Goal: Transaction & Acquisition: Book appointment/travel/reservation

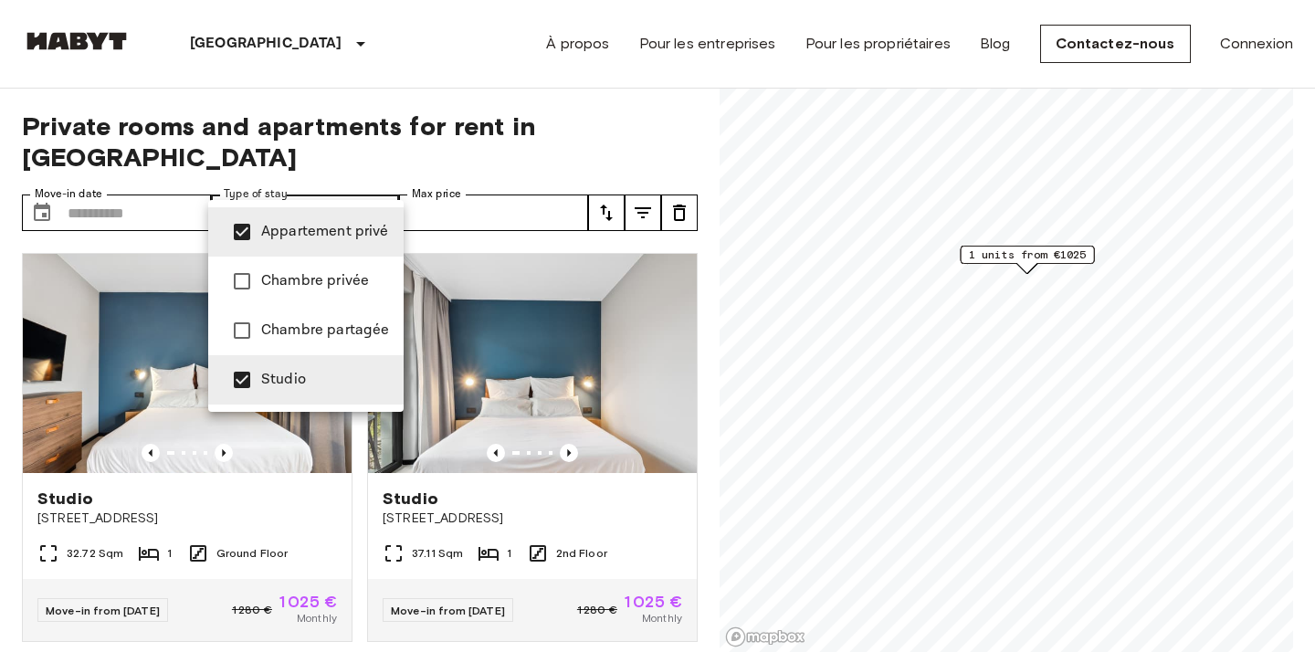
click at [668, 118] on div at bounding box center [657, 326] width 1315 height 652
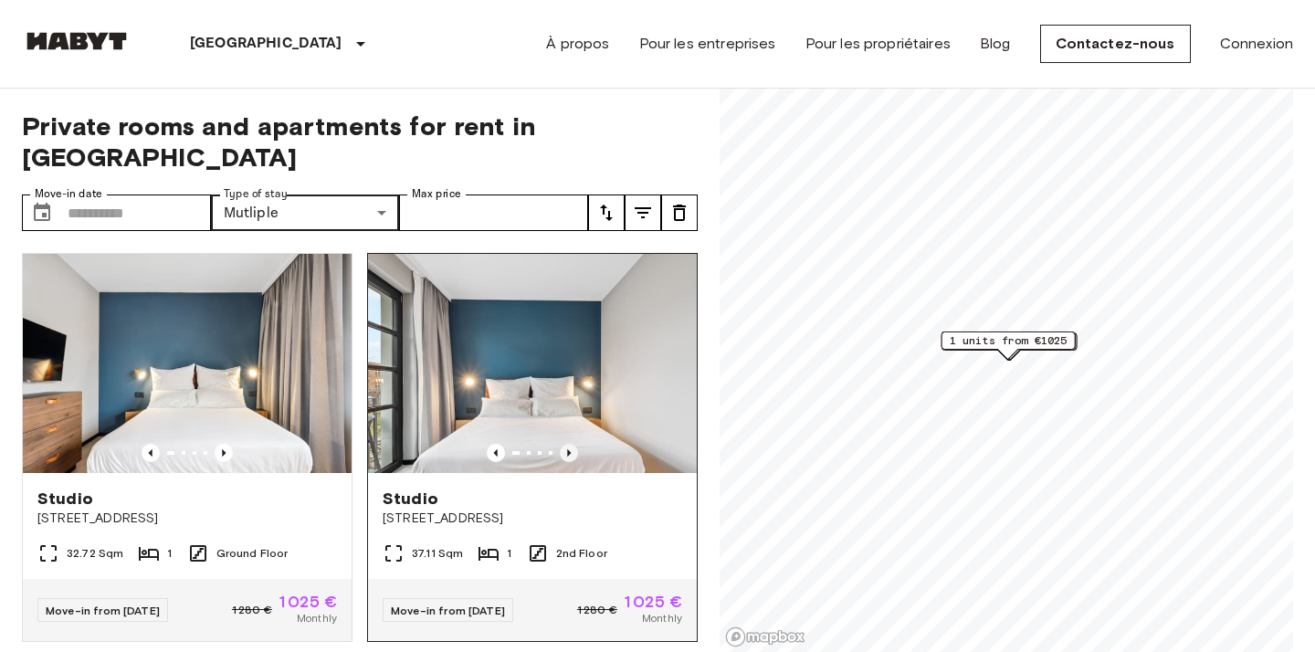
click at [570, 444] on icon "Previous image" at bounding box center [569, 453] width 18 height 18
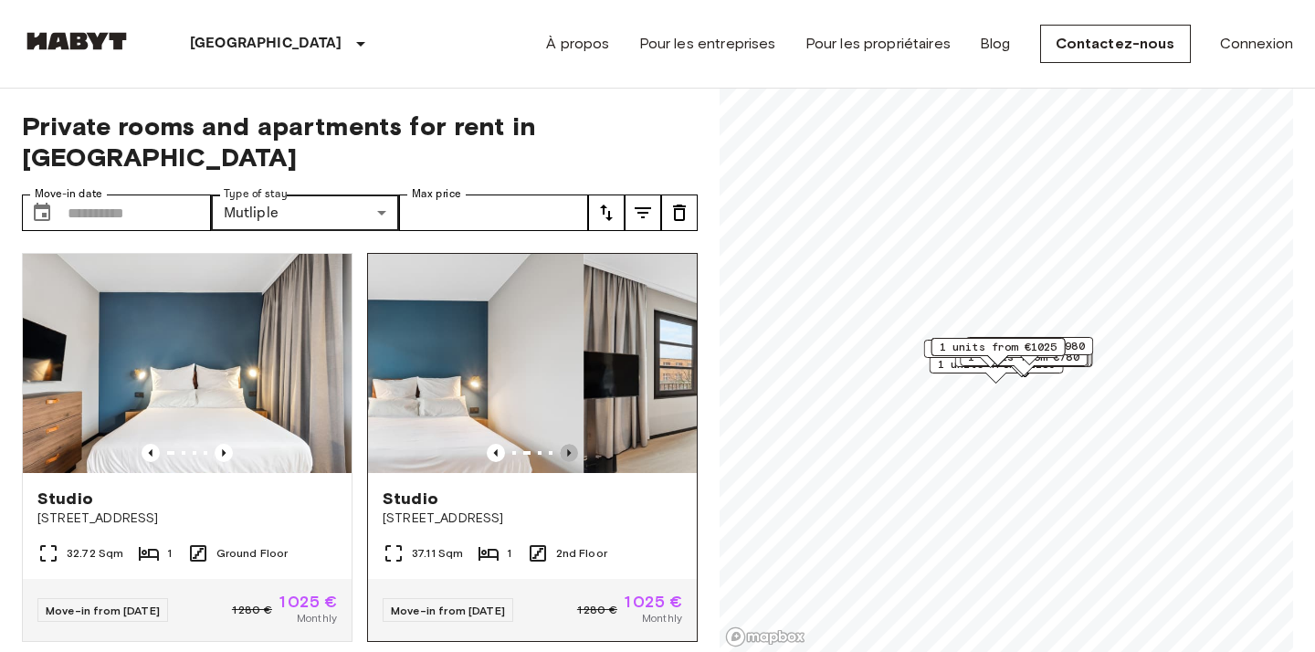
click at [570, 444] on icon "Previous image" at bounding box center [569, 453] width 18 height 18
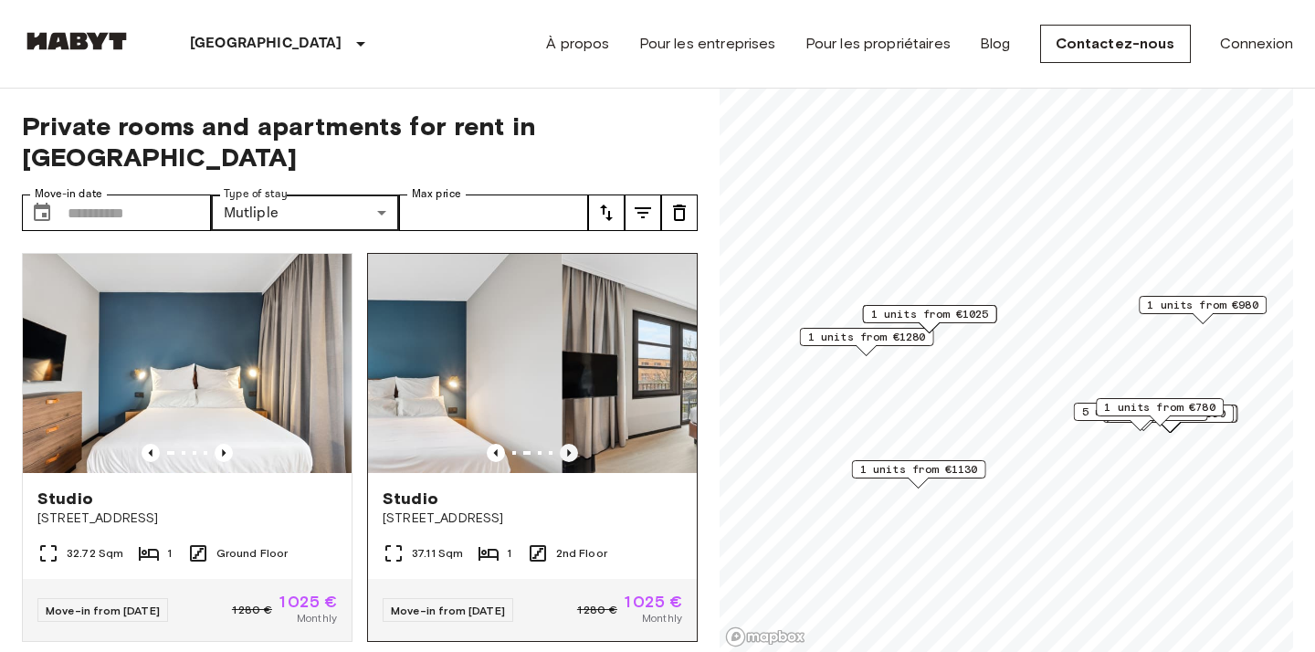
click at [570, 444] on icon "Previous image" at bounding box center [569, 453] width 18 height 18
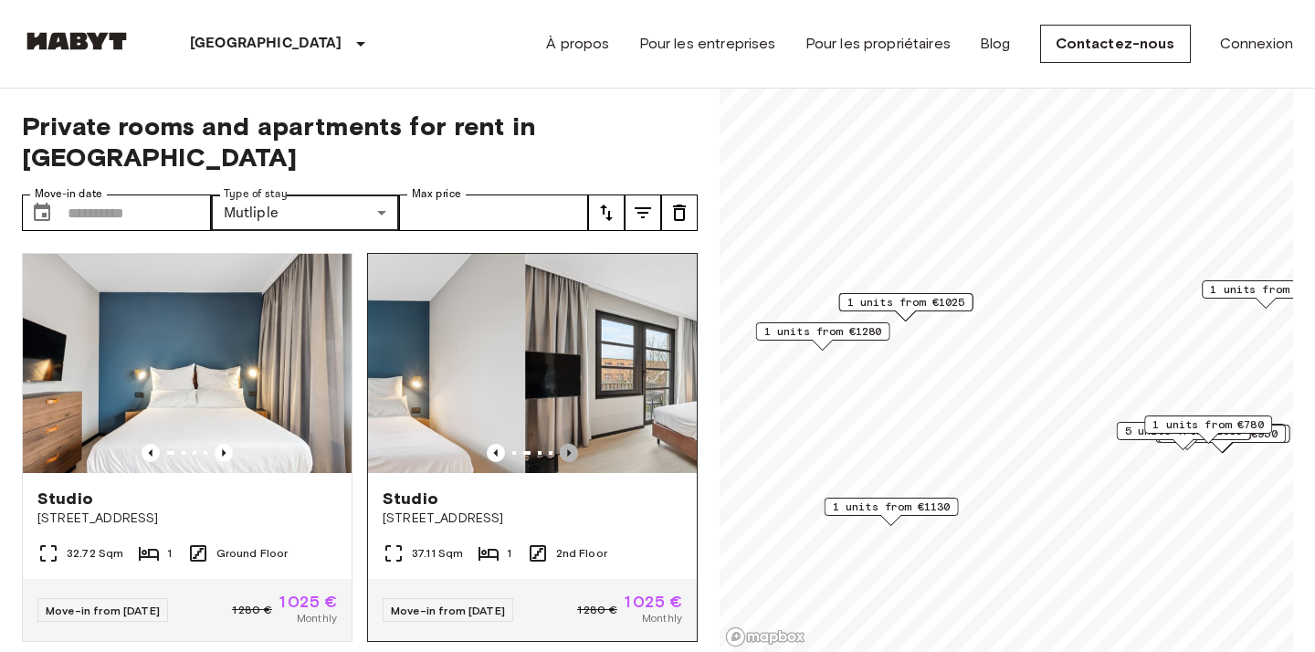
click at [570, 444] on icon "Previous image" at bounding box center [569, 453] width 18 height 18
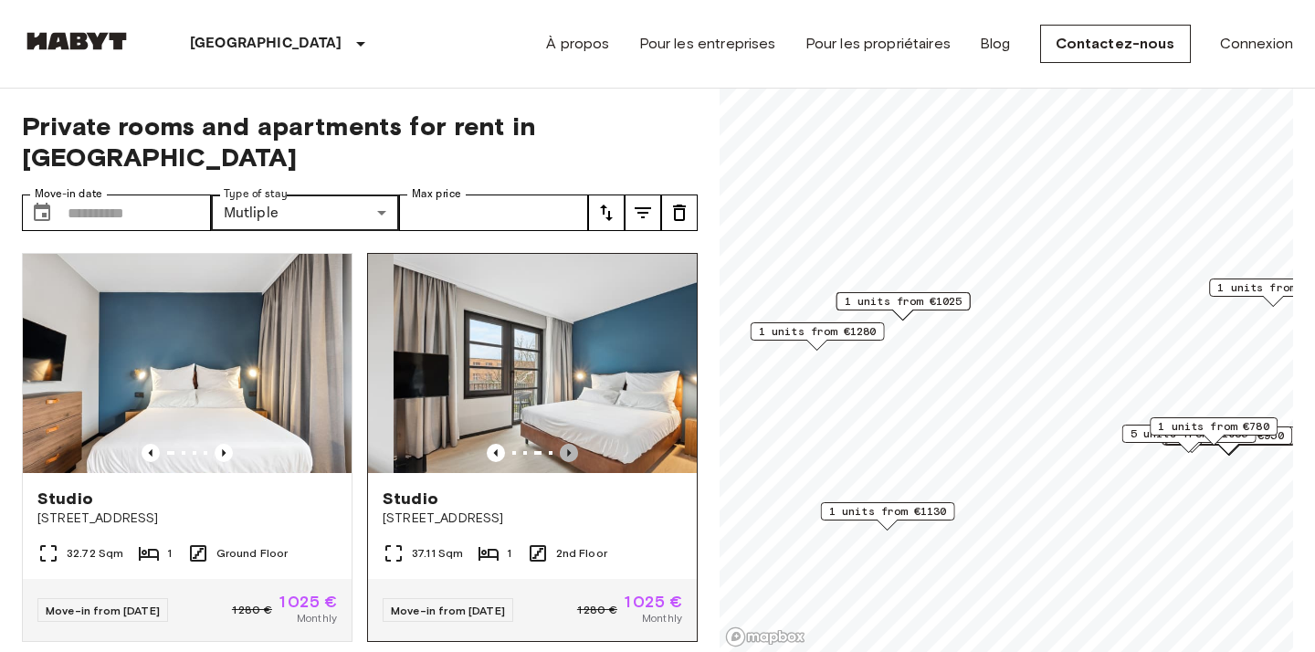
click at [570, 444] on icon "Previous image" at bounding box center [569, 453] width 18 height 18
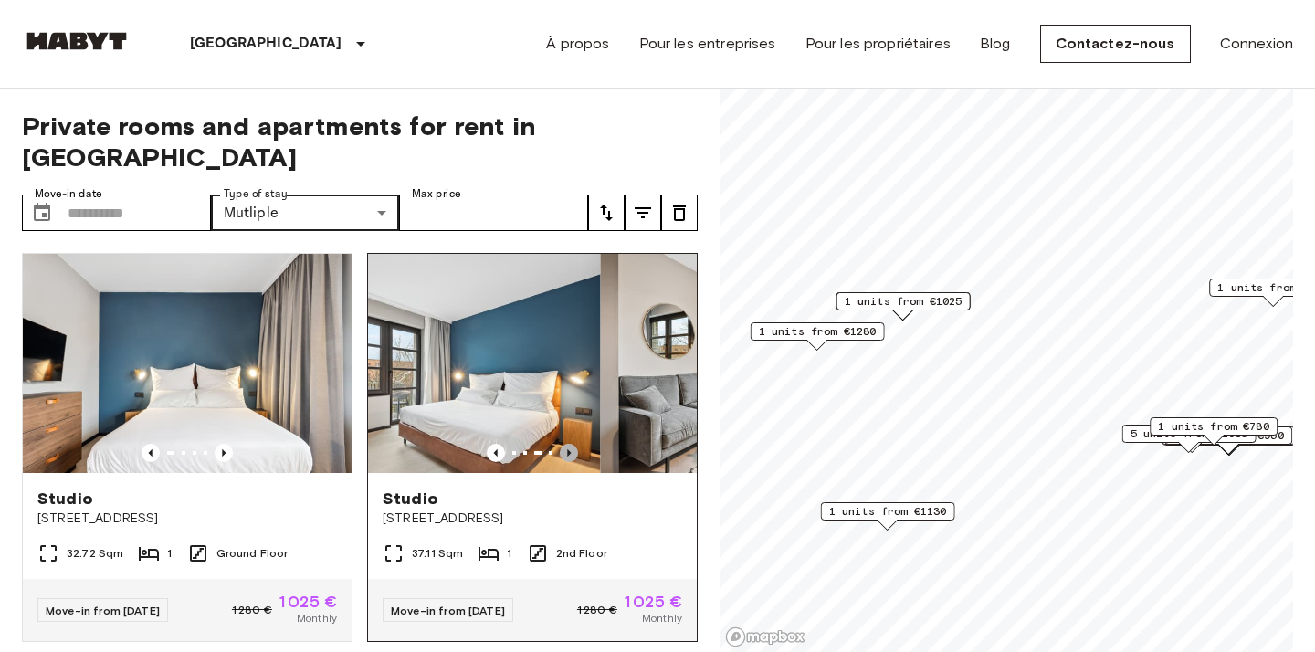
click at [570, 444] on icon "Previous image" at bounding box center [569, 453] width 18 height 18
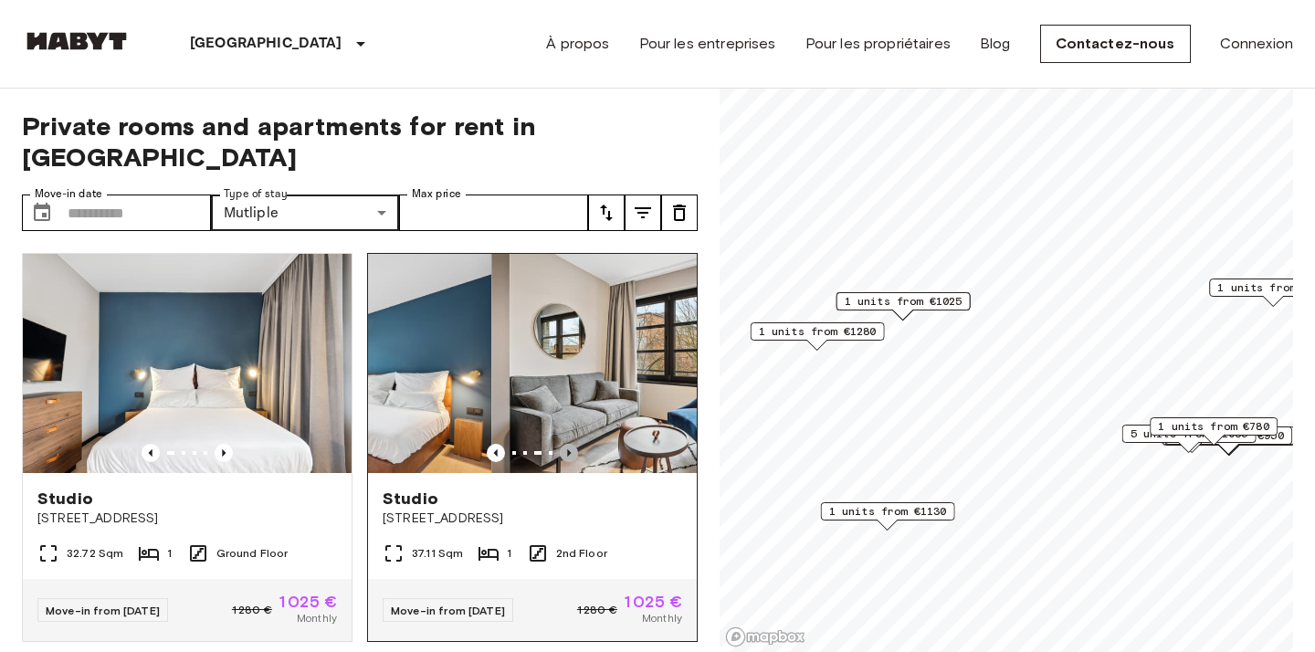
click at [570, 444] on icon "Previous image" at bounding box center [569, 453] width 18 height 18
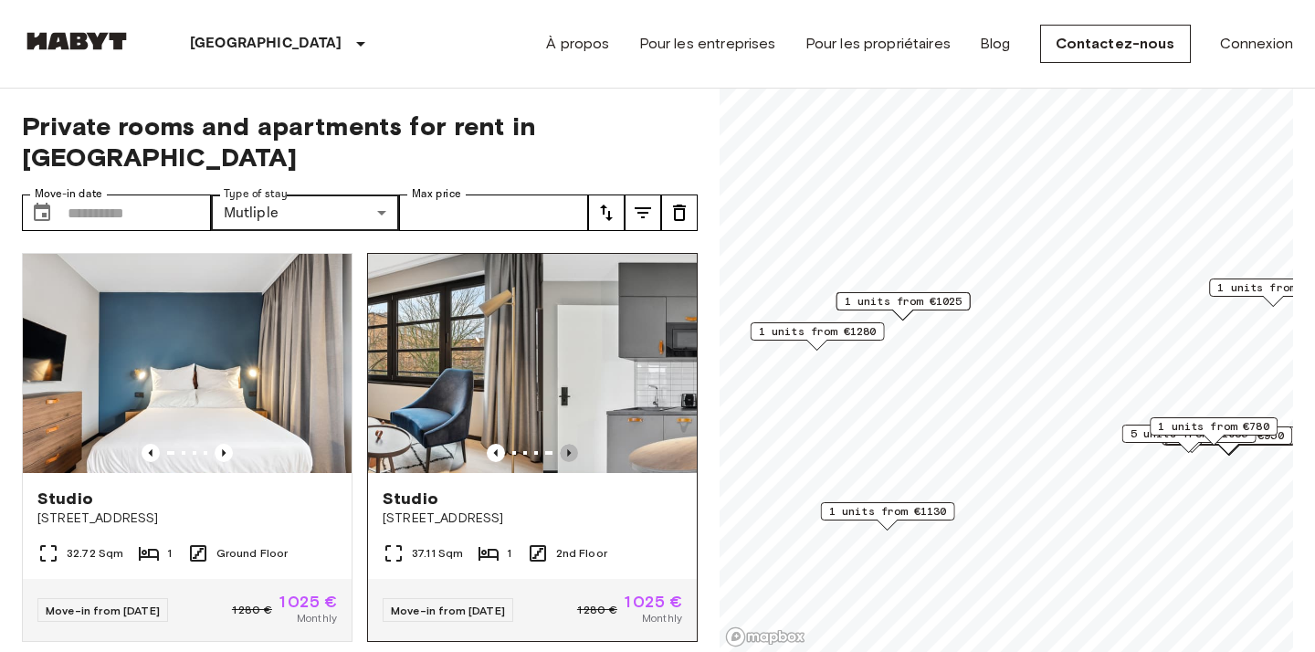
click at [570, 444] on icon "Previous image" at bounding box center [569, 453] width 18 height 18
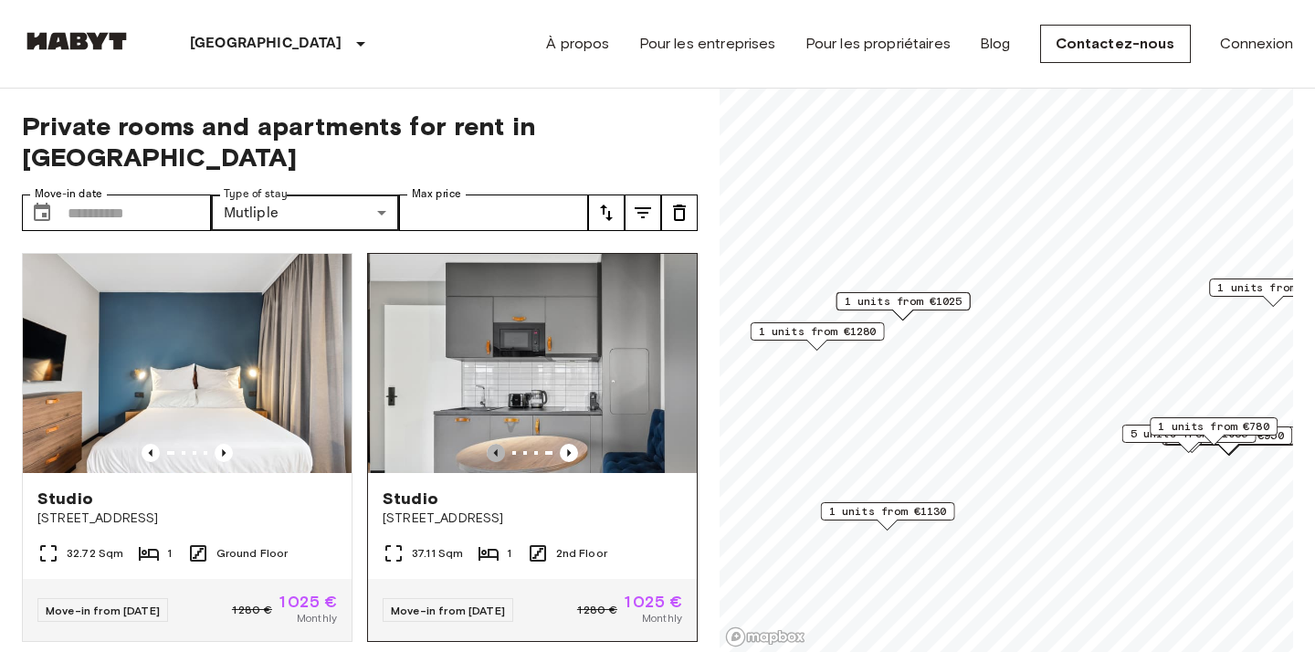
click at [487, 444] on icon "Previous image" at bounding box center [496, 453] width 18 height 18
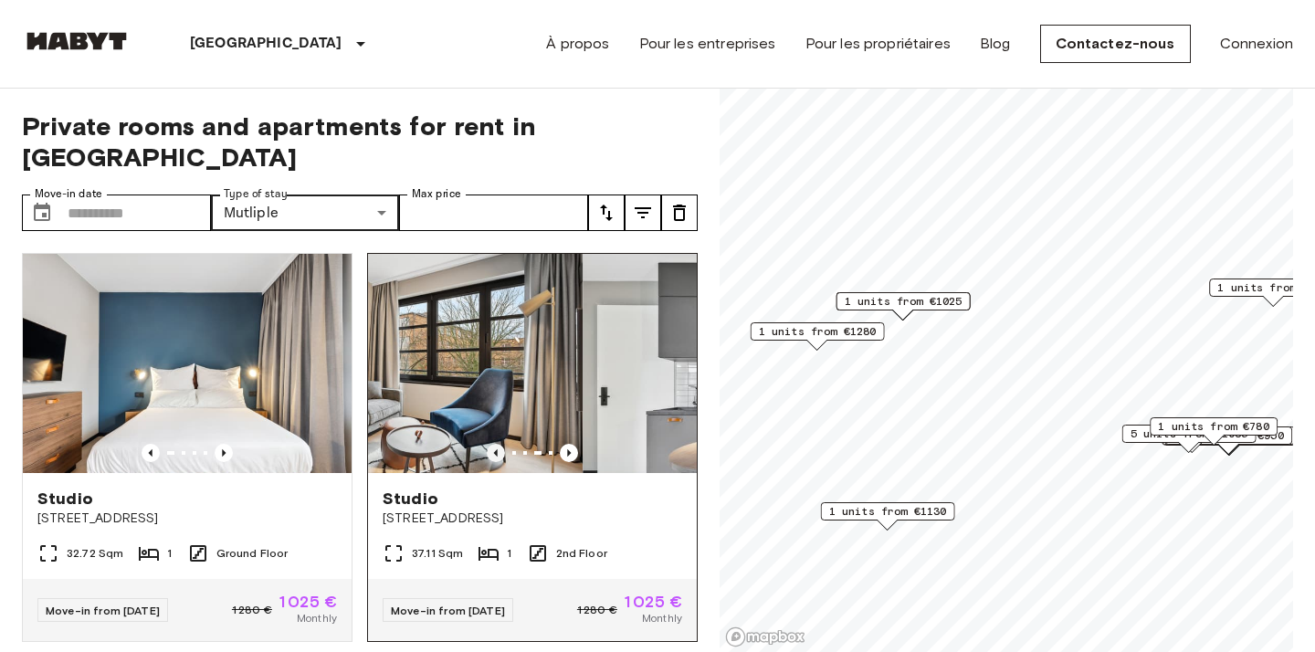
click at [487, 444] on icon "Previous image" at bounding box center [496, 453] width 18 height 18
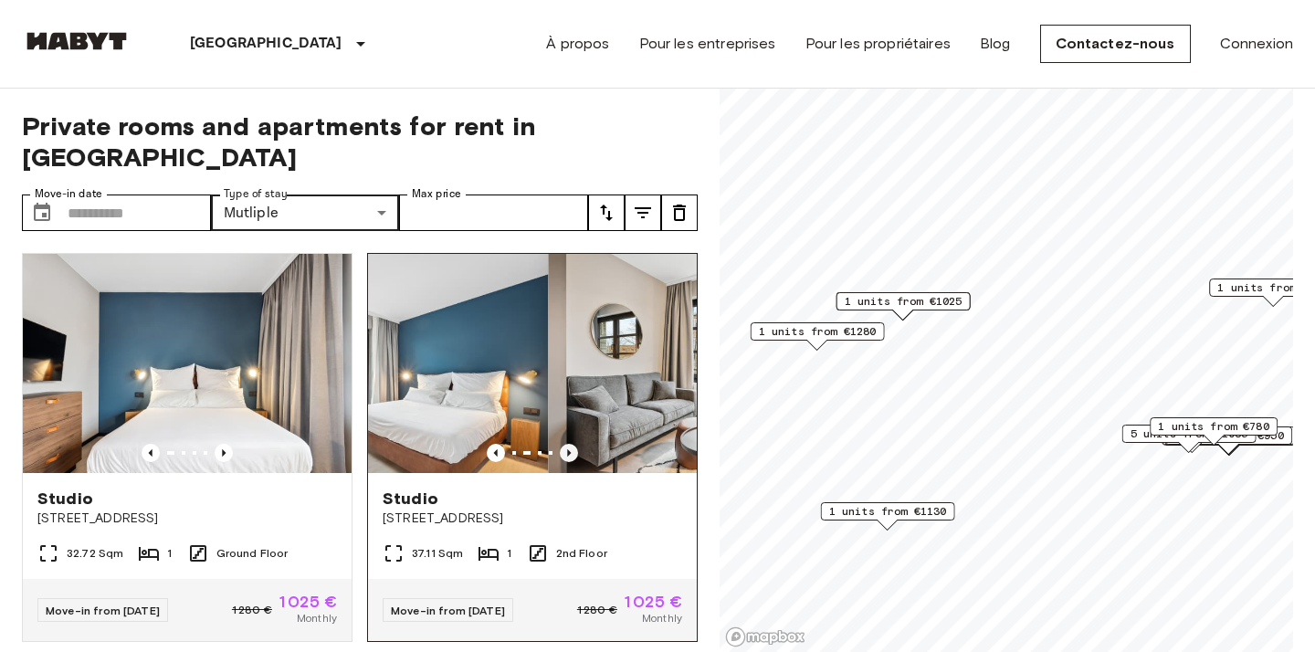
click at [571, 444] on icon "Previous image" at bounding box center [569, 453] width 18 height 18
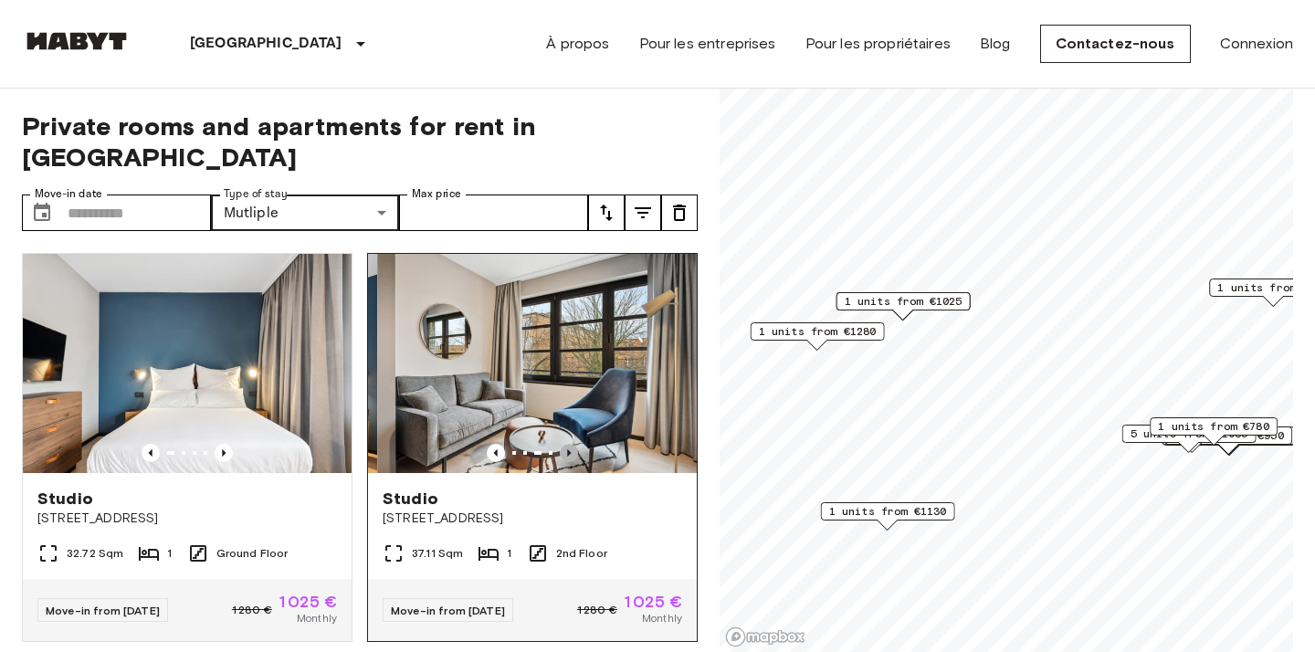
click at [571, 444] on icon "Previous image" at bounding box center [569, 453] width 18 height 18
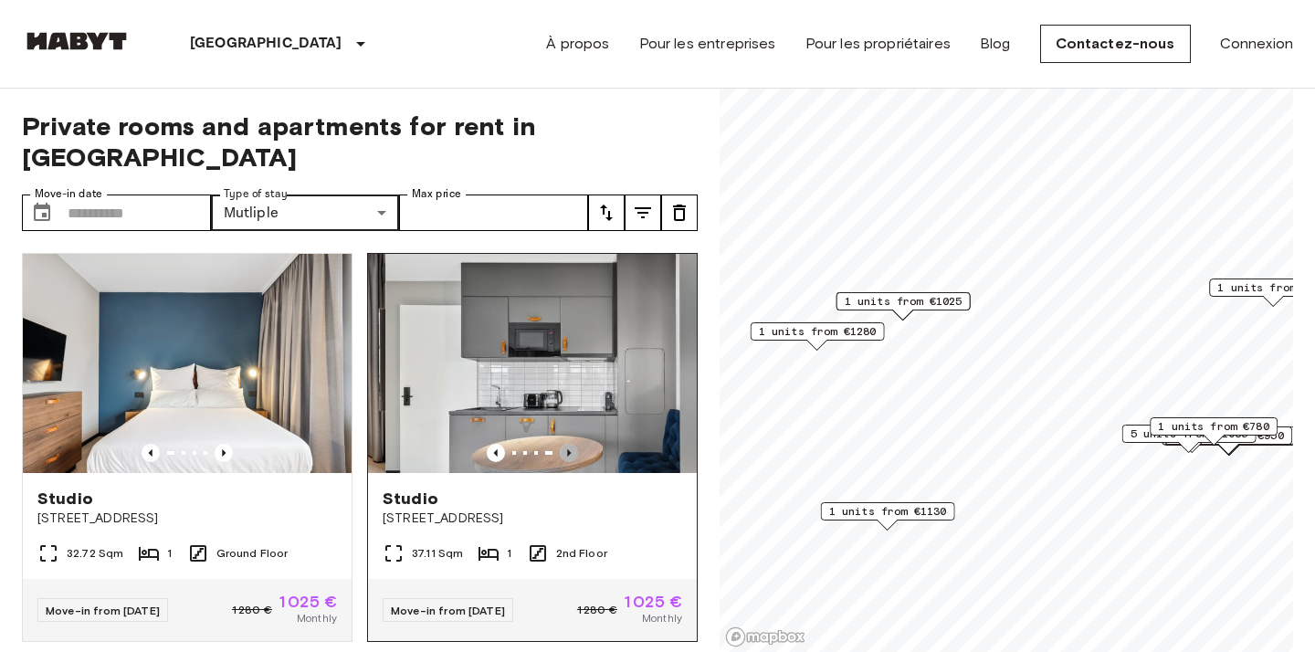
click at [571, 444] on icon "Previous image" at bounding box center [569, 453] width 18 height 18
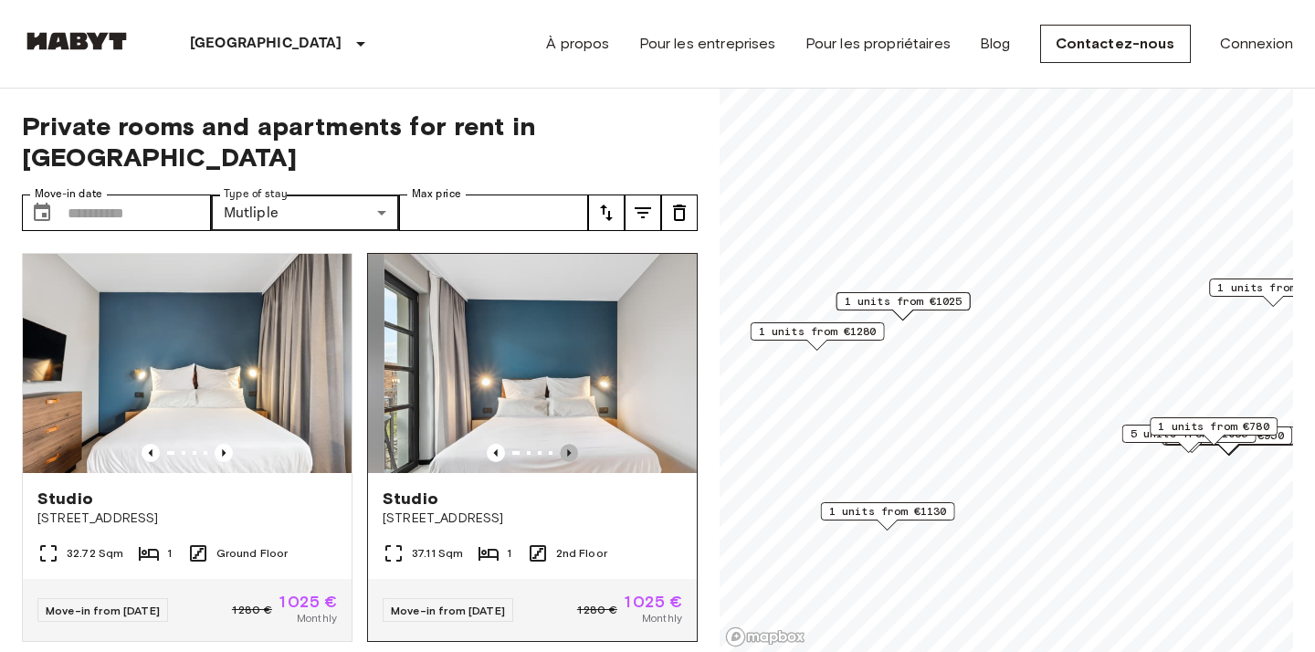
click at [571, 444] on icon "Previous image" at bounding box center [569, 453] width 18 height 18
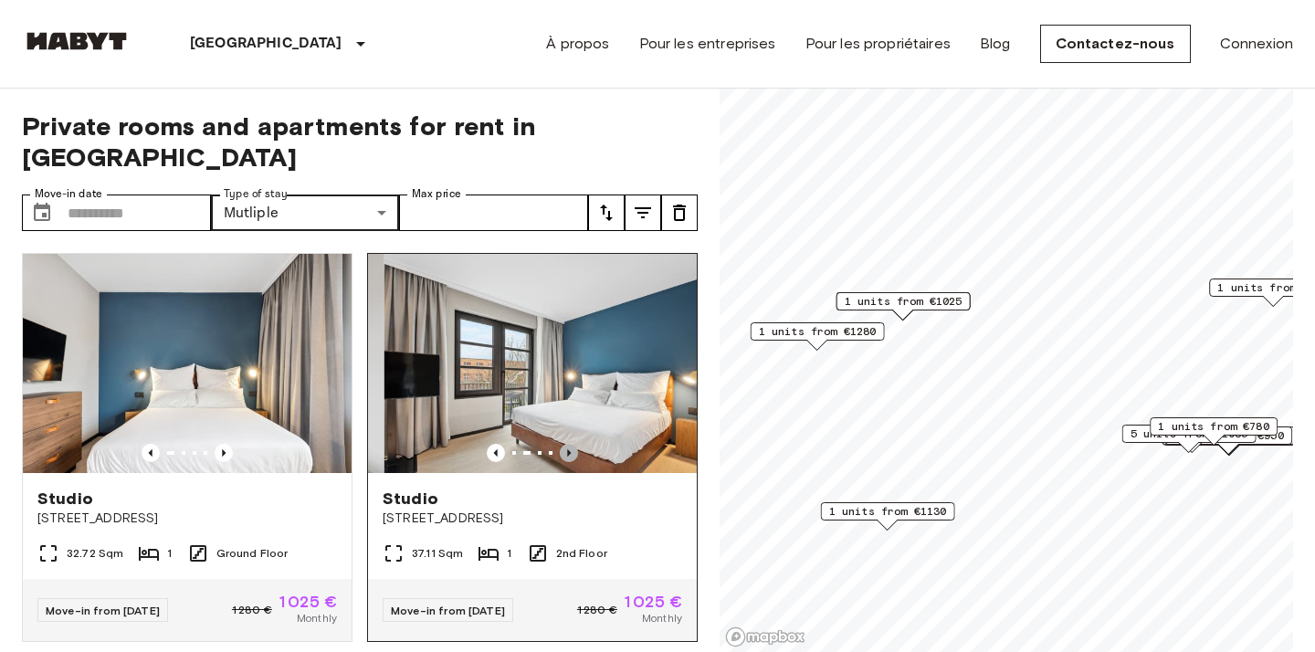
click at [572, 444] on icon "Previous image" at bounding box center [569, 453] width 18 height 18
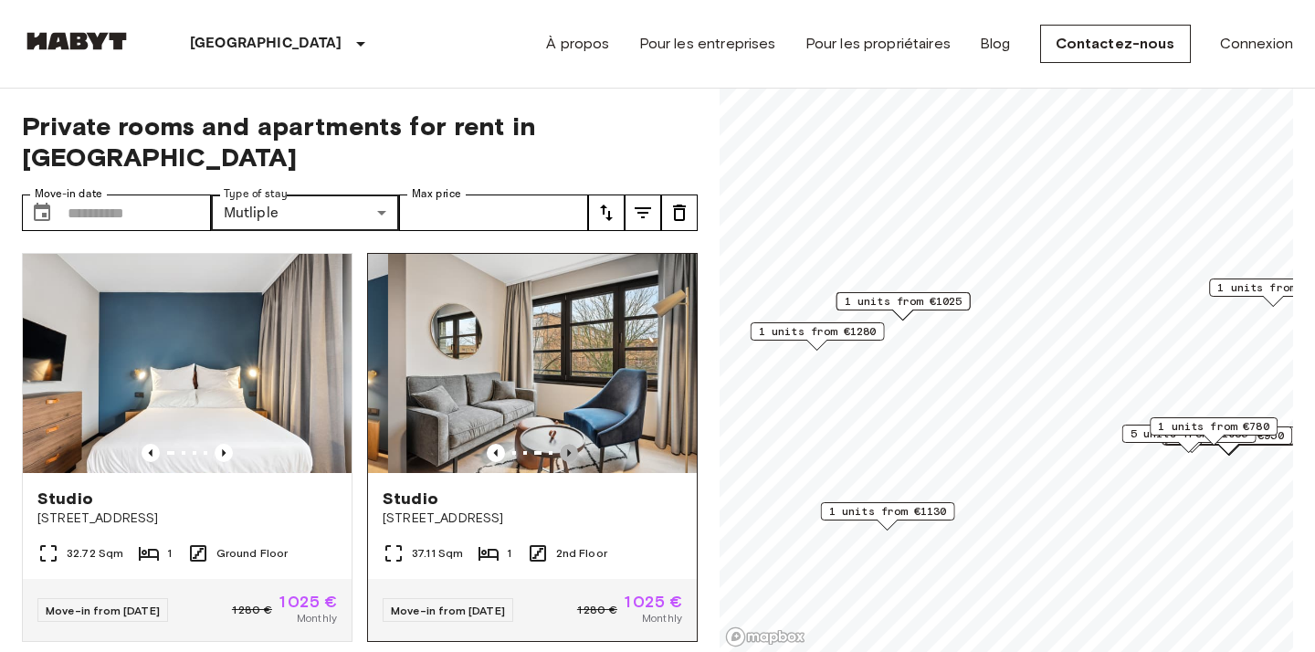
click at [572, 444] on icon "Previous image" at bounding box center [569, 453] width 18 height 18
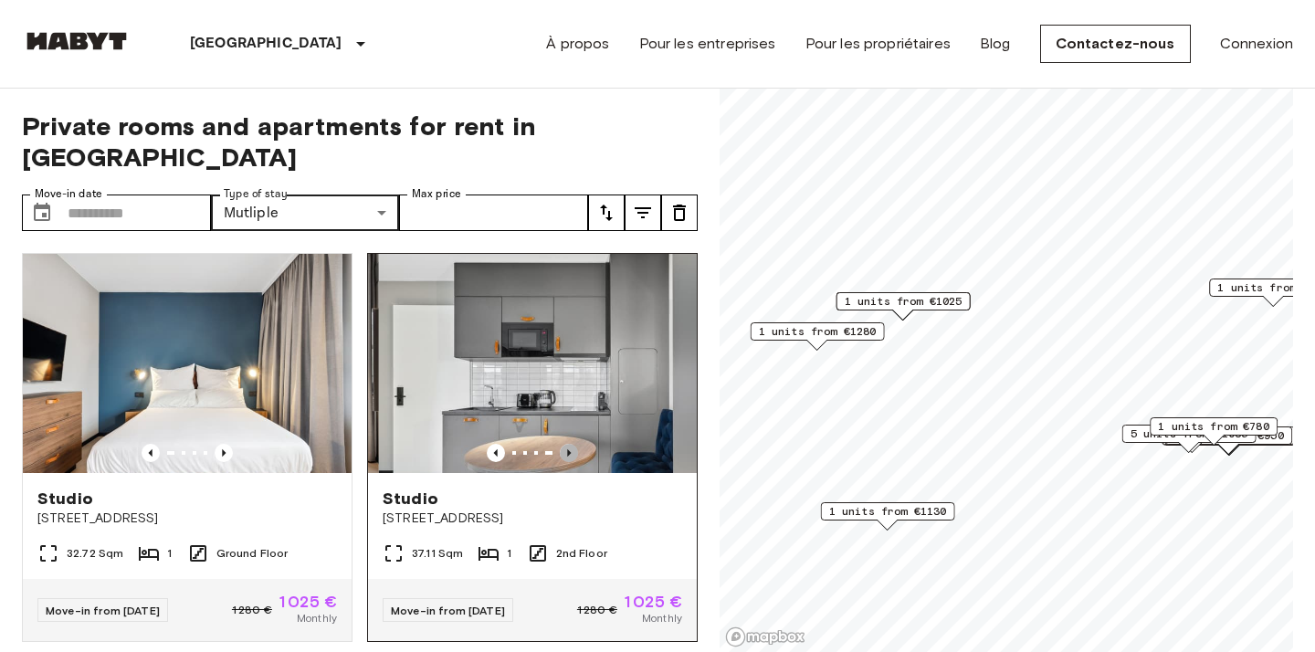
click at [572, 444] on icon "Previous image" at bounding box center [569, 453] width 18 height 18
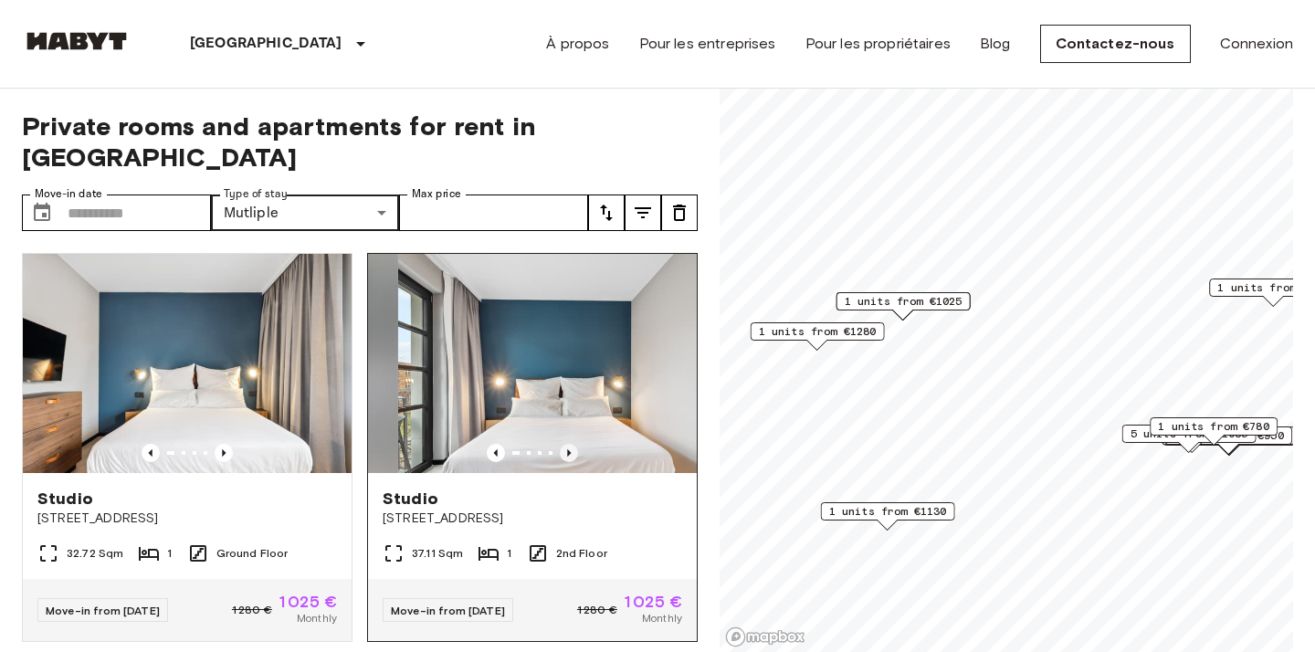
click at [572, 444] on icon "Previous image" at bounding box center [569, 453] width 18 height 18
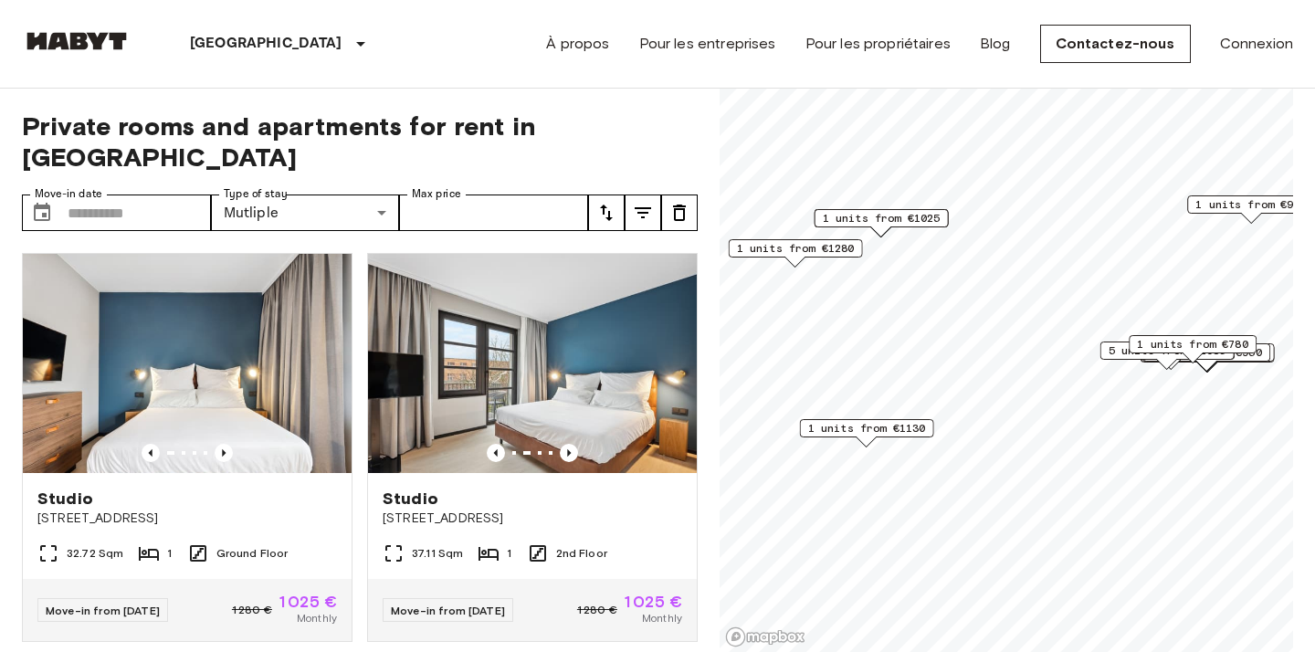
click at [858, 435] on span "1 units from €1130" at bounding box center [867, 428] width 118 height 16
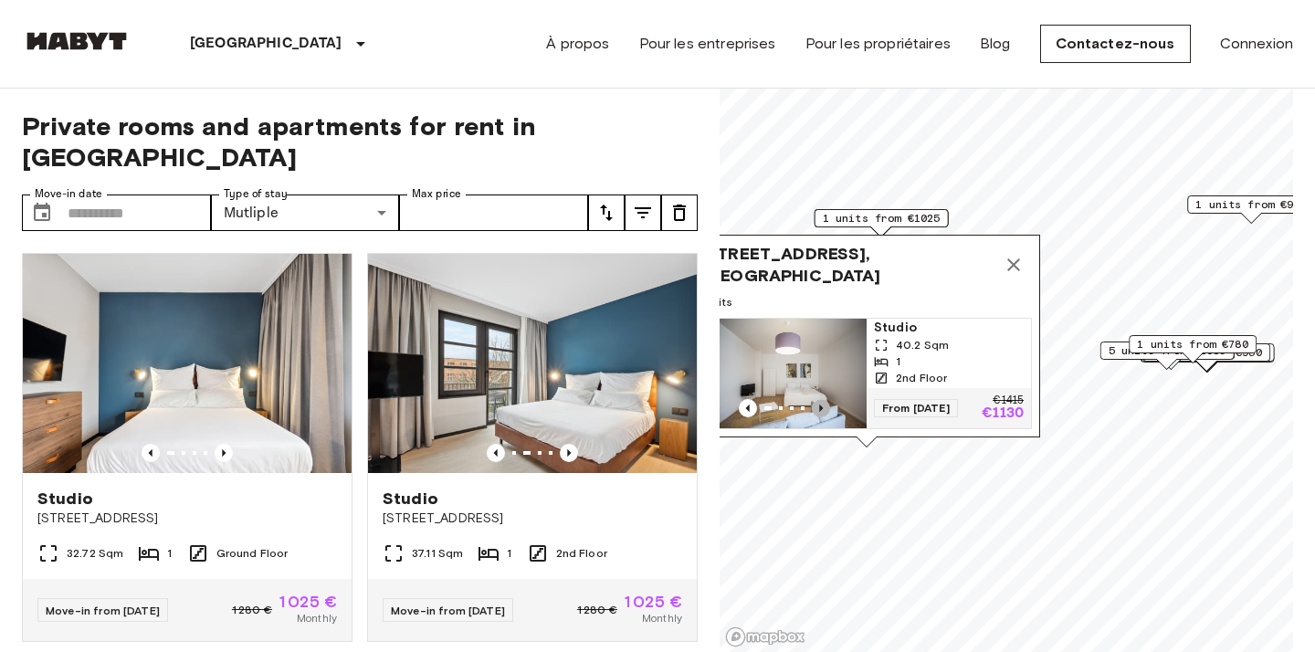
click at [820, 407] on icon "Previous image" at bounding box center [821, 408] width 4 height 7
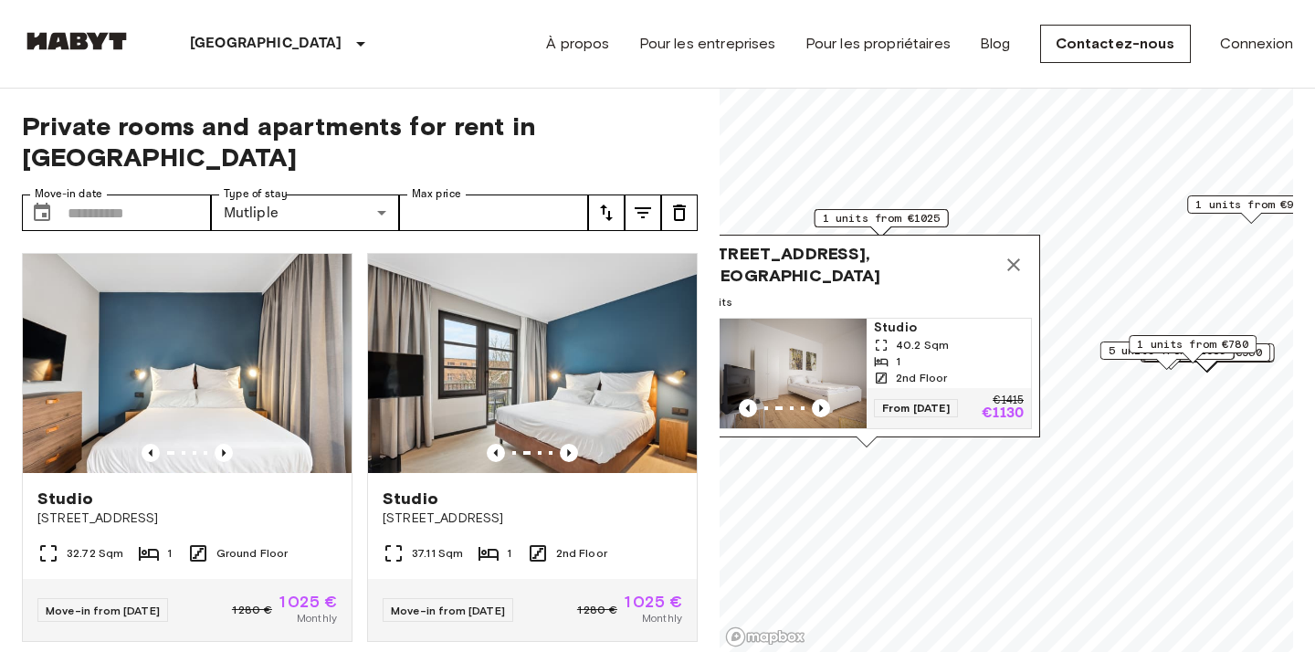
click at [836, 353] on img "Map marker" at bounding box center [792, 374] width 164 height 110
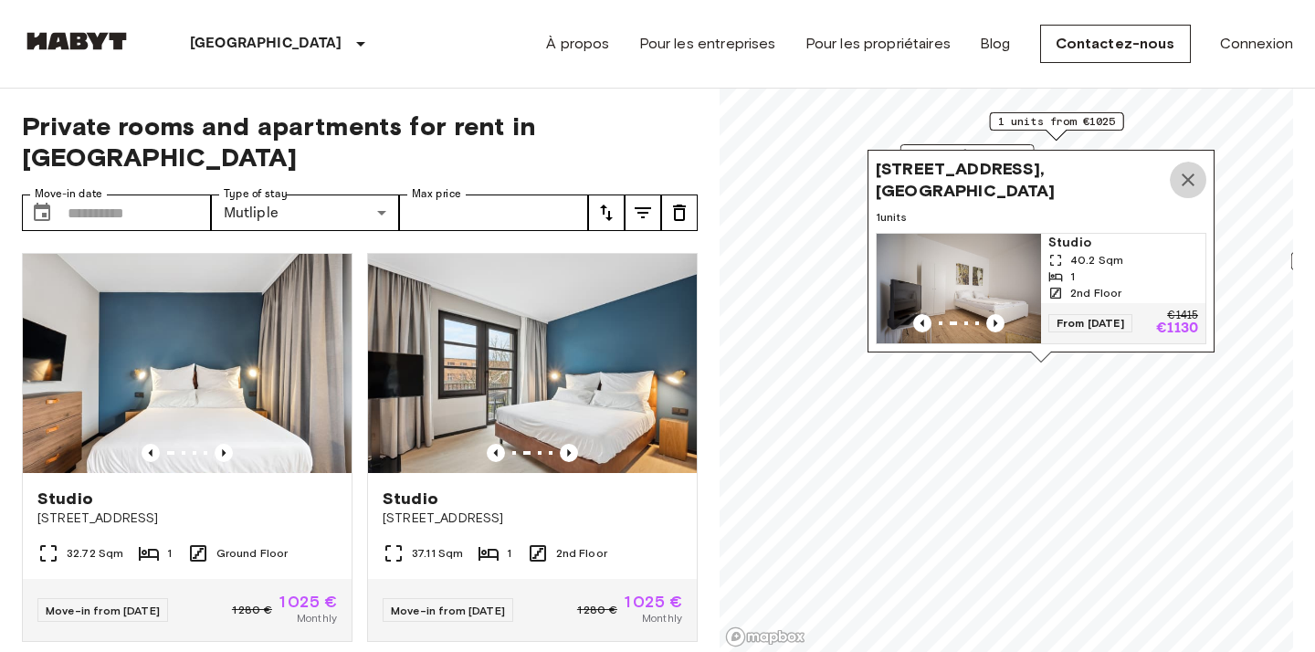
click at [1179, 185] on icon "Map marker" at bounding box center [1188, 180] width 22 height 22
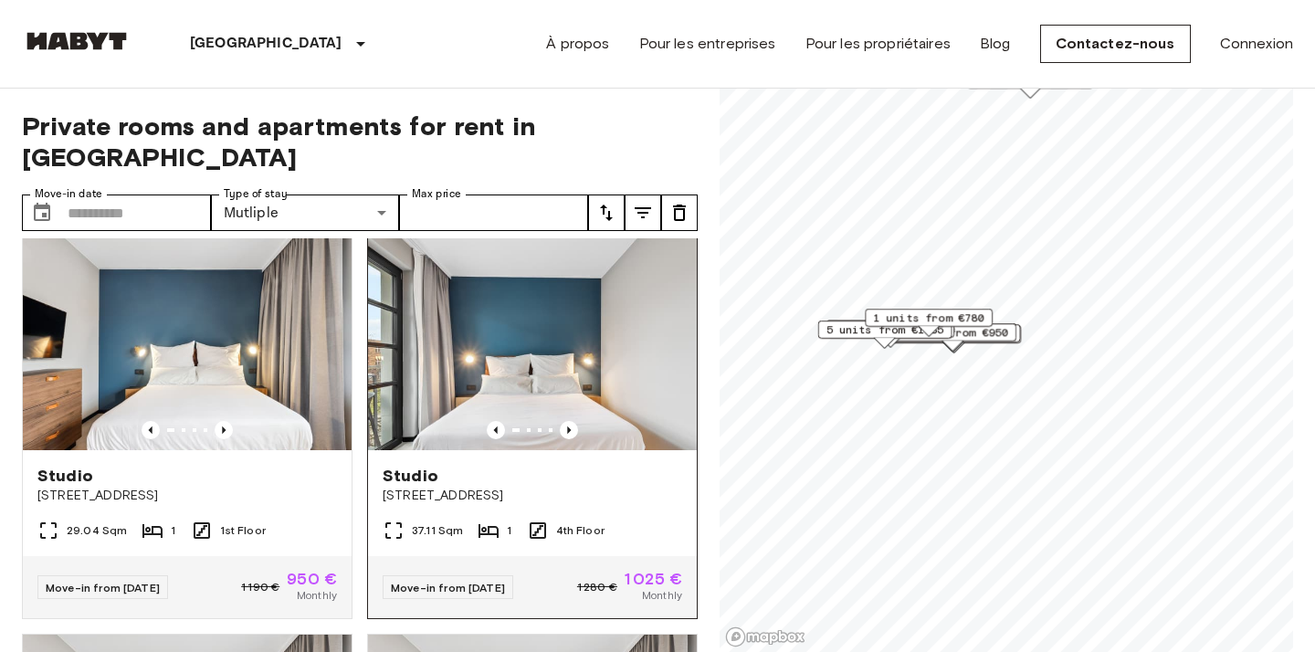
scroll to position [834, 0]
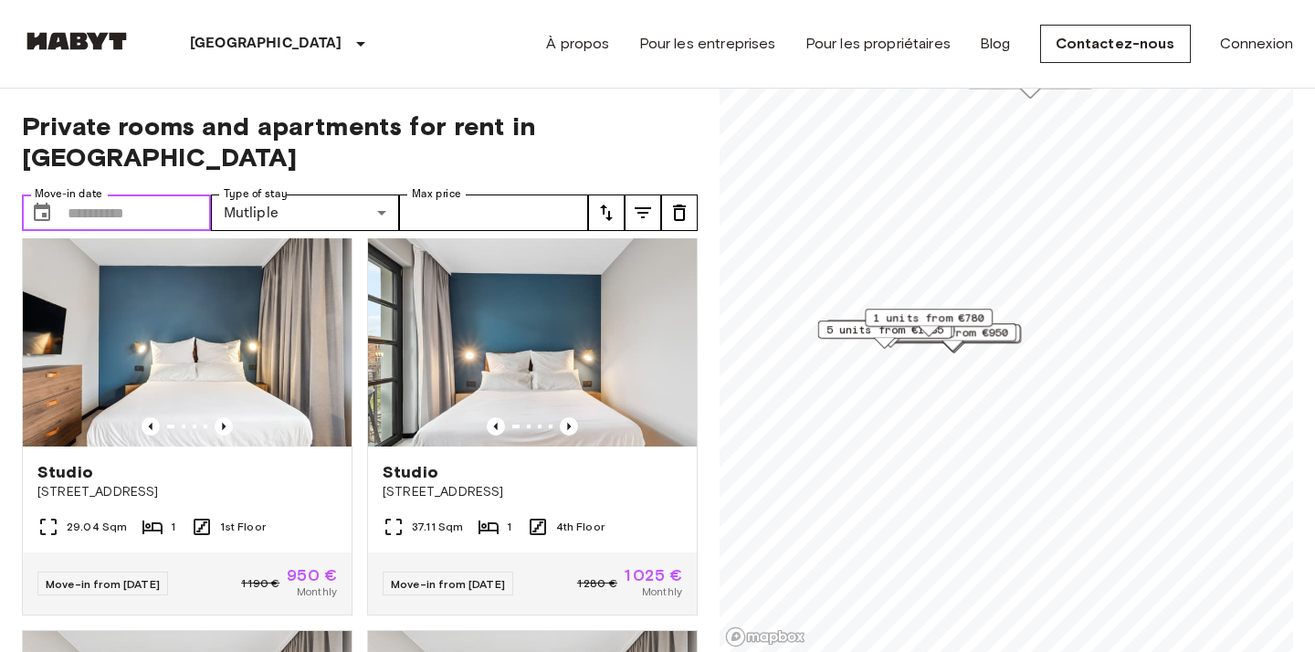
click at [105, 195] on input "Move-in date" at bounding box center [139, 213] width 143 height 37
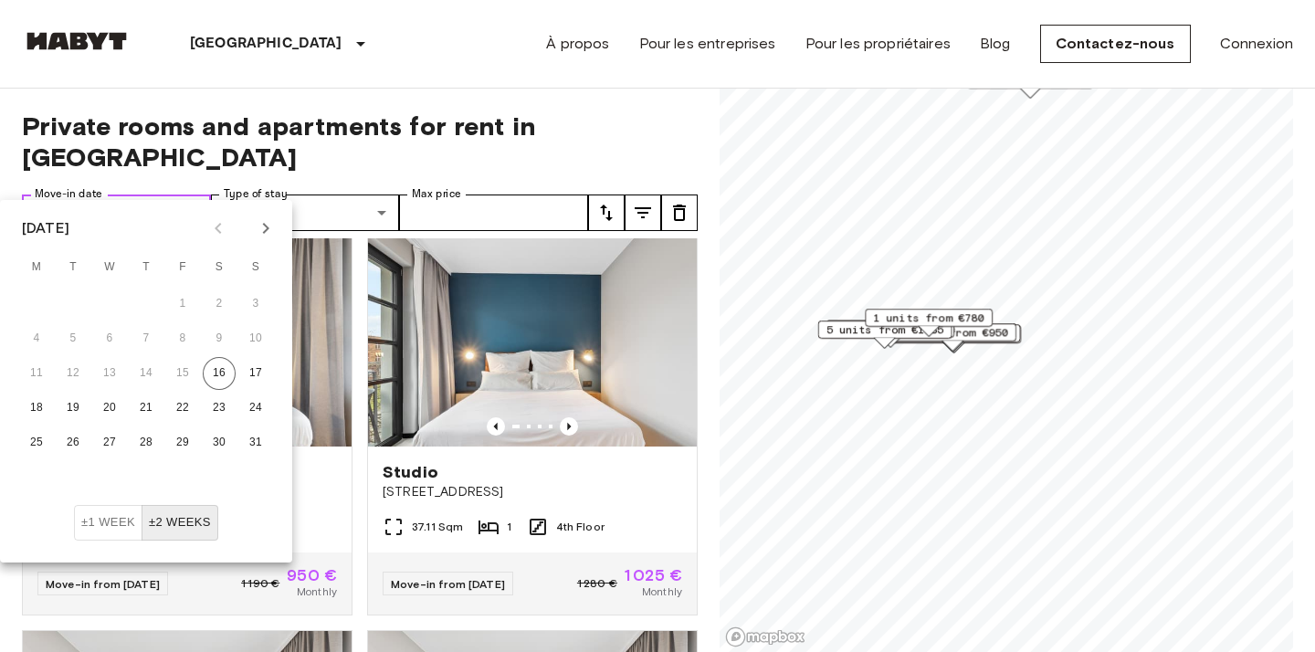
click at [118, 195] on input "Move-in date" at bounding box center [139, 213] width 143 height 37
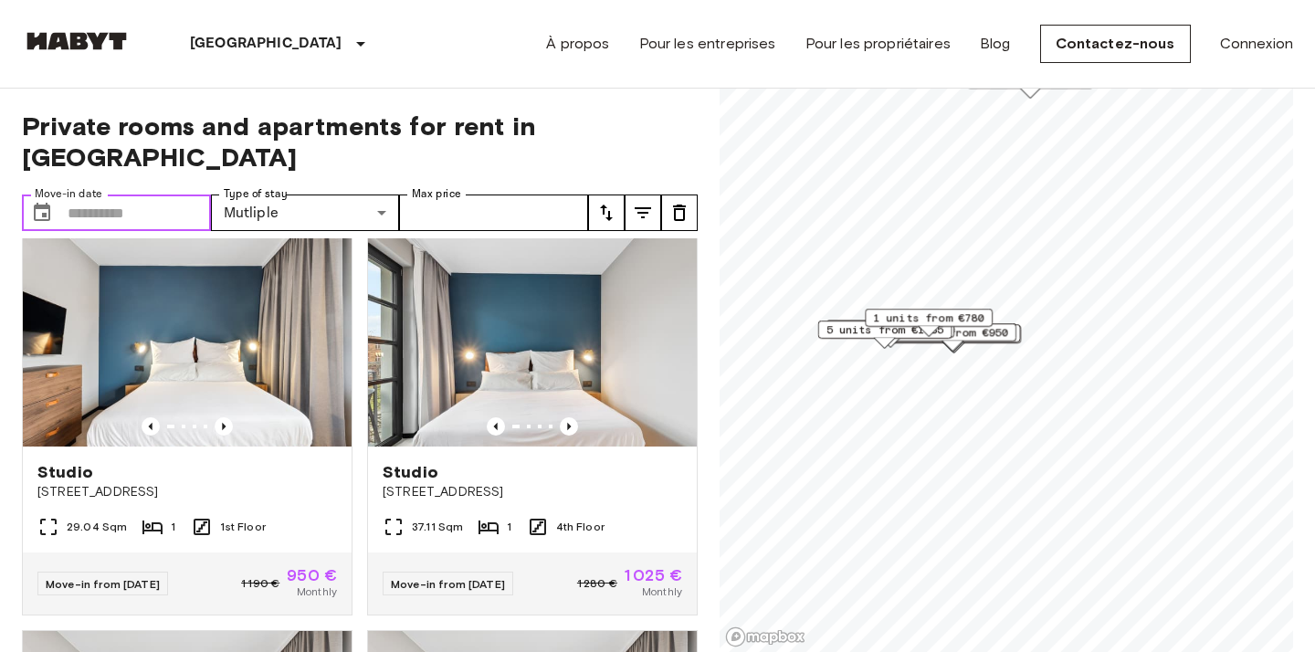
click at [138, 195] on input "Move-in date" at bounding box center [139, 213] width 143 height 37
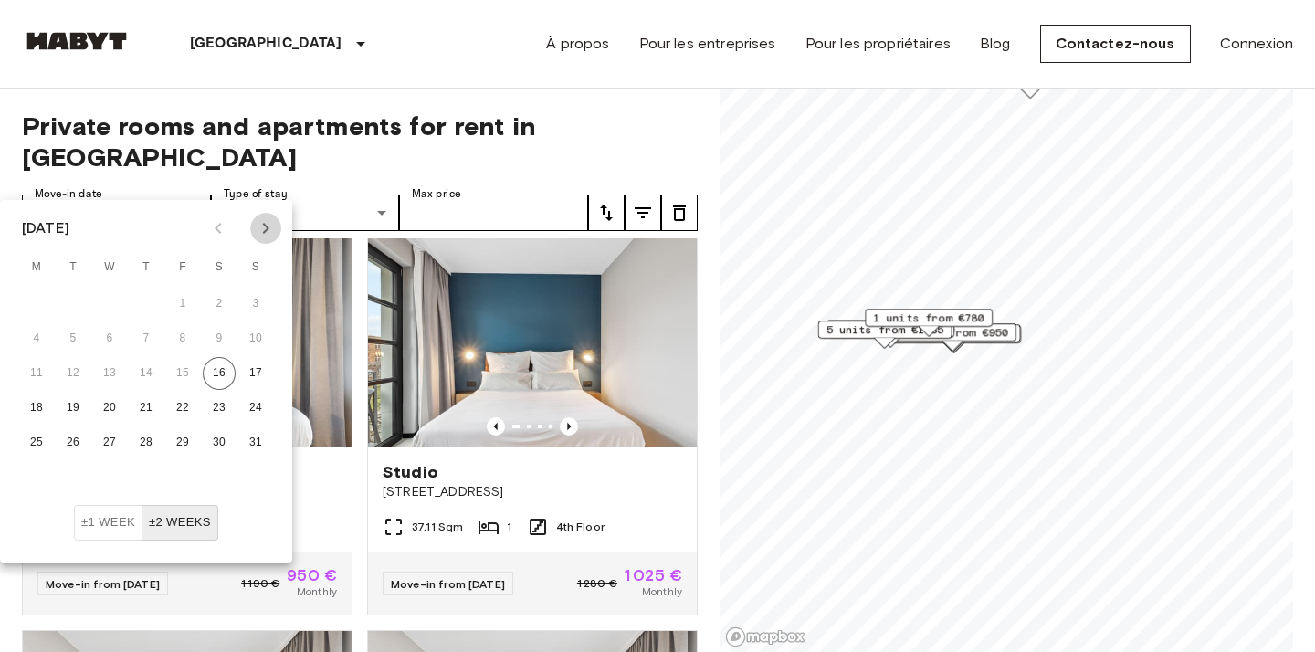
click at [262, 217] on icon "Next month" at bounding box center [266, 228] width 22 height 22
click at [269, 374] on button "19" at bounding box center [255, 373] width 33 height 33
type input "**********"
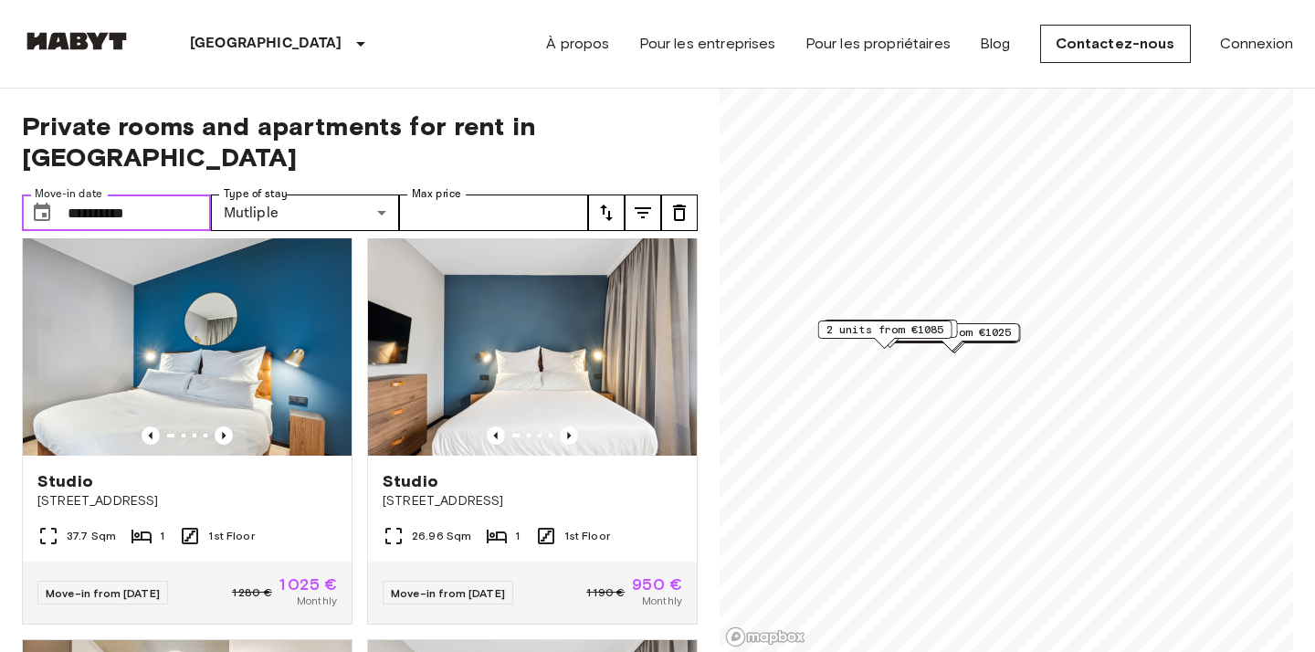
scroll to position [16, 0]
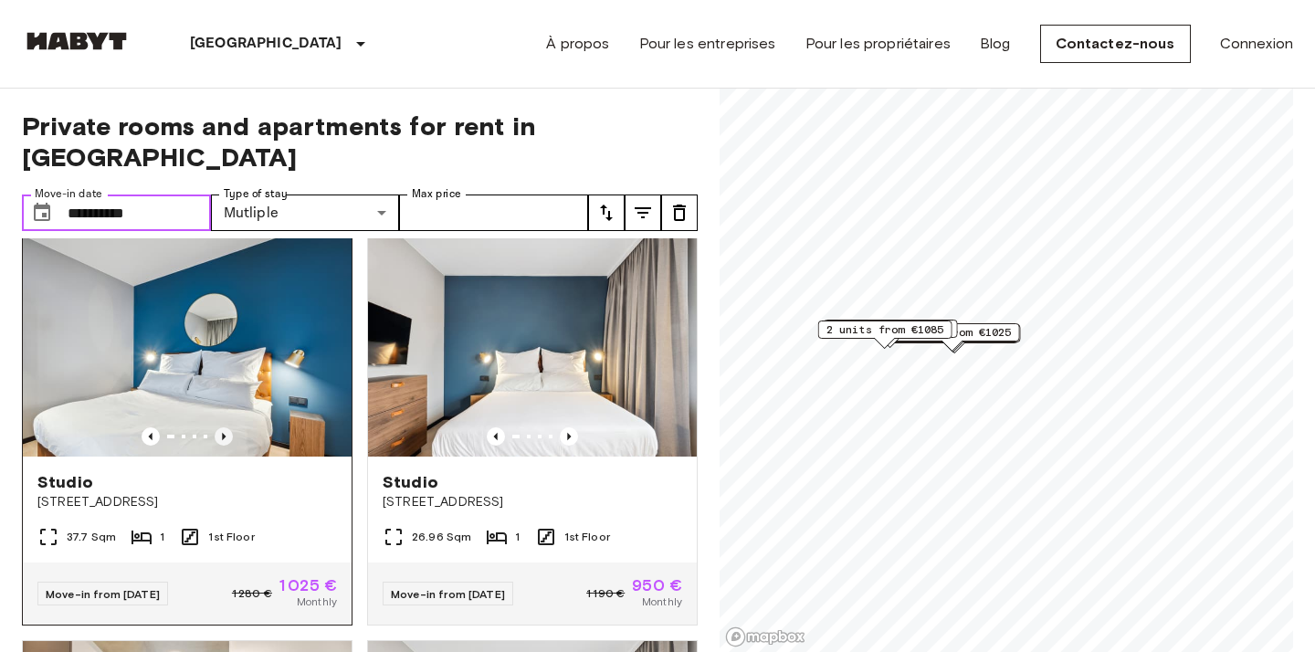
click at [222, 433] on icon "Previous image" at bounding box center [224, 436] width 4 height 7
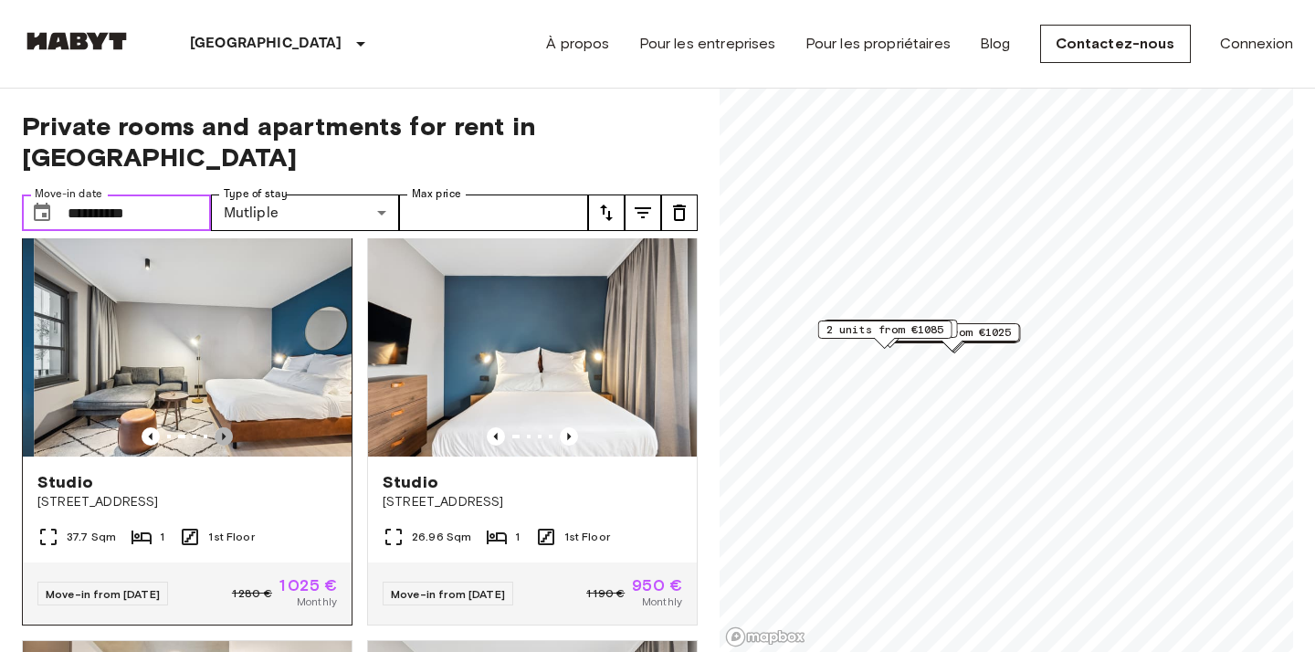
click at [222, 433] on icon "Previous image" at bounding box center [224, 436] width 4 height 7
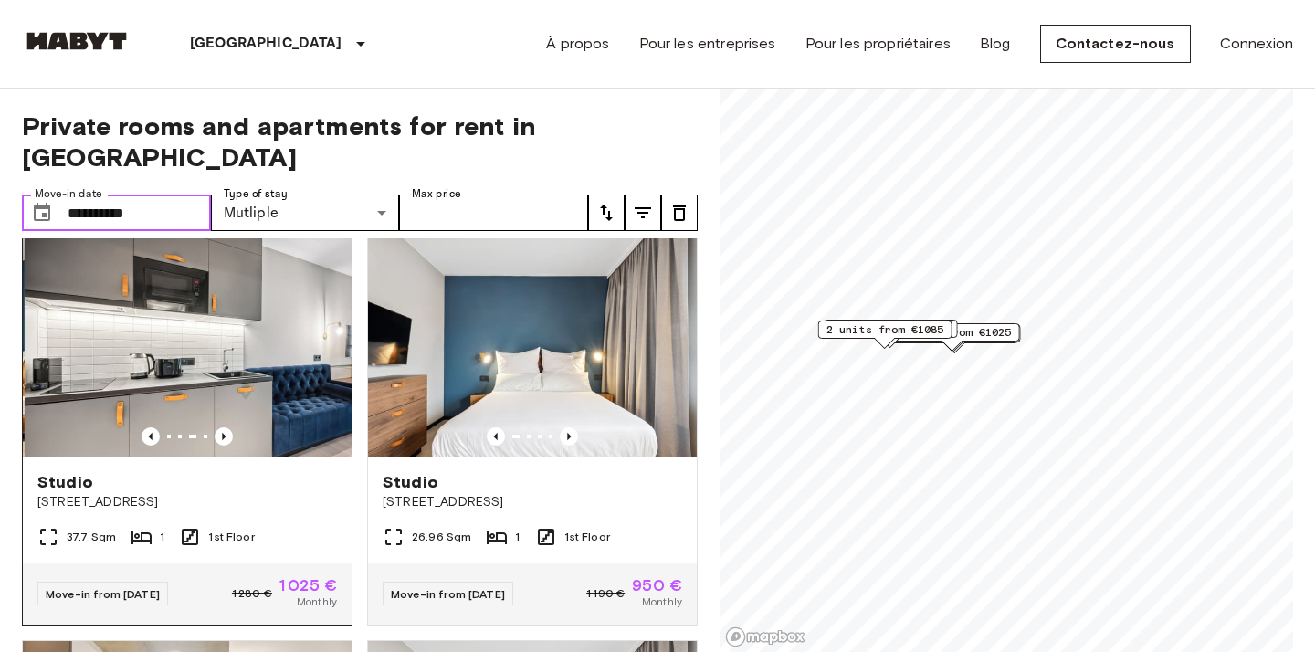
click at [142, 391] on img at bounding box center [189, 346] width 329 height 219
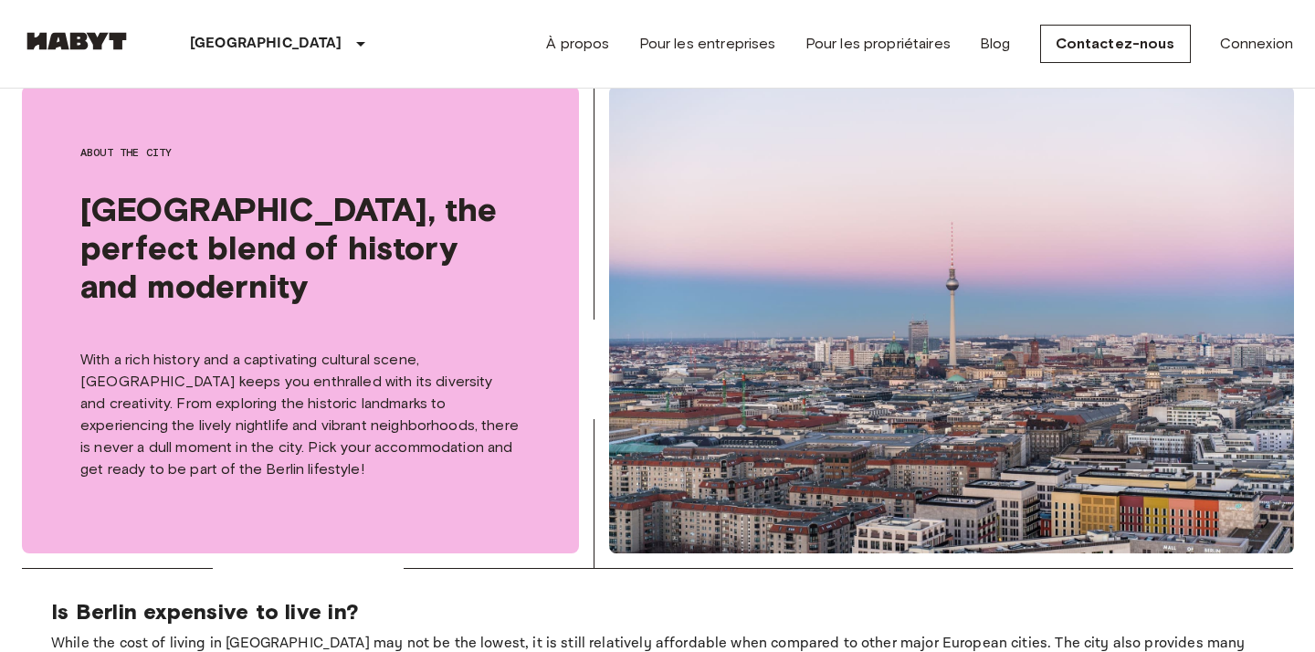
scroll to position [658, 0]
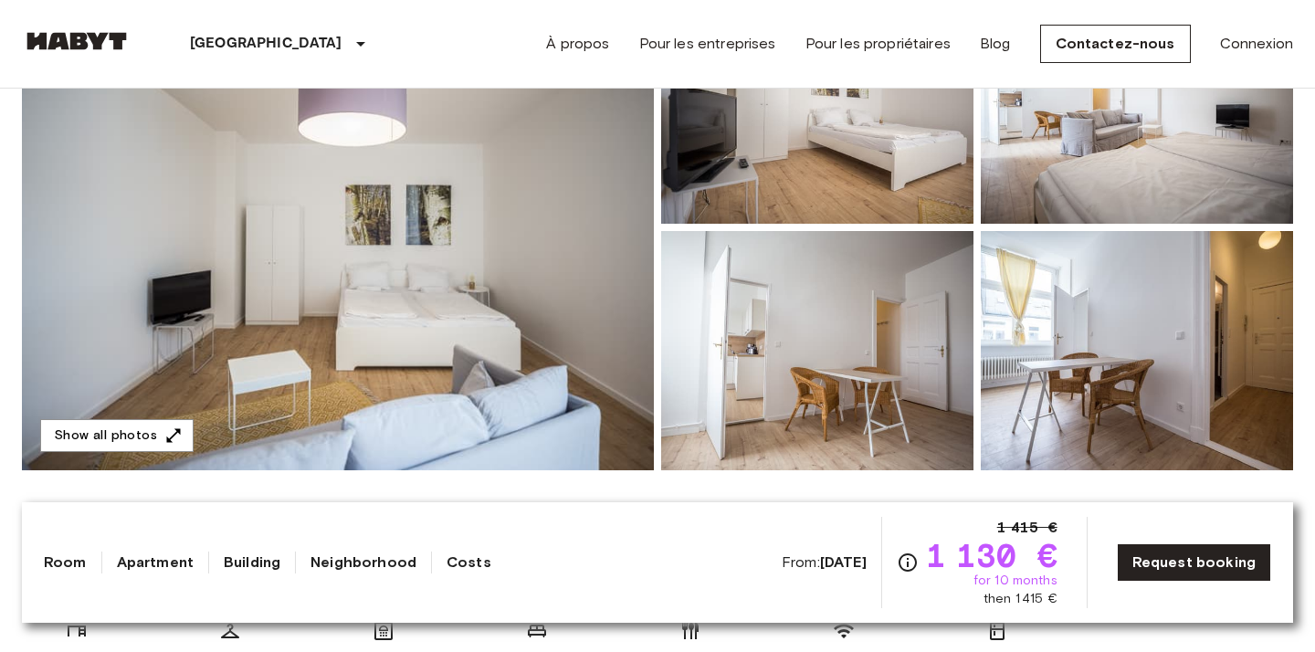
scroll to position [250, 0]
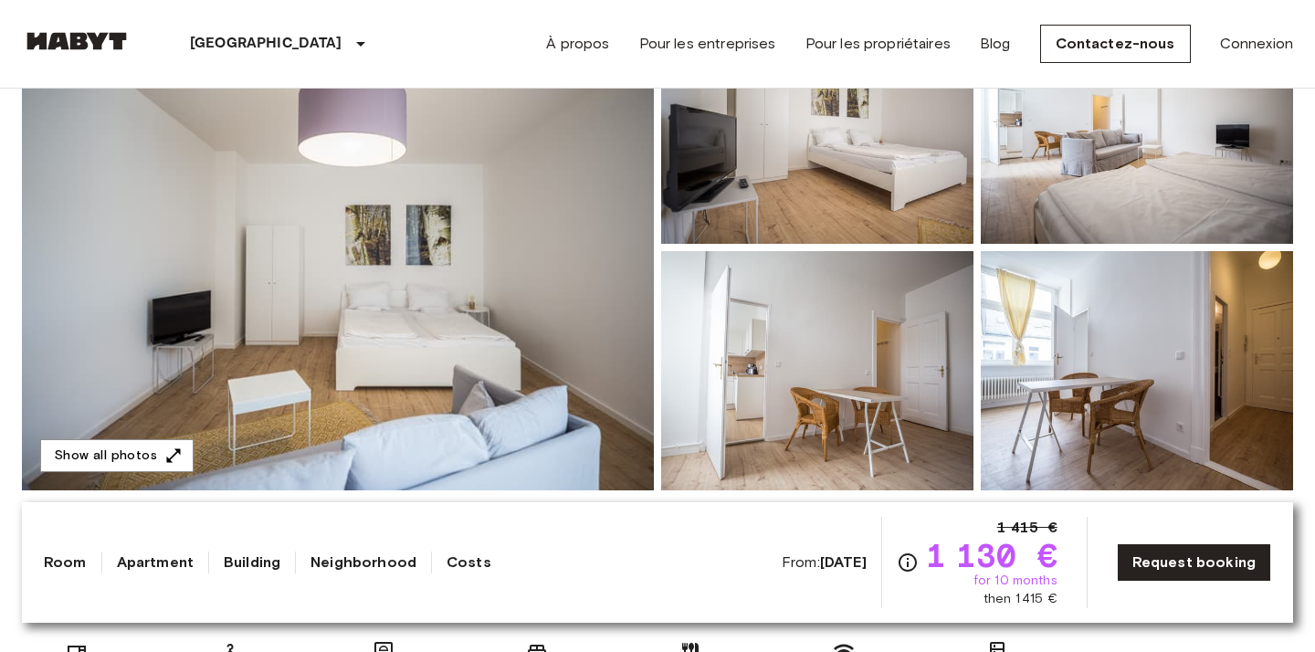
click at [835, 267] on img at bounding box center [817, 370] width 312 height 239
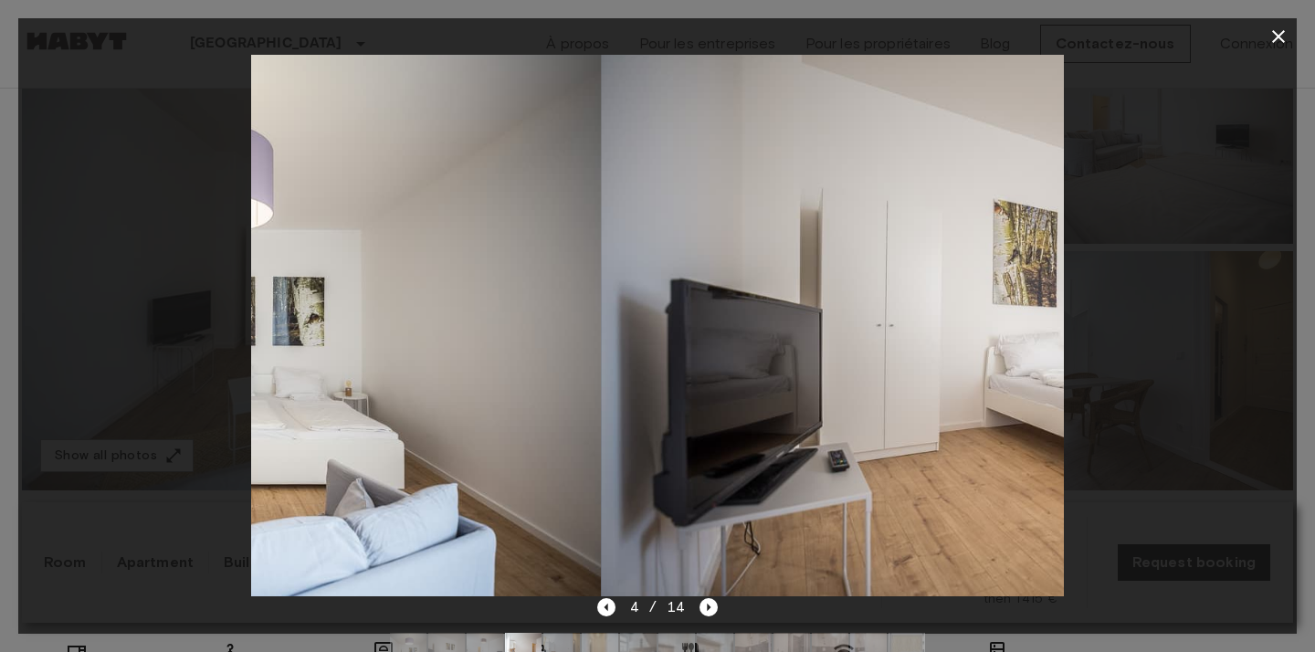
click at [766, 351] on img at bounding box center [1007, 326] width 812 height 542
click at [998, 175] on img at bounding box center [1007, 326] width 812 height 542
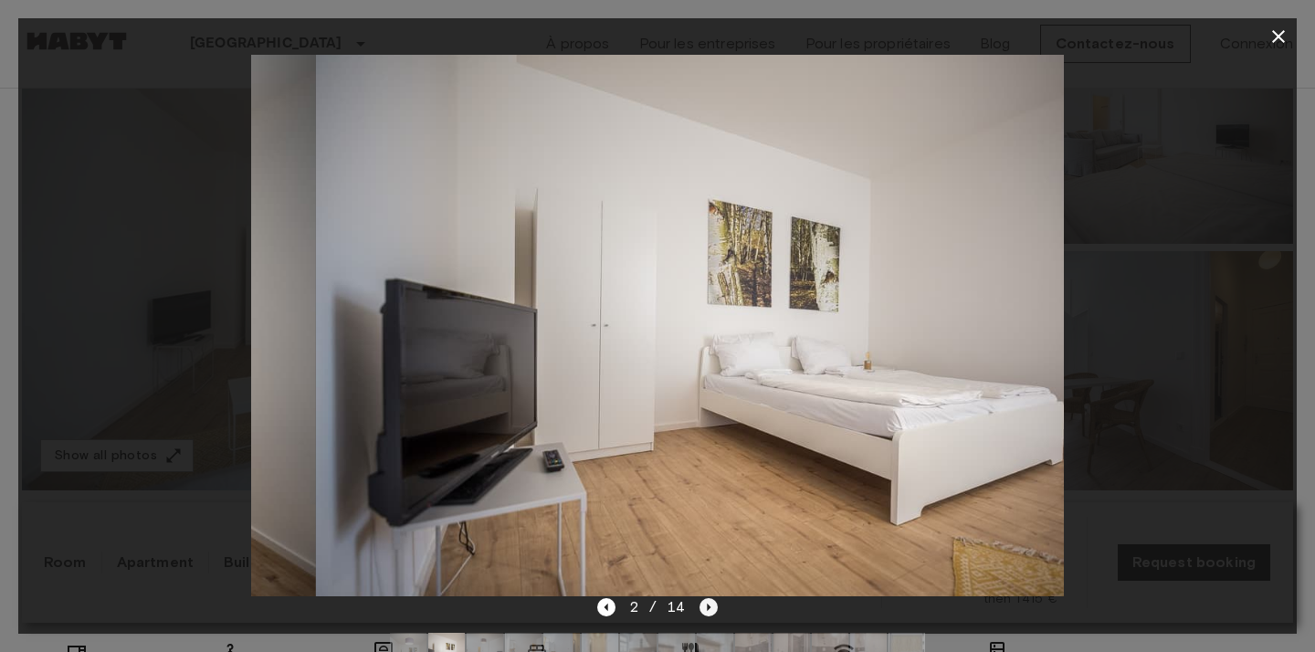
click at [709, 606] on icon "Next image" at bounding box center [710, 607] width 4 height 7
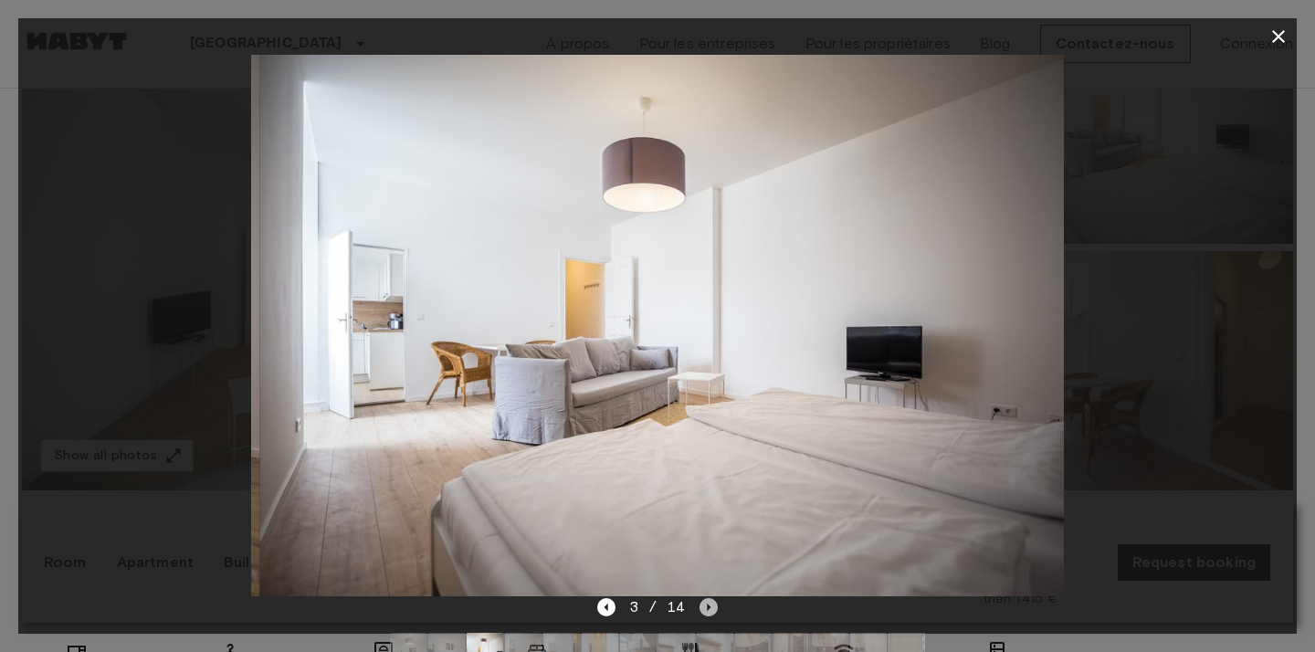
click at [708, 606] on icon "Next image" at bounding box center [710, 607] width 4 height 7
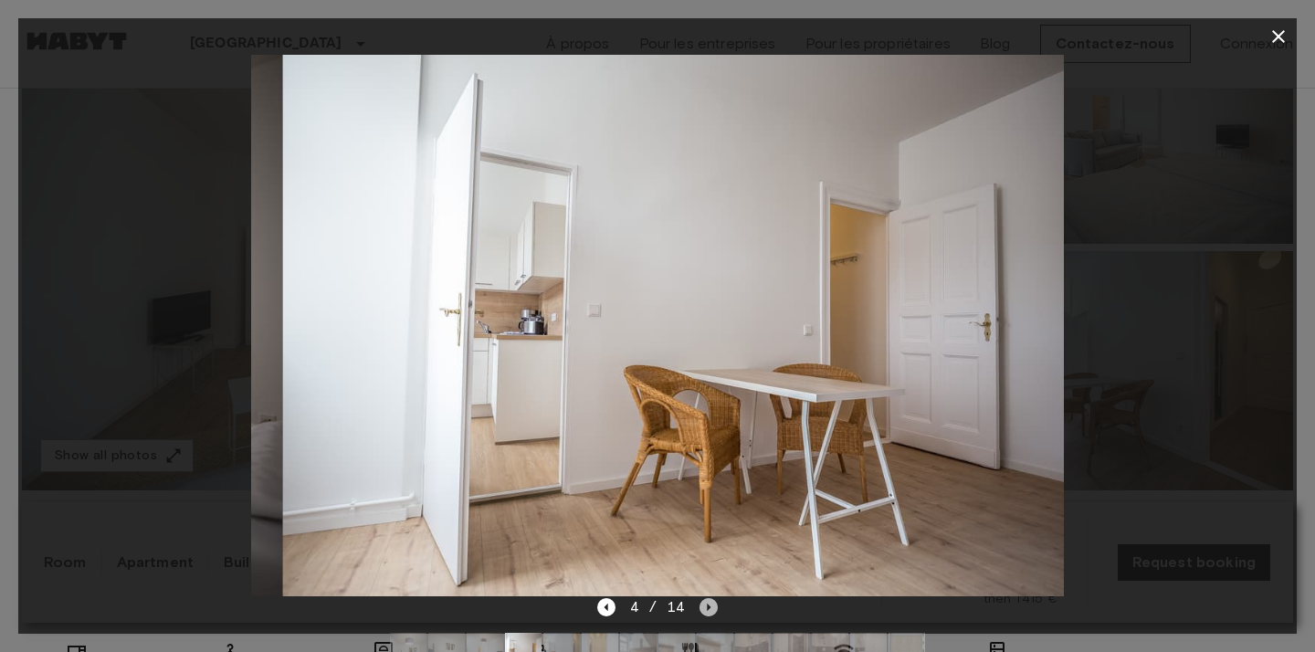
click at [708, 606] on icon "Next image" at bounding box center [710, 607] width 4 height 7
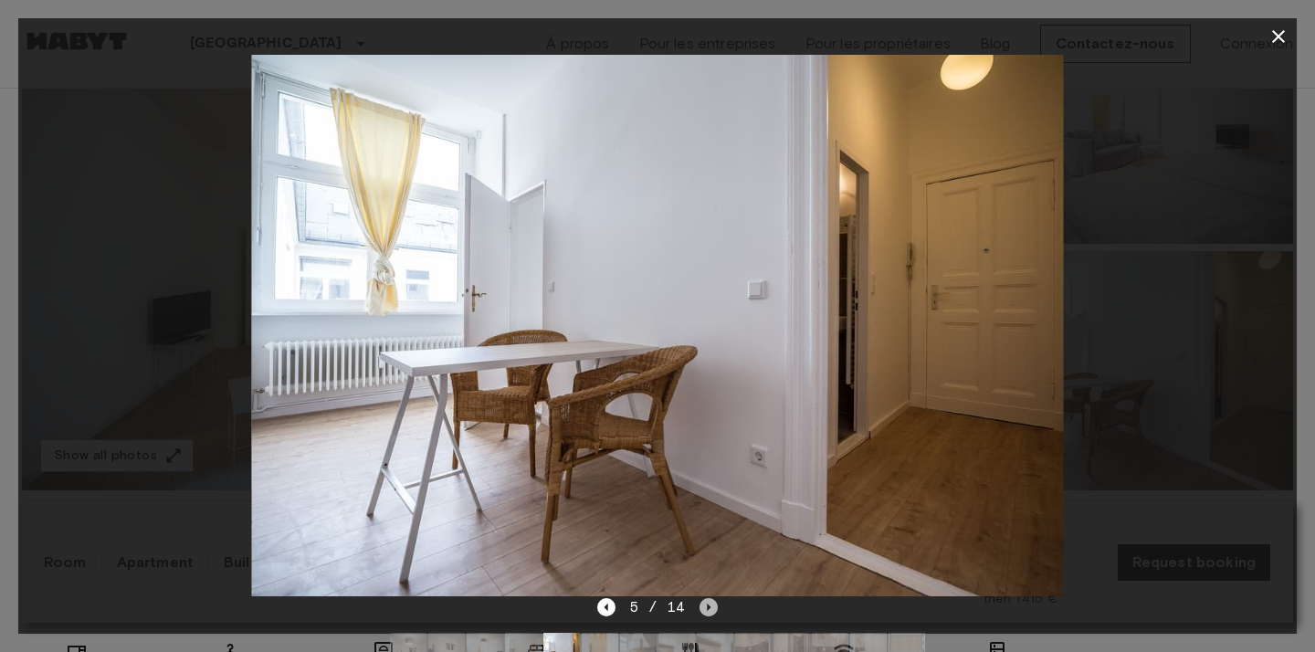
click at [708, 606] on icon "Next image" at bounding box center [710, 607] width 4 height 7
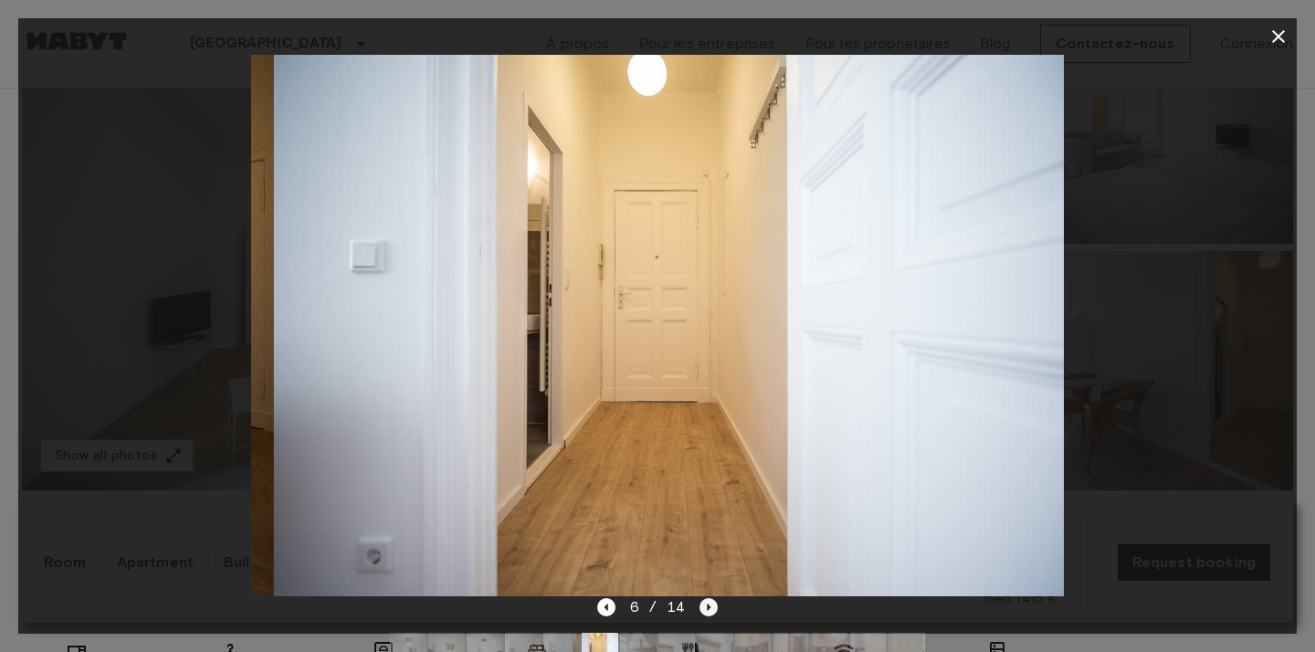
click at [708, 606] on icon "Next image" at bounding box center [710, 607] width 4 height 7
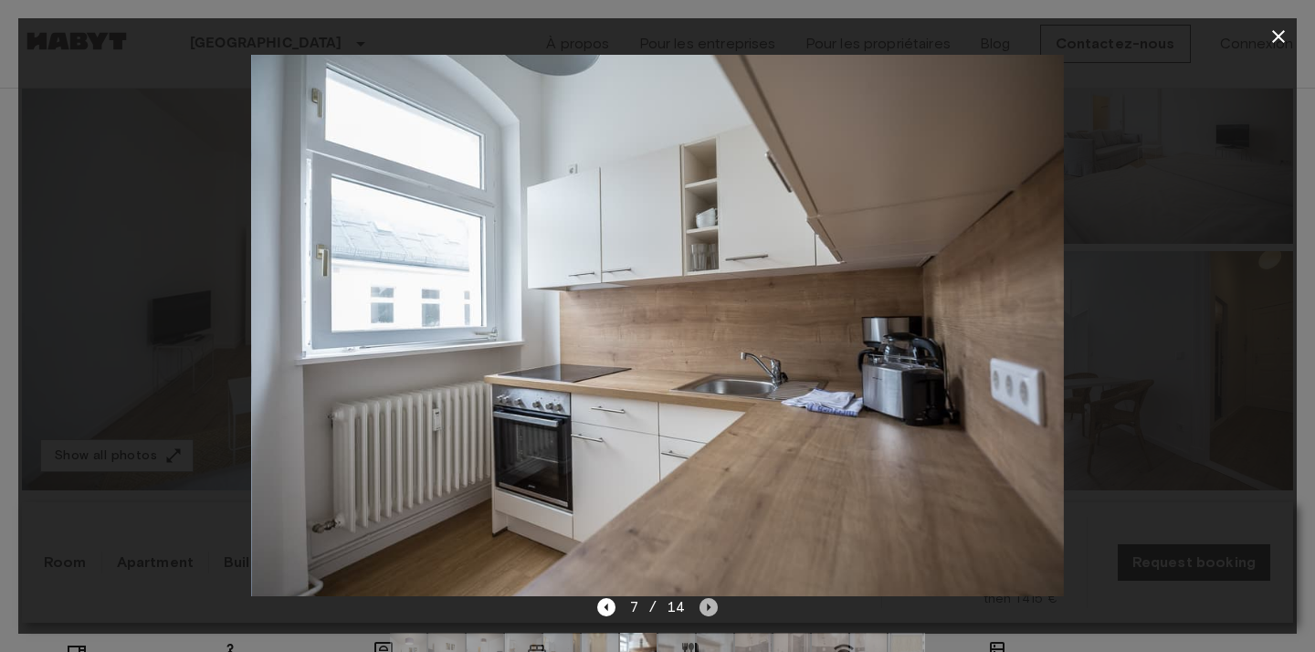
click at [712, 606] on icon "Next image" at bounding box center [709, 607] width 18 height 18
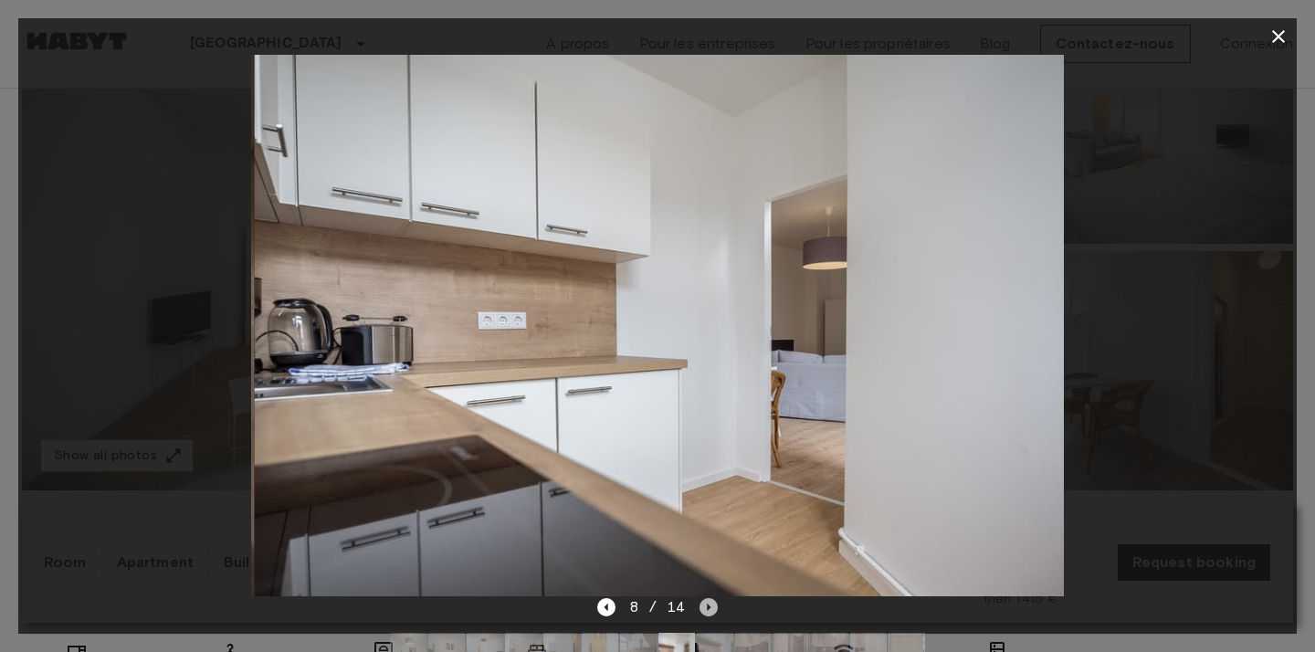
click at [712, 606] on icon "Next image" at bounding box center [709, 607] width 18 height 18
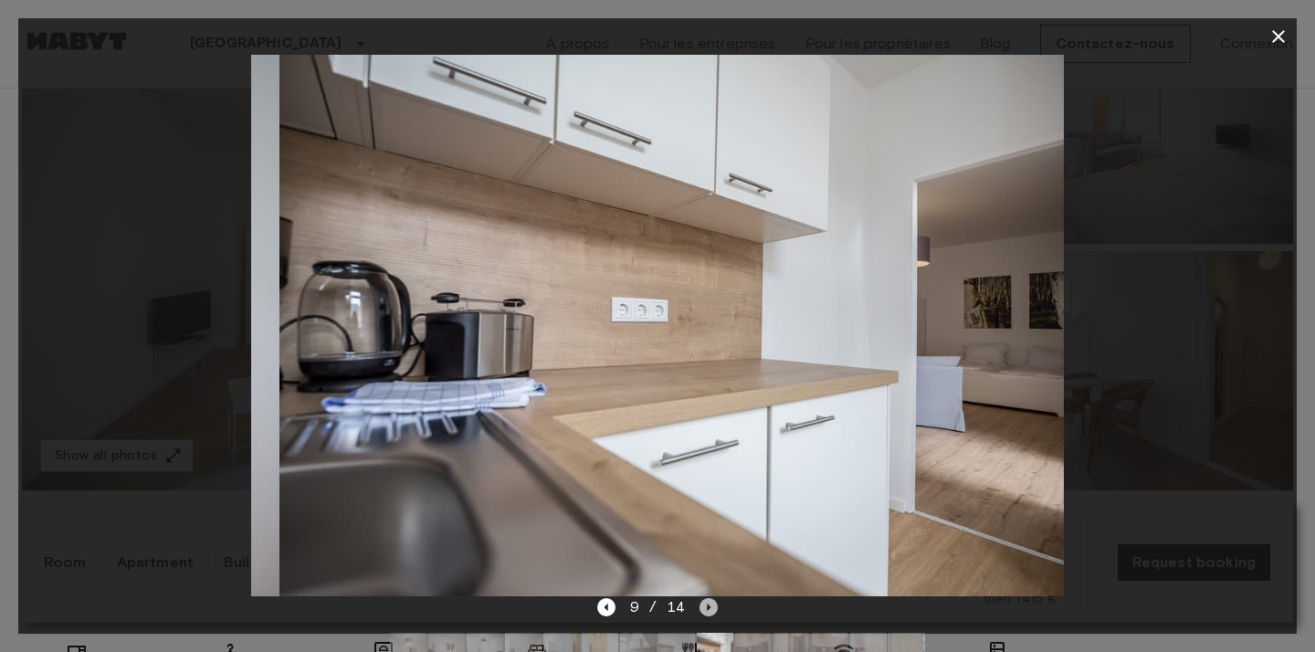
click at [712, 606] on icon "Next image" at bounding box center [709, 607] width 18 height 18
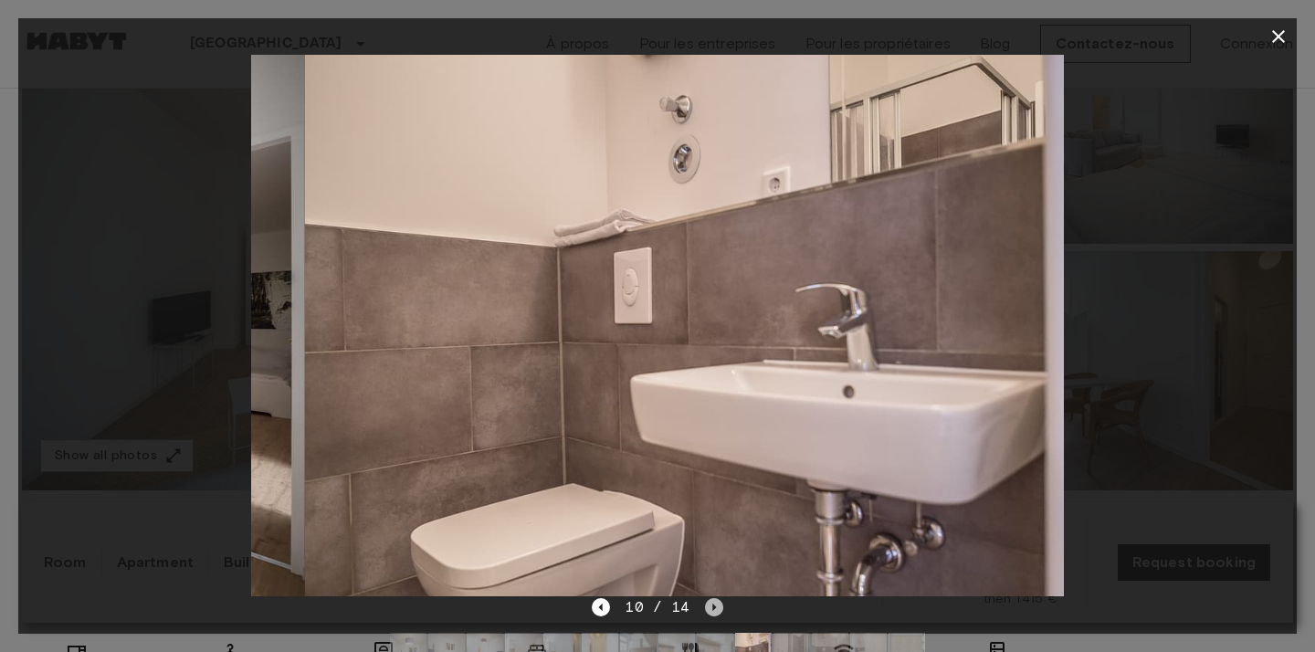
click at [712, 606] on icon "Next image" at bounding box center [714, 607] width 4 height 7
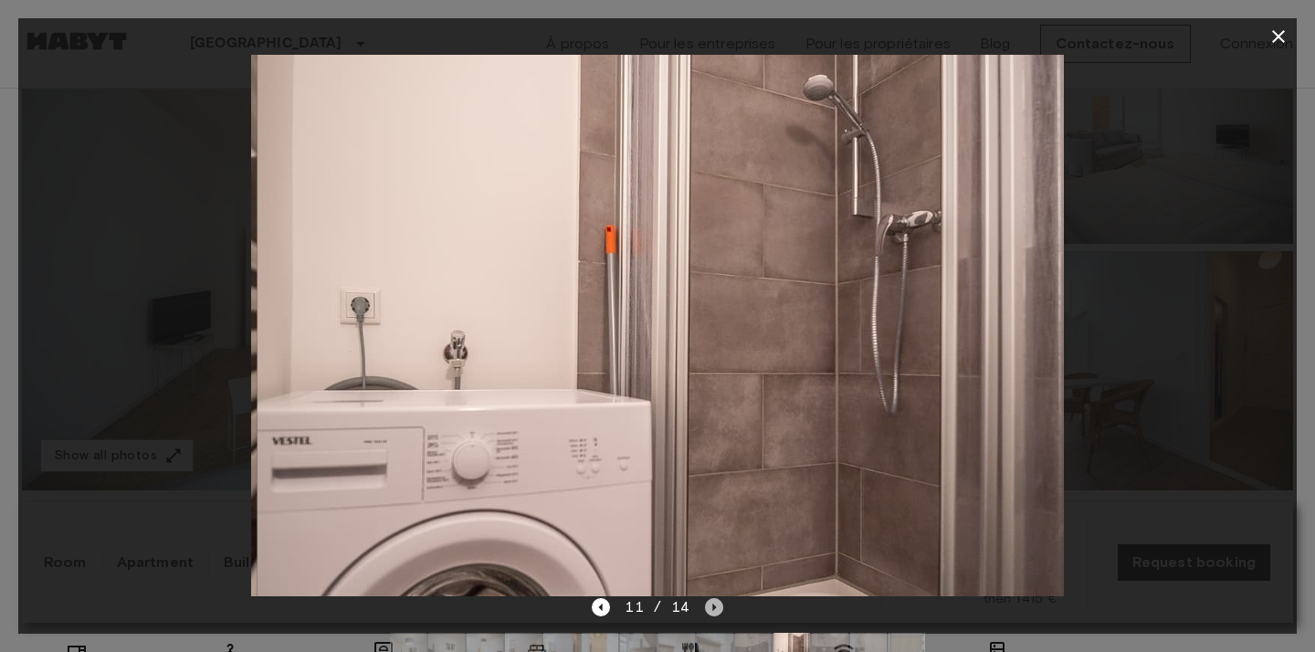
click at [712, 606] on icon "Next image" at bounding box center [714, 607] width 4 height 7
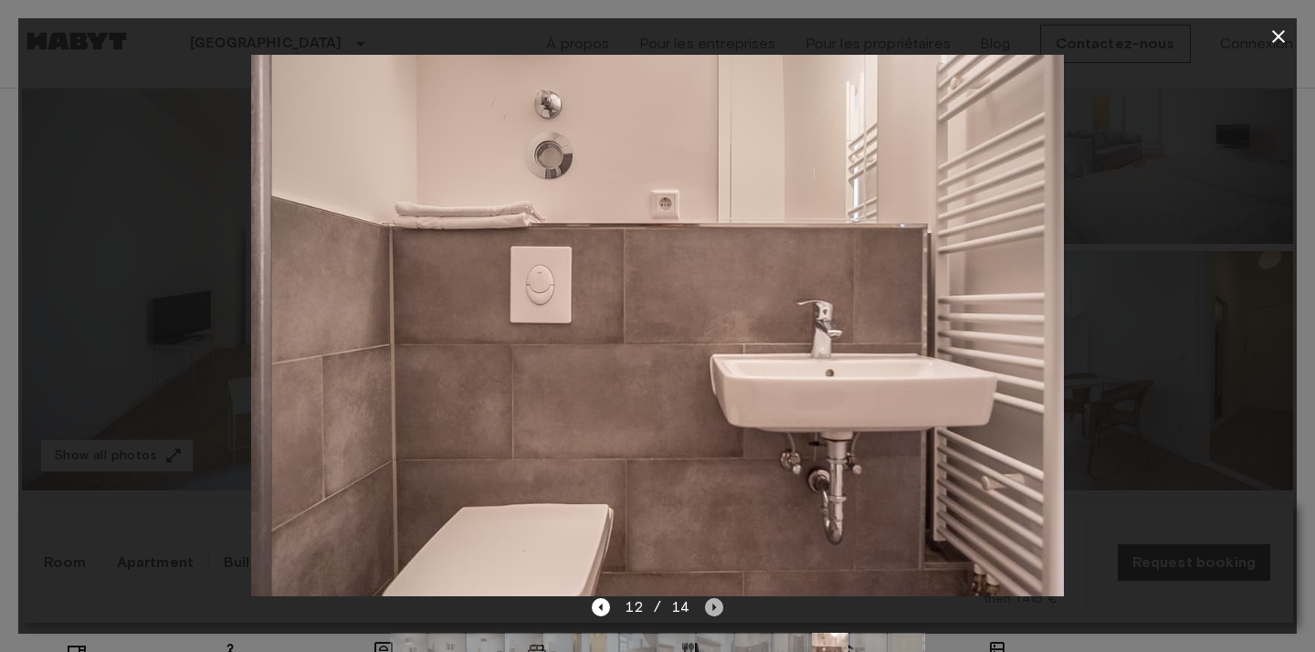
click at [712, 606] on icon "Next image" at bounding box center [714, 607] width 4 height 7
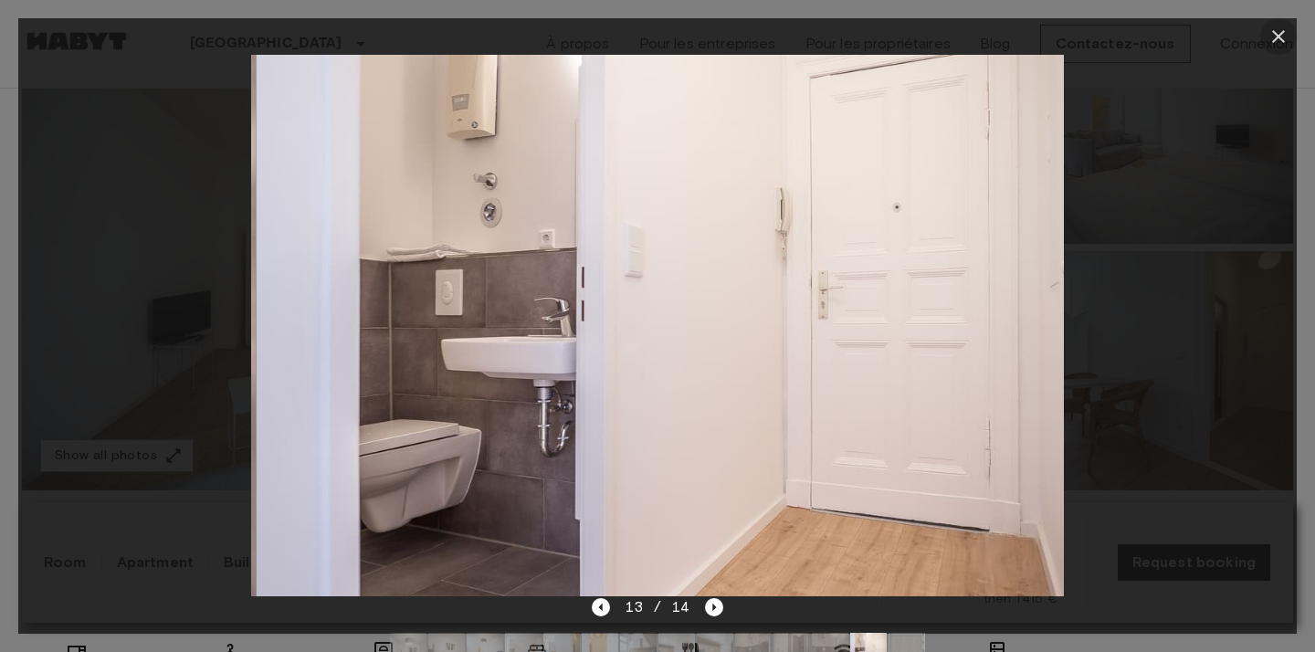
click at [1284, 36] on icon "button" at bounding box center [1279, 37] width 22 height 22
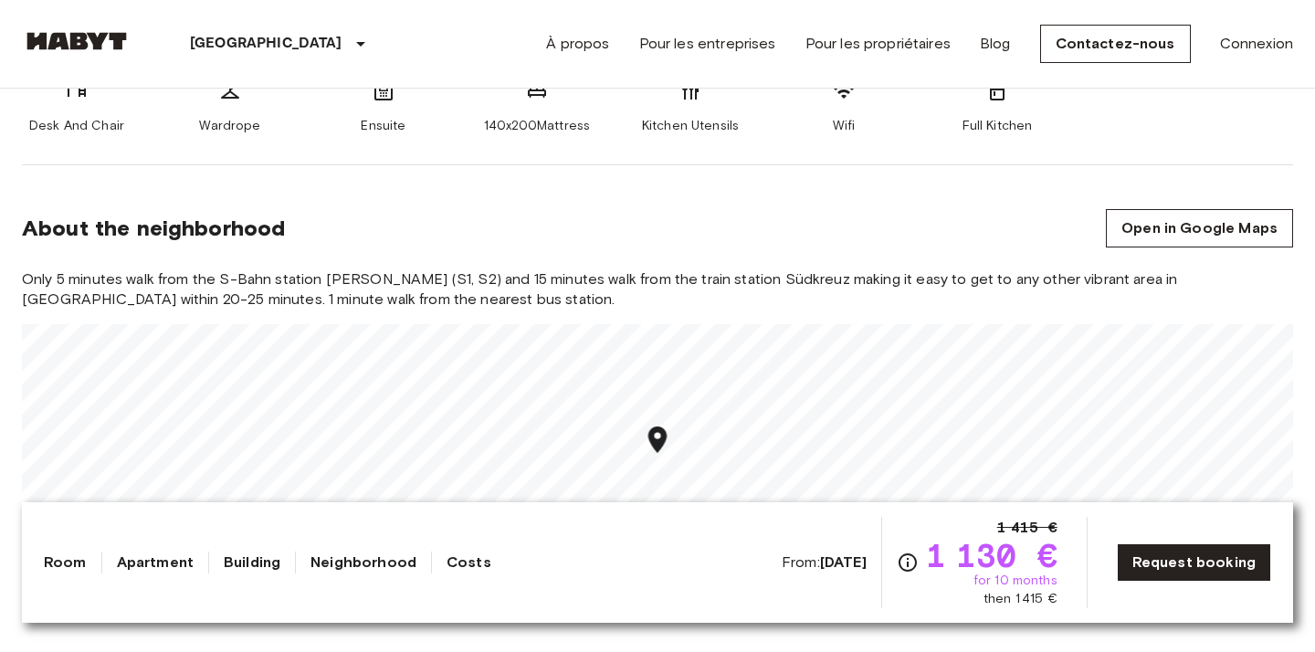
scroll to position [821, 0]
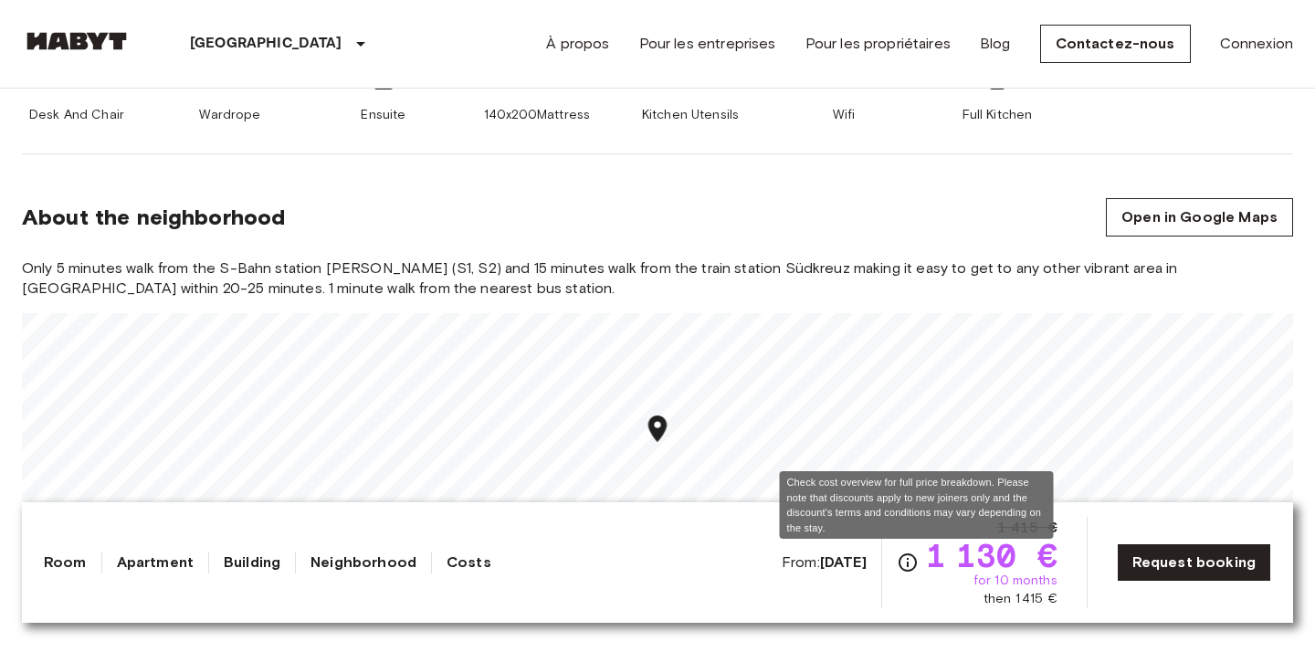
click at [914, 564] on icon "Check cost overview for full price breakdown. Please note that discounts apply …" at bounding box center [908, 563] width 22 height 22
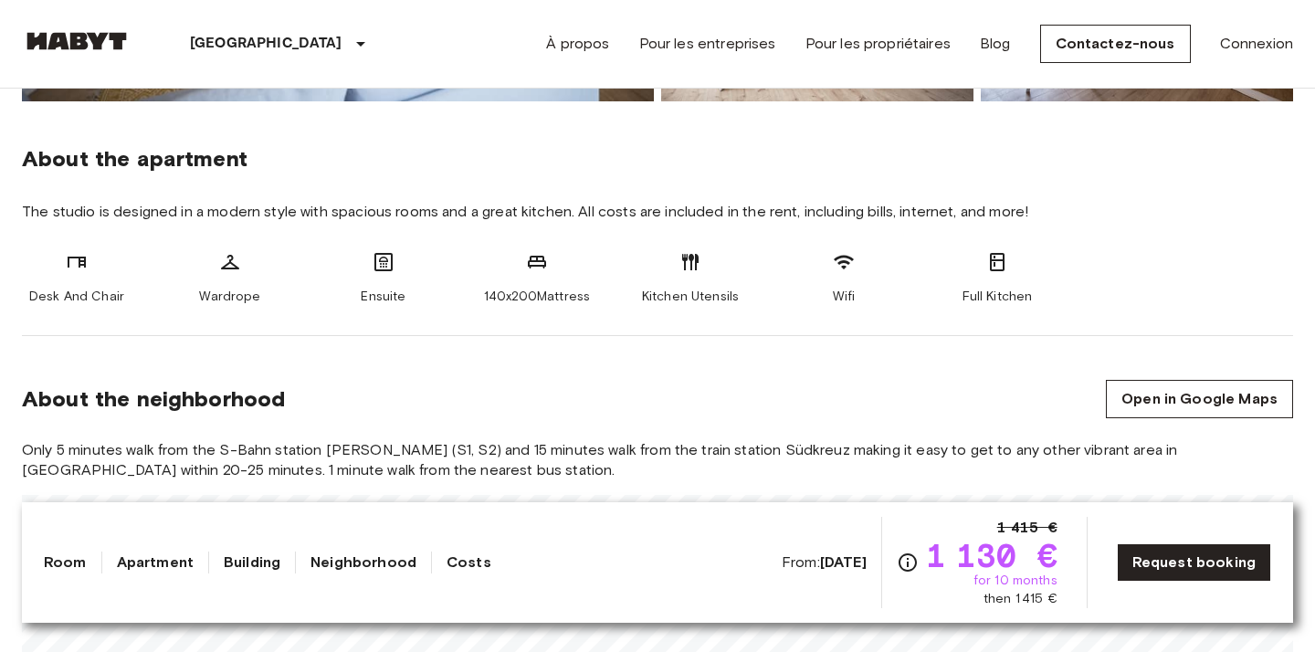
scroll to position [728, 0]
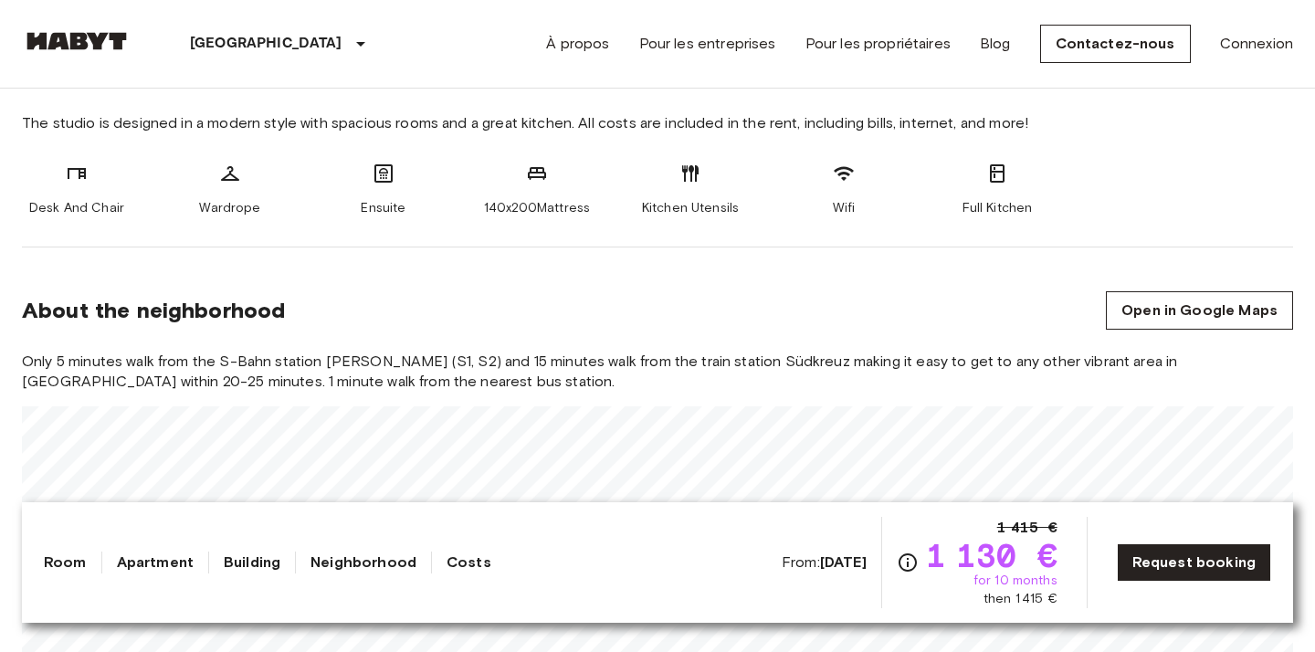
click at [228, 563] on link "Building" at bounding box center [252, 563] width 57 height 22
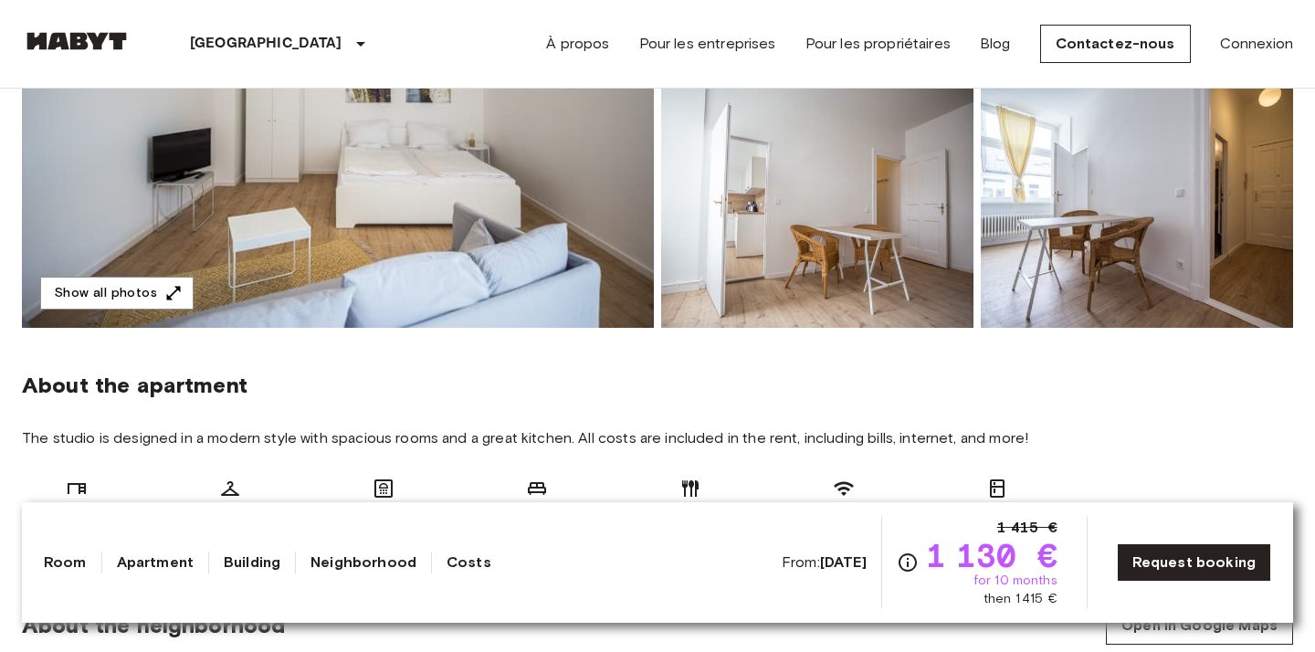
scroll to position [414, 0]
click at [504, 217] on img at bounding box center [338, 84] width 632 height 486
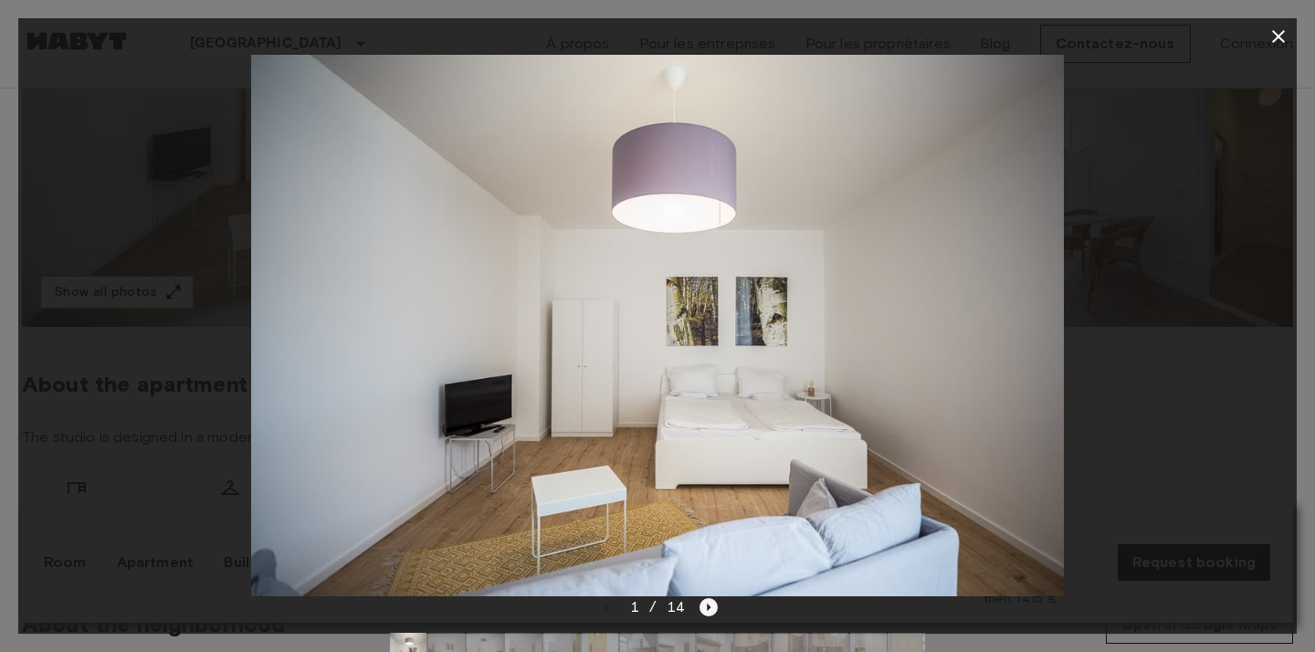
click at [704, 613] on icon "Next image" at bounding box center [709, 607] width 18 height 18
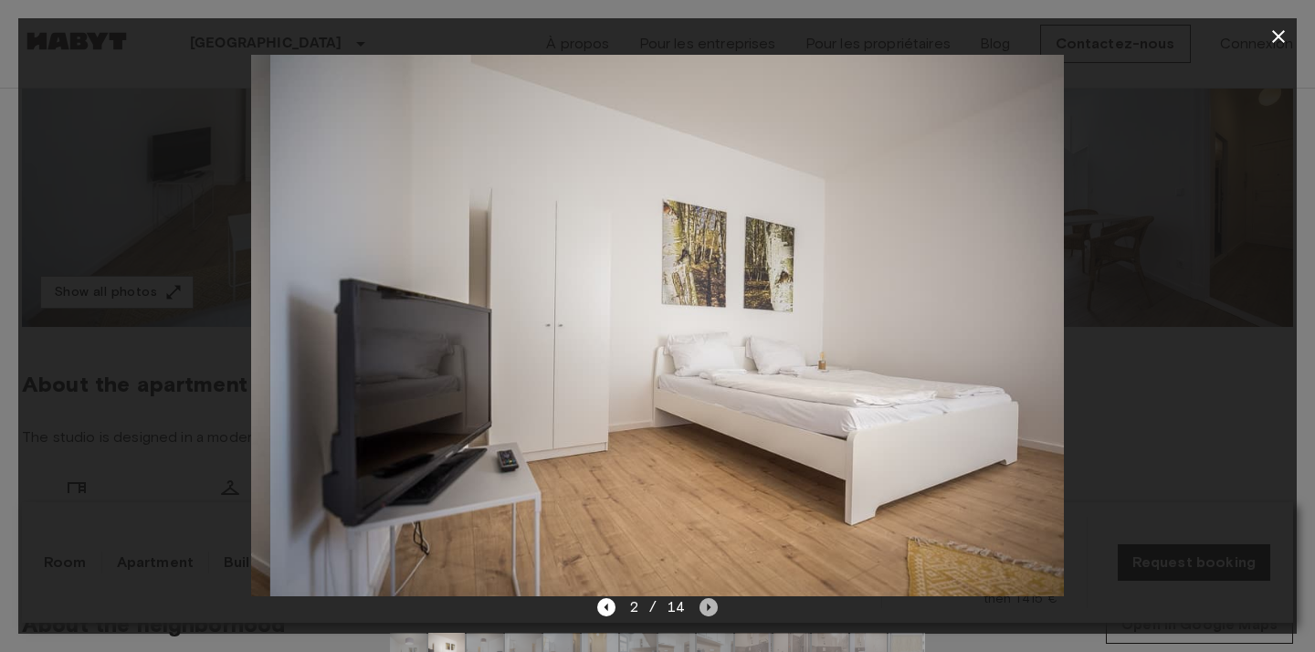
click at [704, 613] on icon "Next image" at bounding box center [709, 607] width 18 height 18
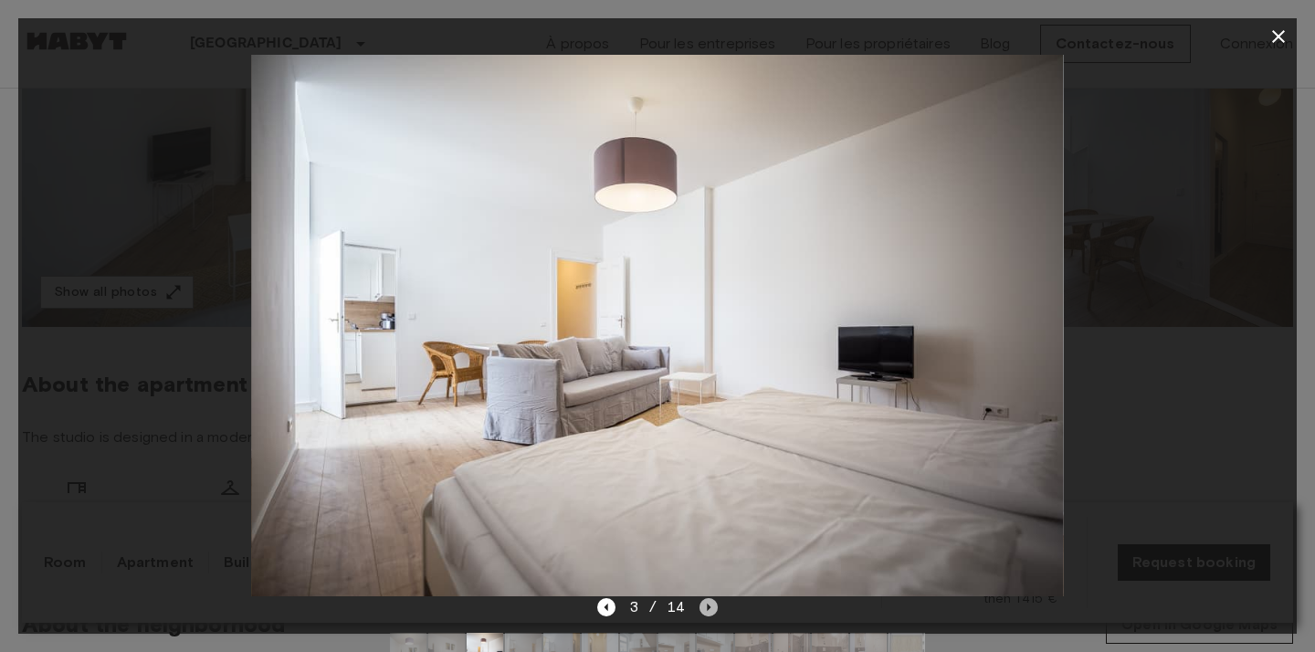
click at [704, 613] on icon "Next image" at bounding box center [709, 607] width 18 height 18
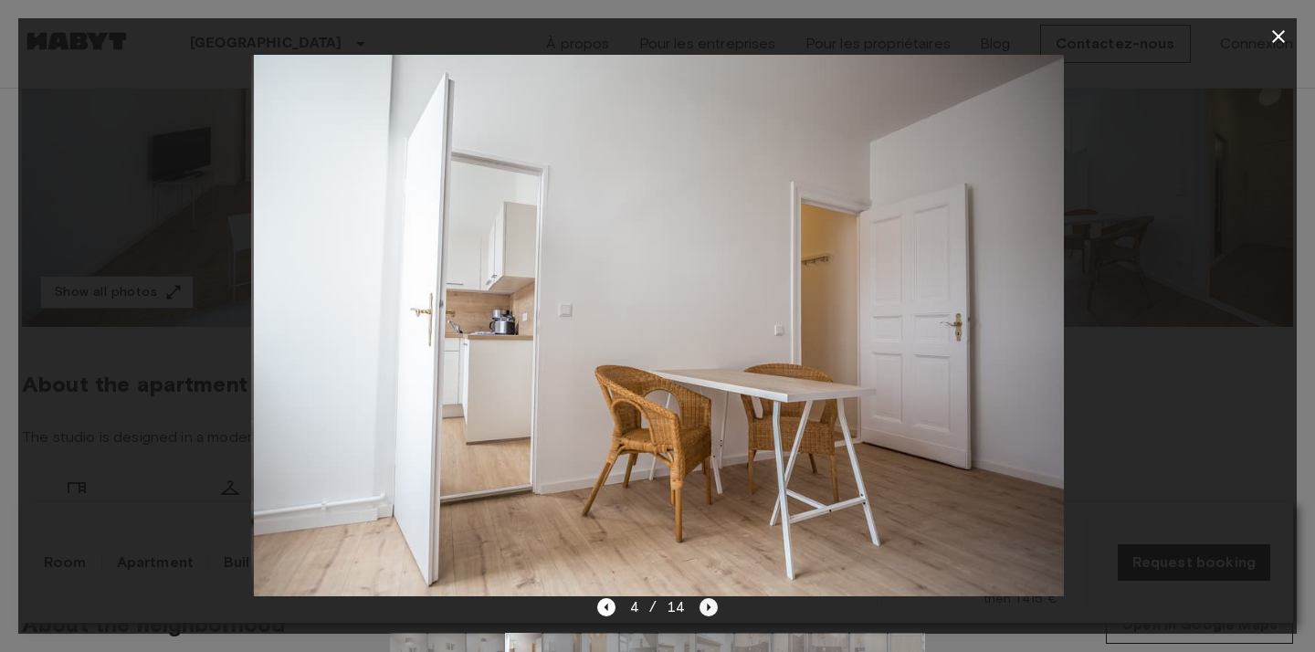
click at [704, 613] on icon "Next image" at bounding box center [709, 607] width 18 height 18
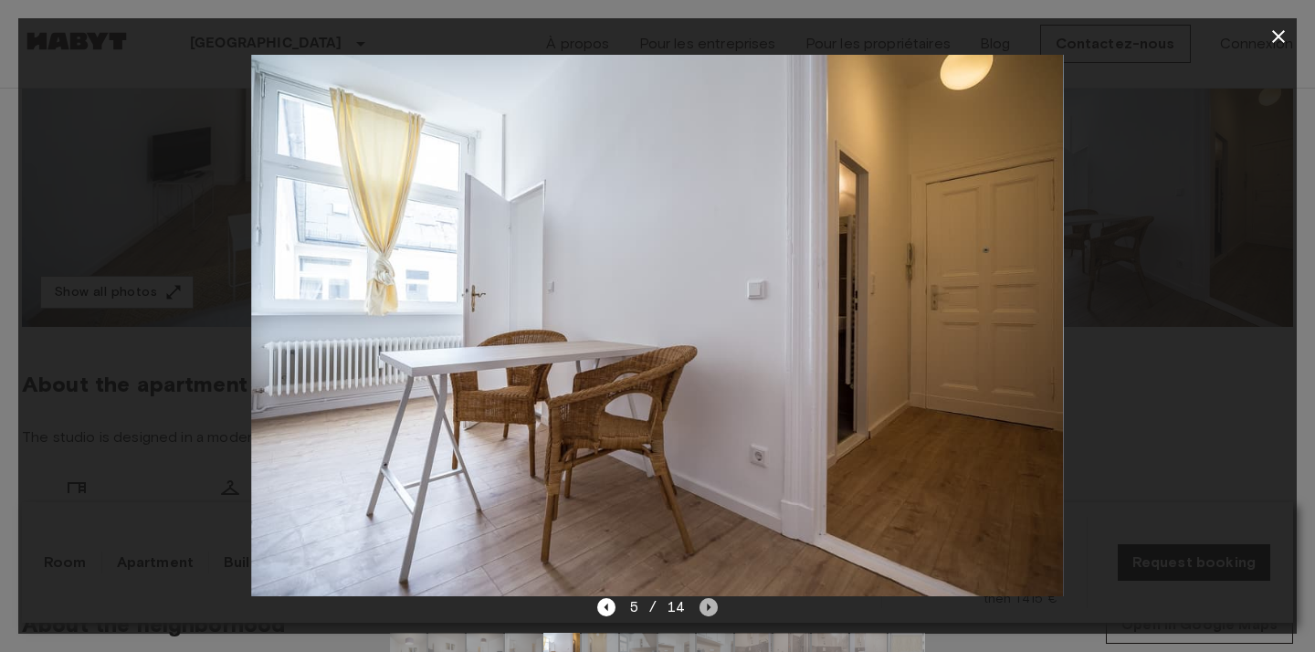
click at [704, 613] on icon "Next image" at bounding box center [709, 607] width 18 height 18
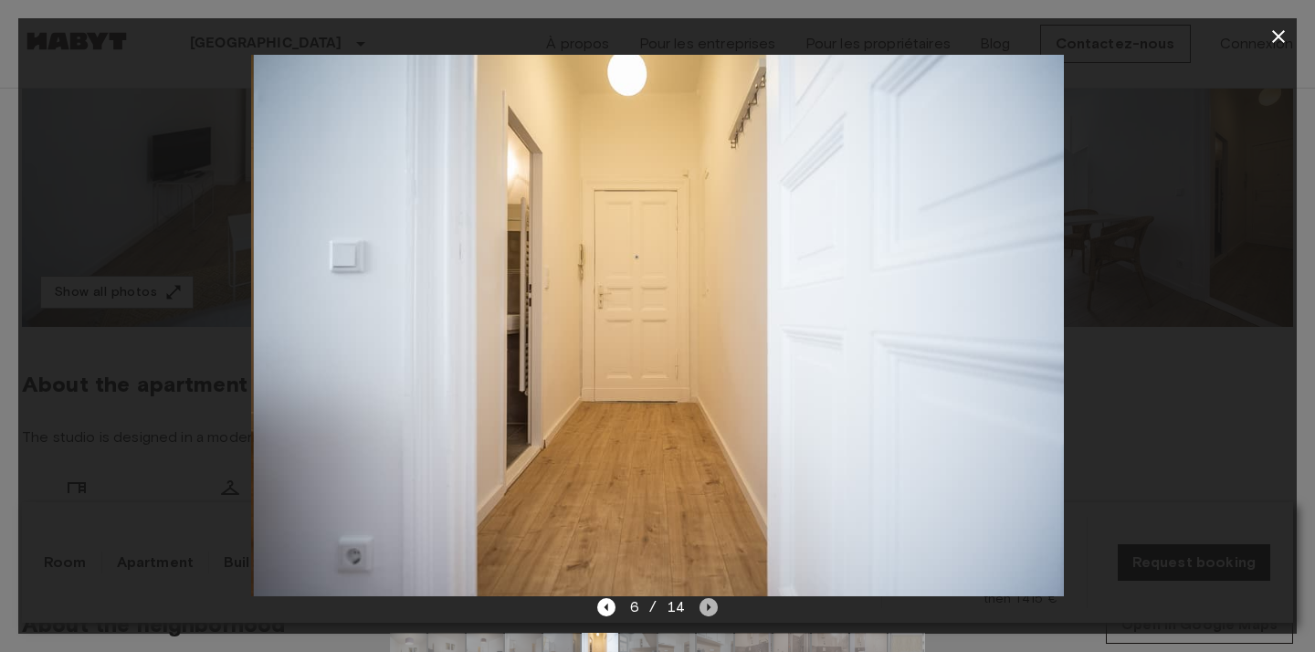
click at [704, 613] on icon "Next image" at bounding box center [709, 607] width 18 height 18
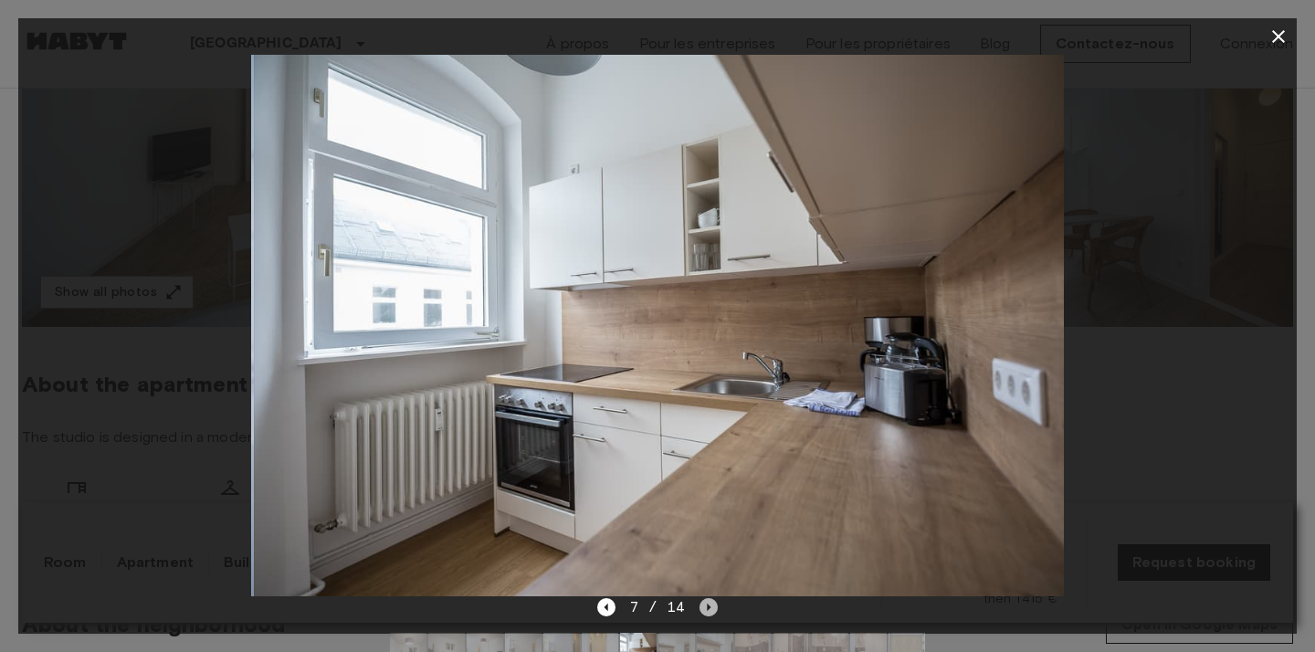
click at [704, 613] on icon "Next image" at bounding box center [709, 607] width 18 height 18
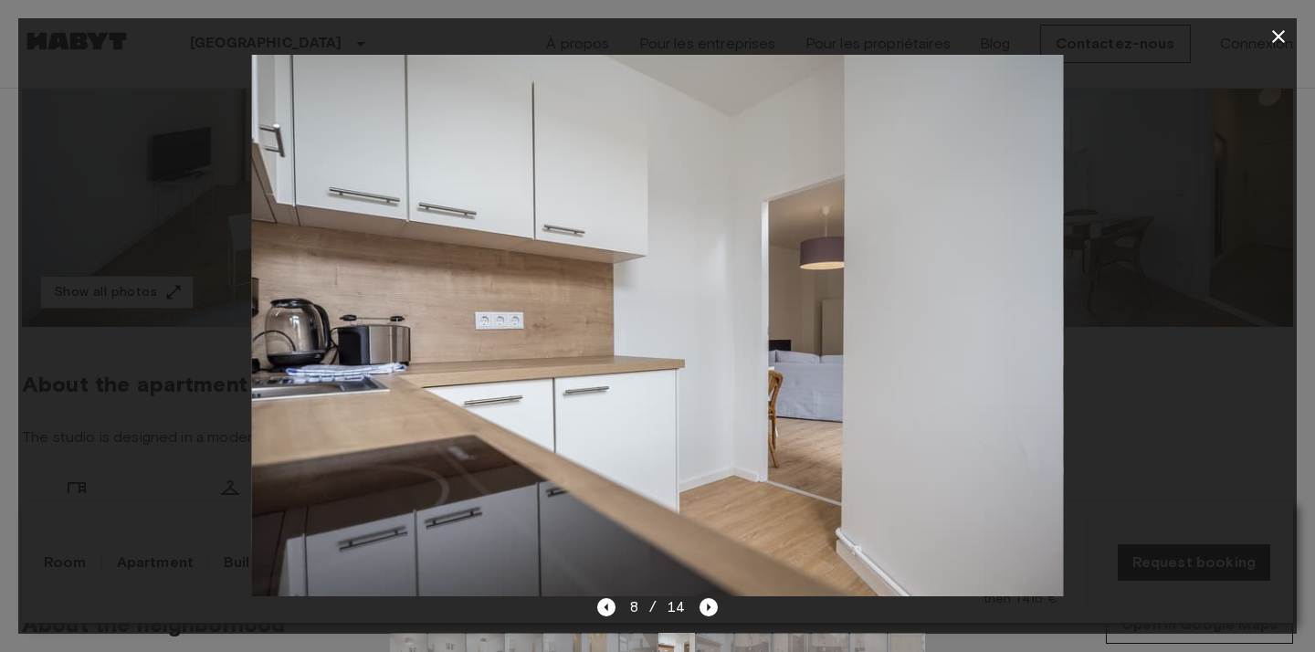
click at [696, 616] on div "8 / 14" at bounding box center [657, 607] width 121 height 22
click at [1245, 312] on div at bounding box center [657, 326] width 1279 height 542
click at [1283, 36] on icon "button" at bounding box center [1279, 37] width 22 height 22
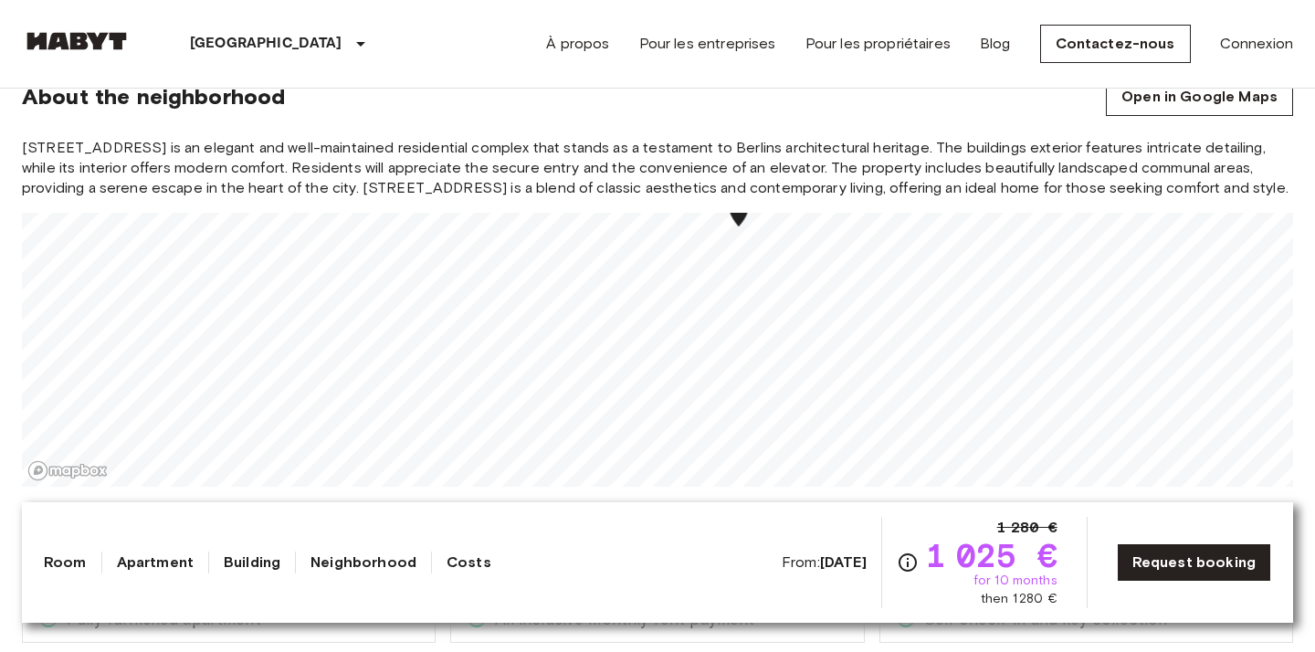
scroll to position [1559, 0]
click at [248, 553] on link "Building" at bounding box center [252, 563] width 57 height 22
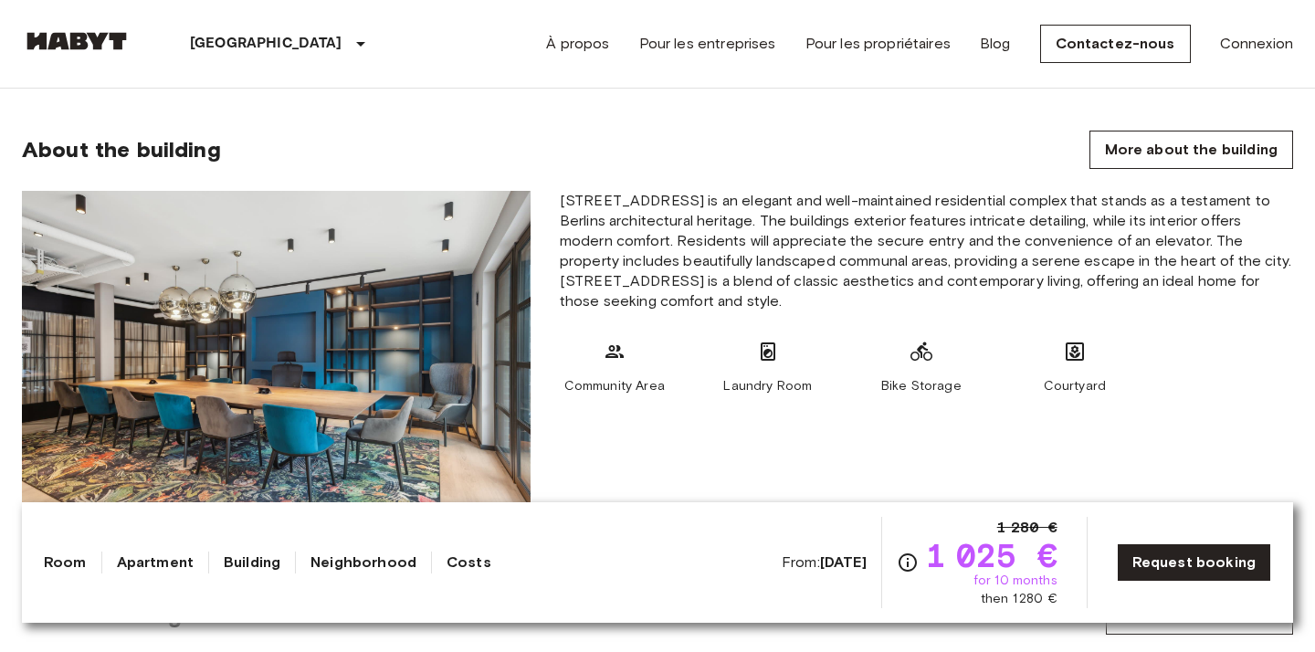
scroll to position [1038, 0]
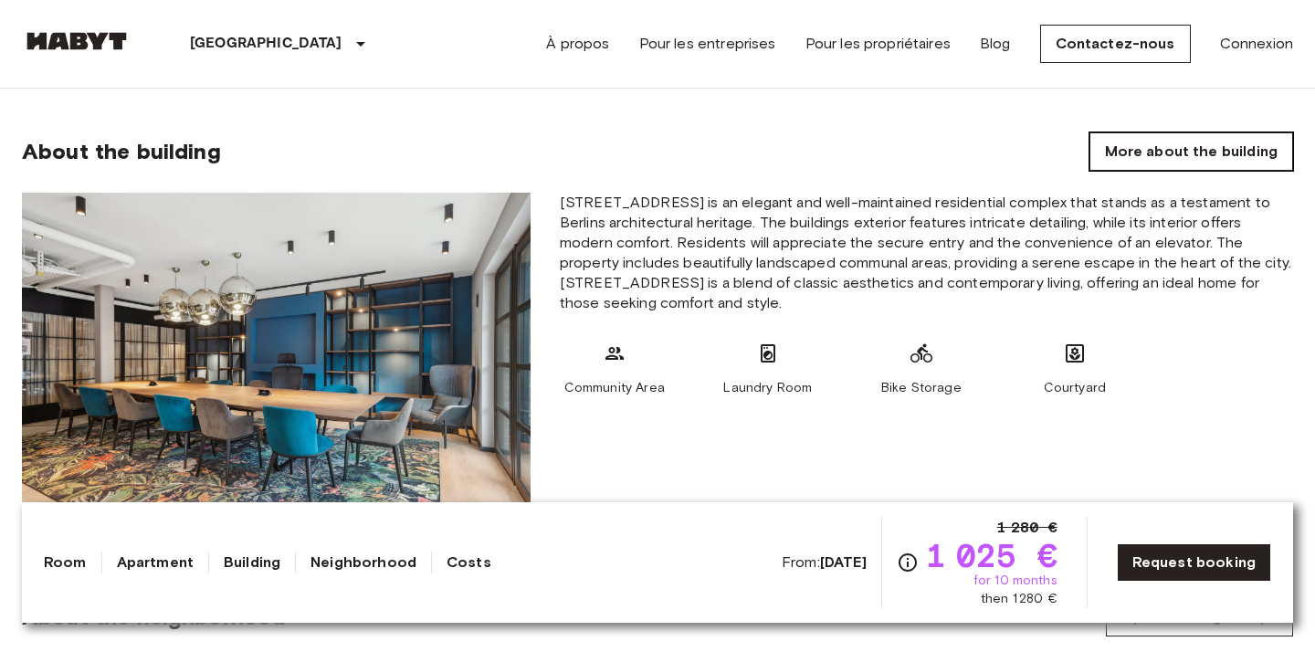
click at [1182, 135] on link "More about the building" at bounding box center [1192, 151] width 204 height 38
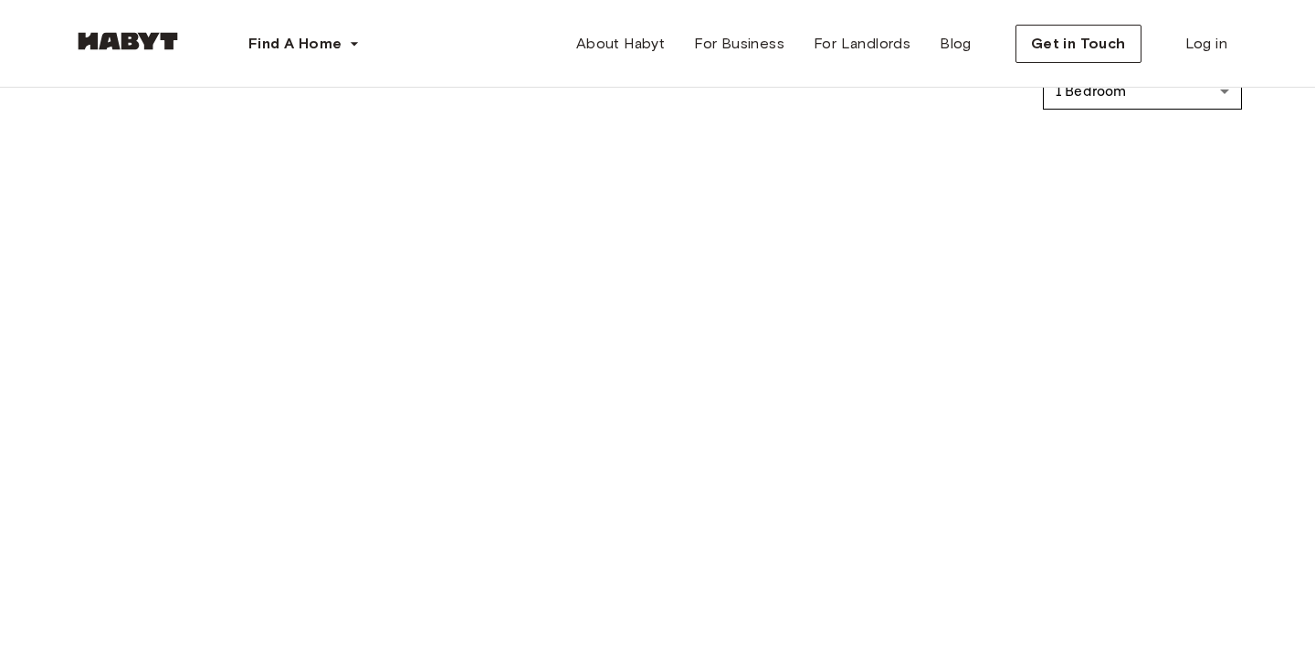
scroll to position [912, 0]
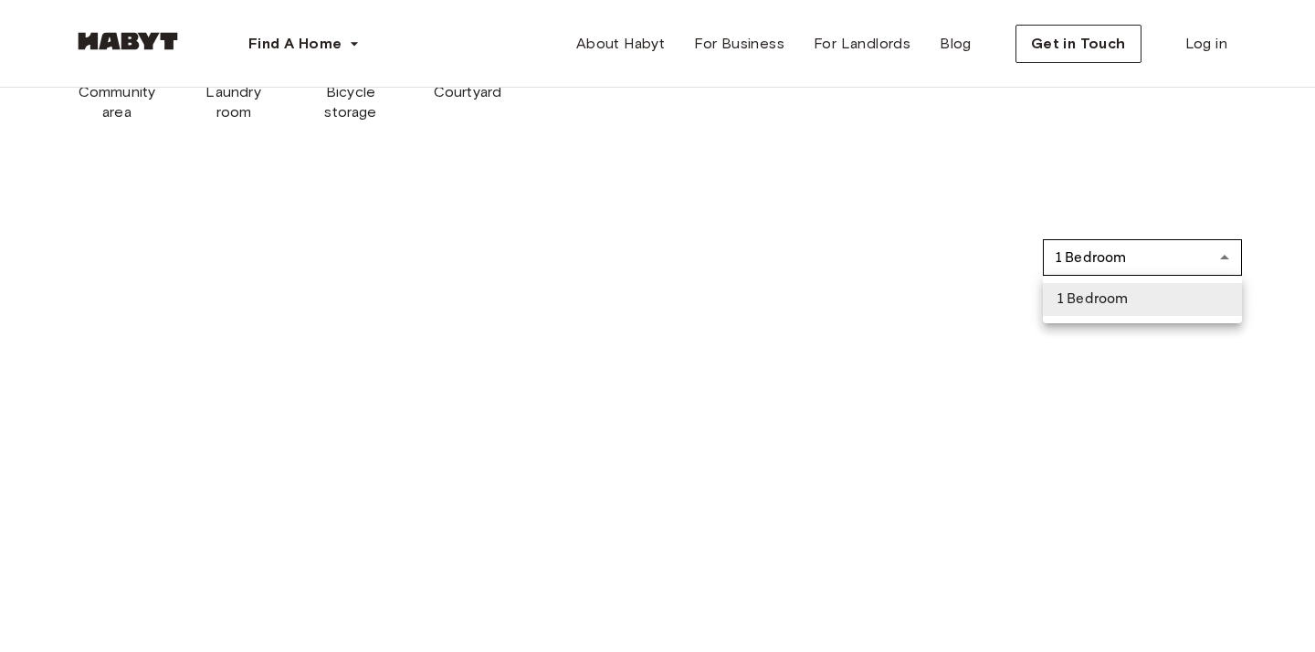
click at [941, 231] on div at bounding box center [657, 326] width 1315 height 652
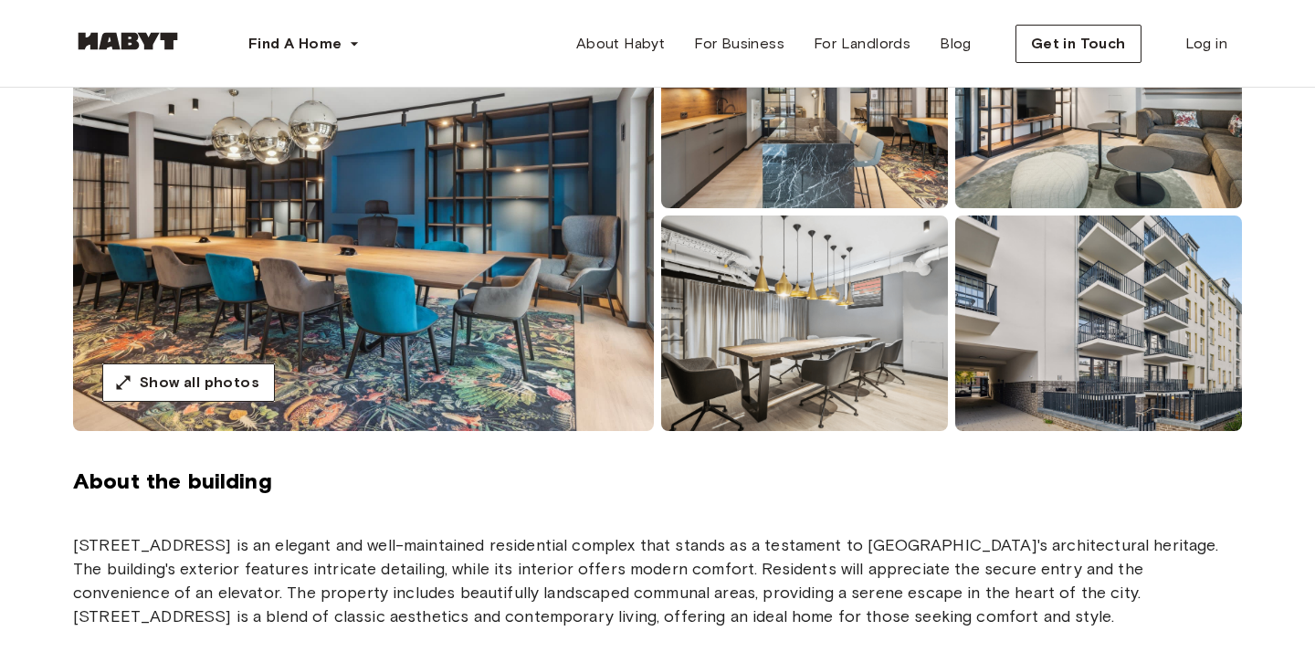
scroll to position [240, 0]
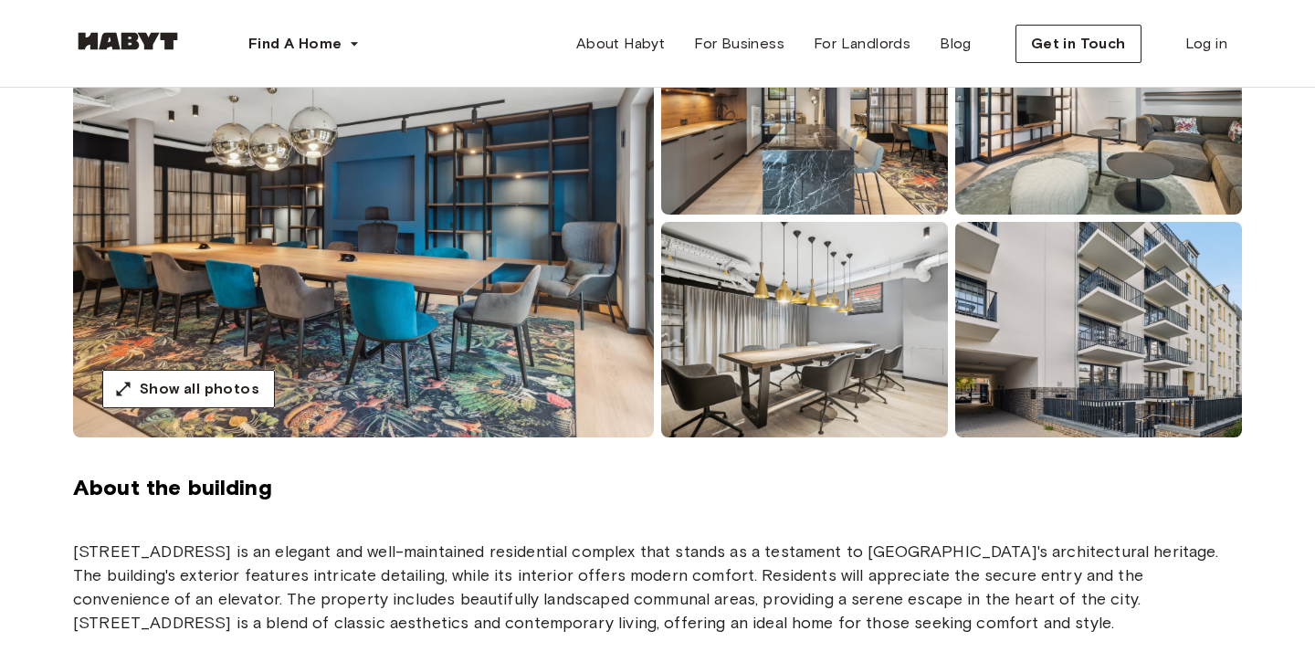
click at [1082, 322] on img at bounding box center [1098, 330] width 287 height 216
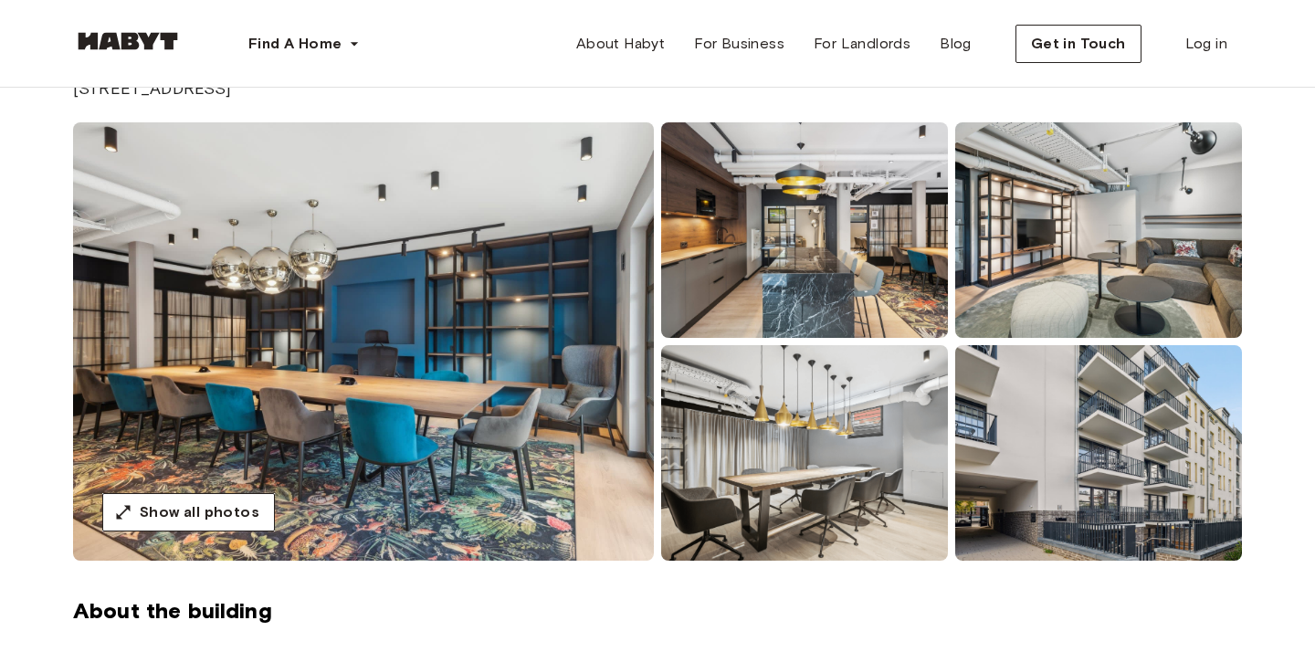
scroll to position [115, 0]
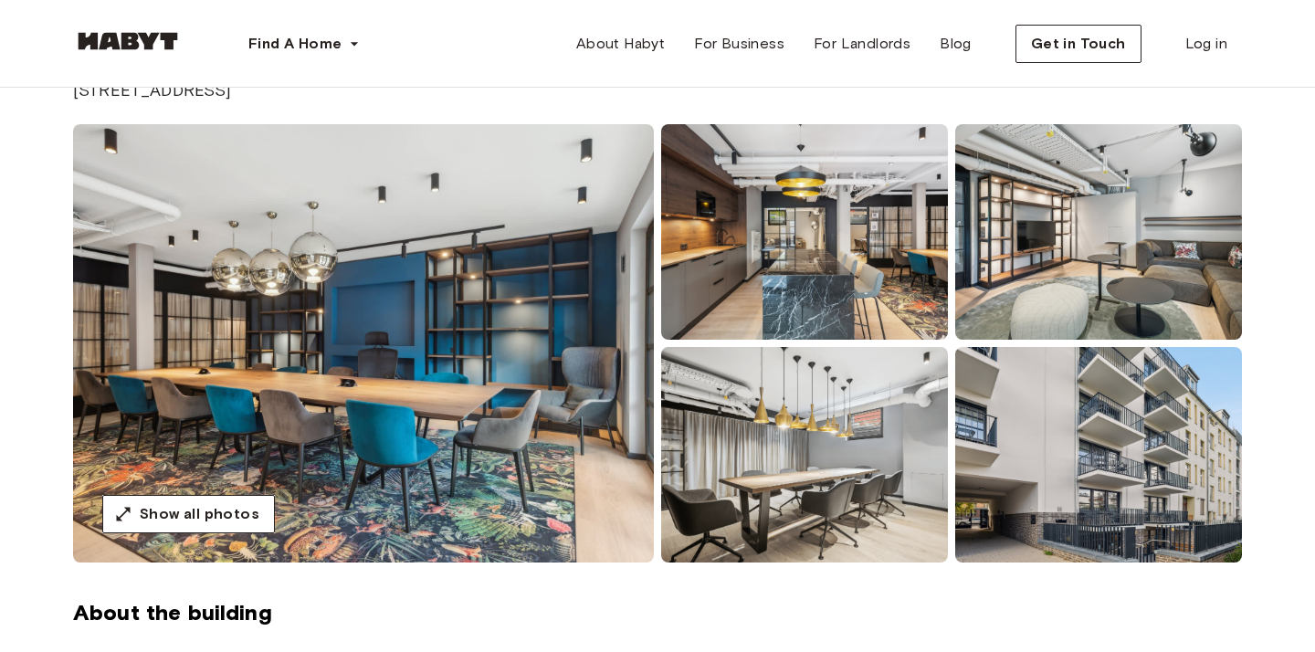
click at [1127, 432] on img at bounding box center [1098, 455] width 287 height 216
click at [1068, 269] on img at bounding box center [1098, 232] width 287 height 216
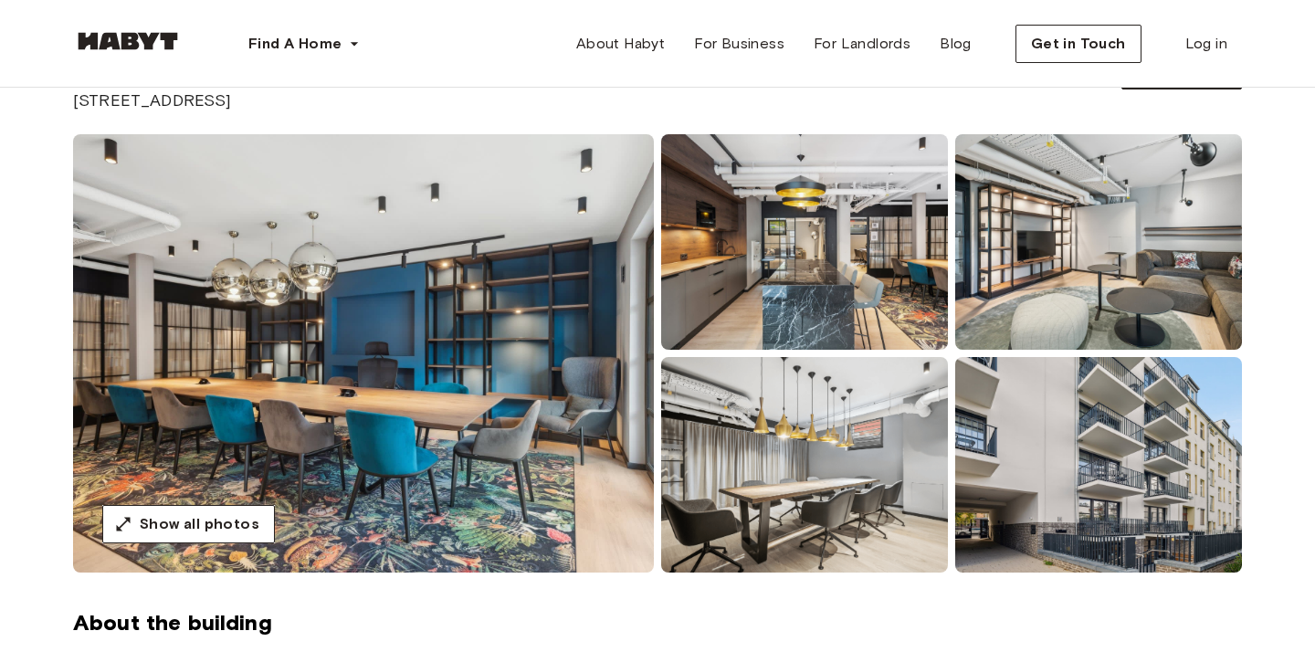
scroll to position [137, 0]
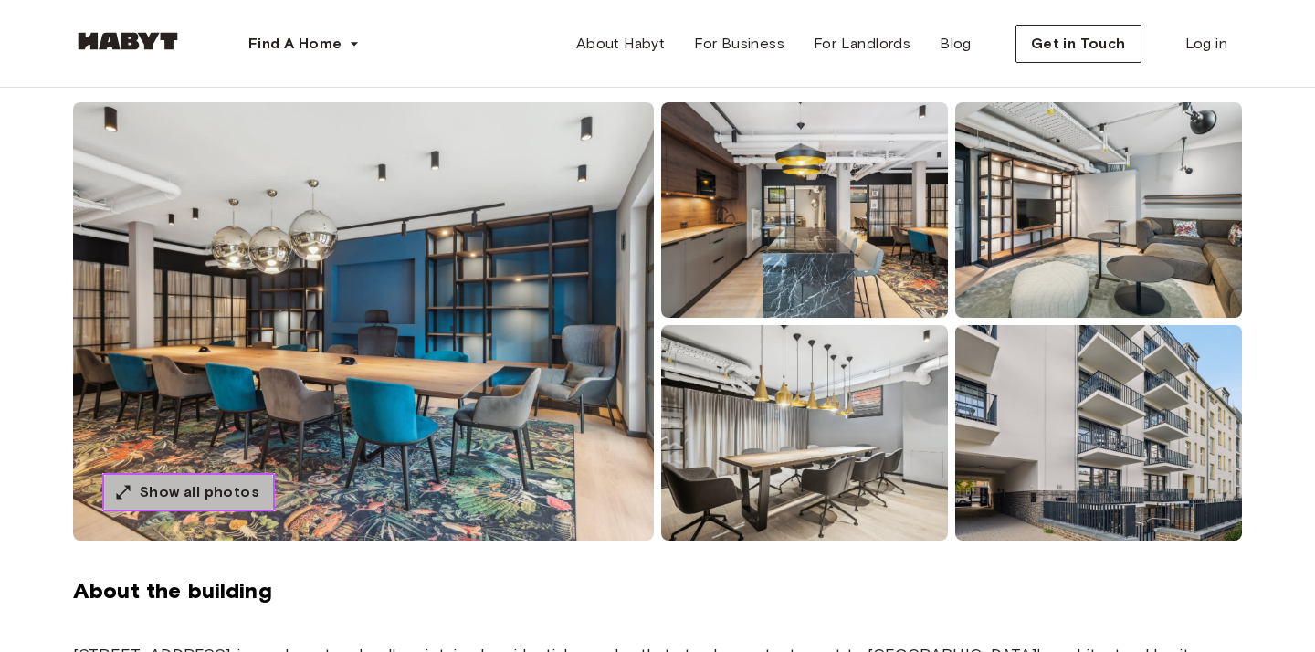
click at [196, 503] on button "Show all photos" at bounding box center [188, 492] width 173 height 38
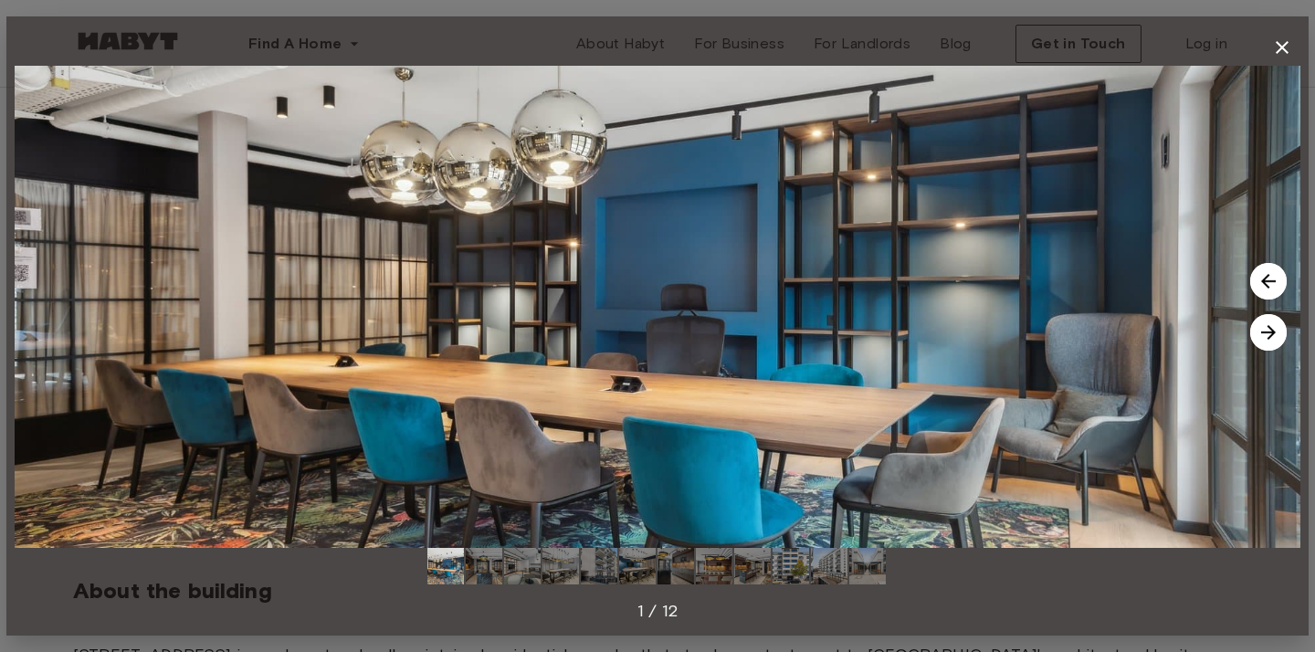
click at [1276, 330] on img at bounding box center [1268, 332] width 37 height 37
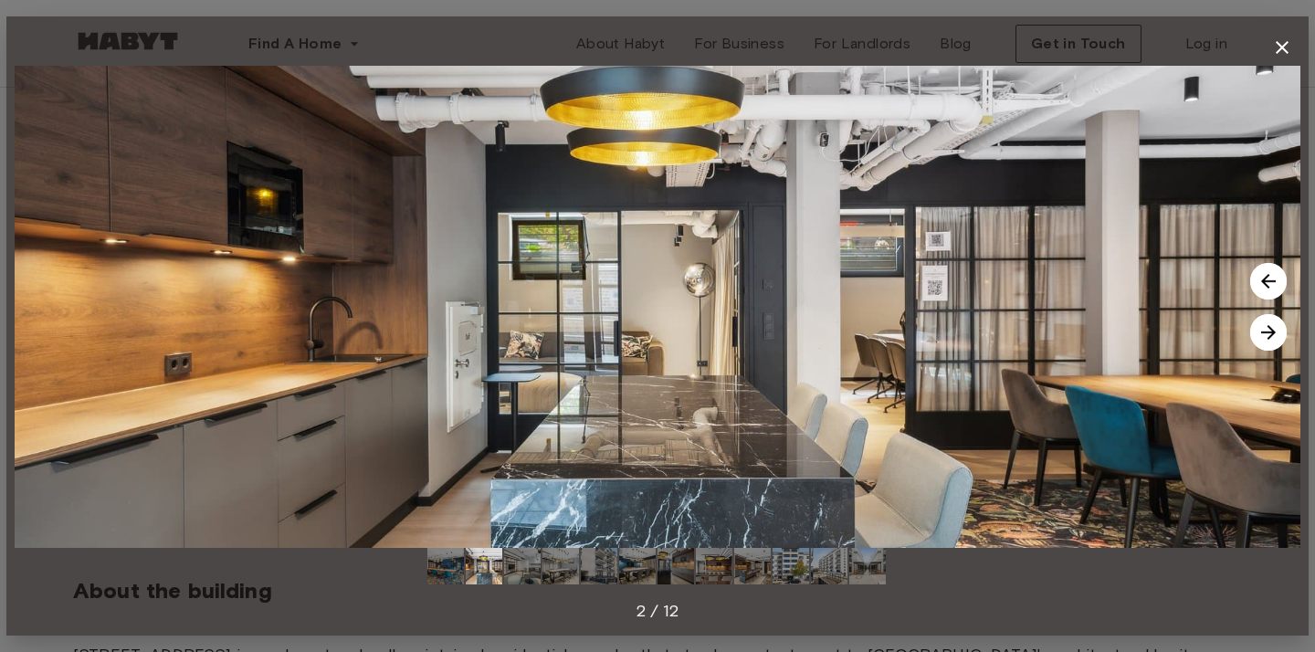
click at [1276, 330] on img at bounding box center [1268, 332] width 37 height 37
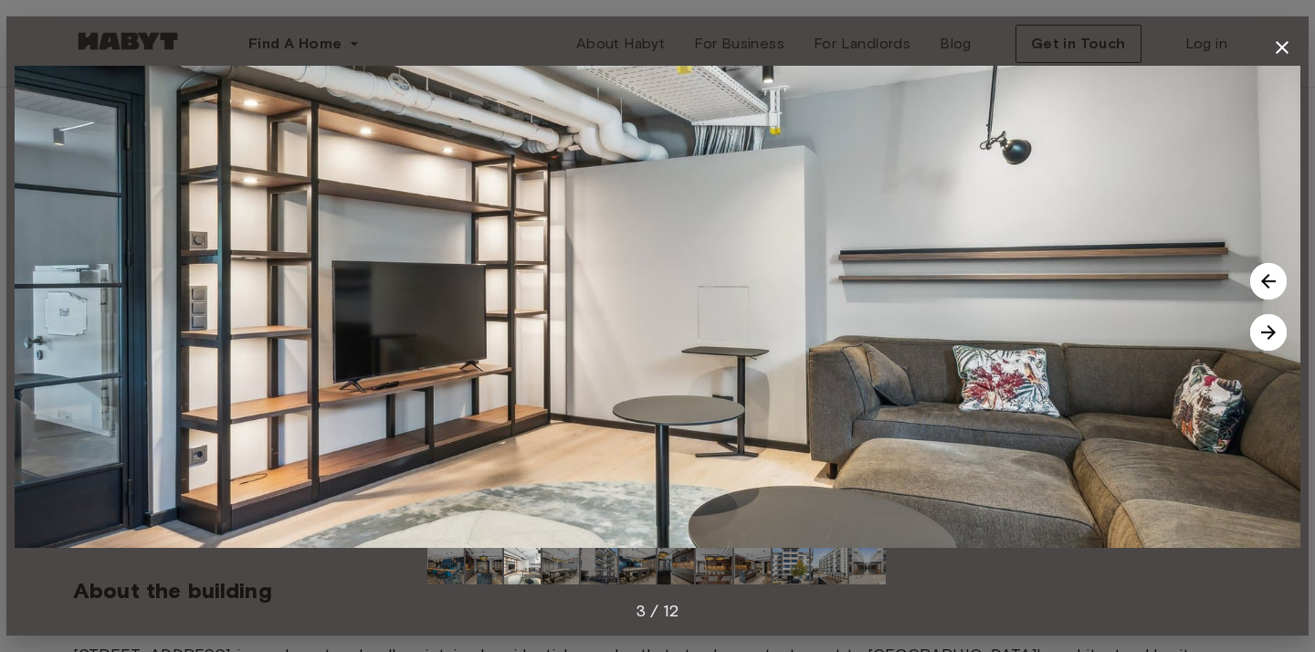
click at [1276, 330] on img at bounding box center [1268, 332] width 37 height 37
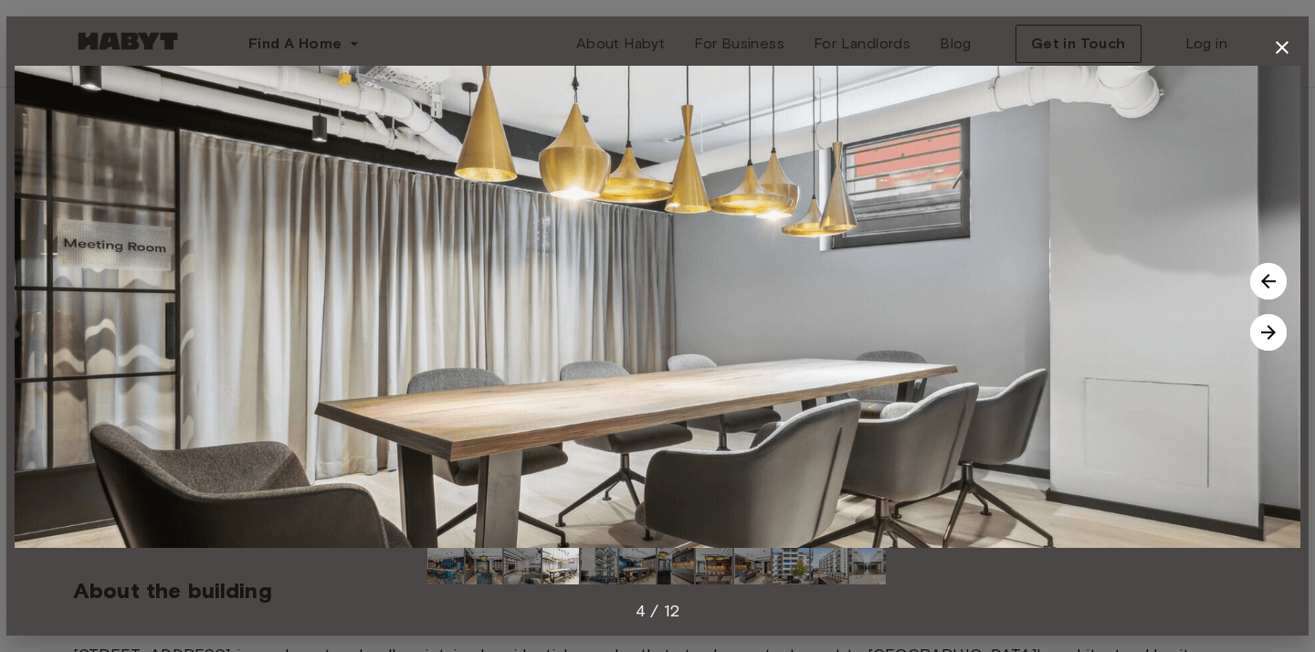
click at [1276, 330] on img at bounding box center [1268, 332] width 37 height 37
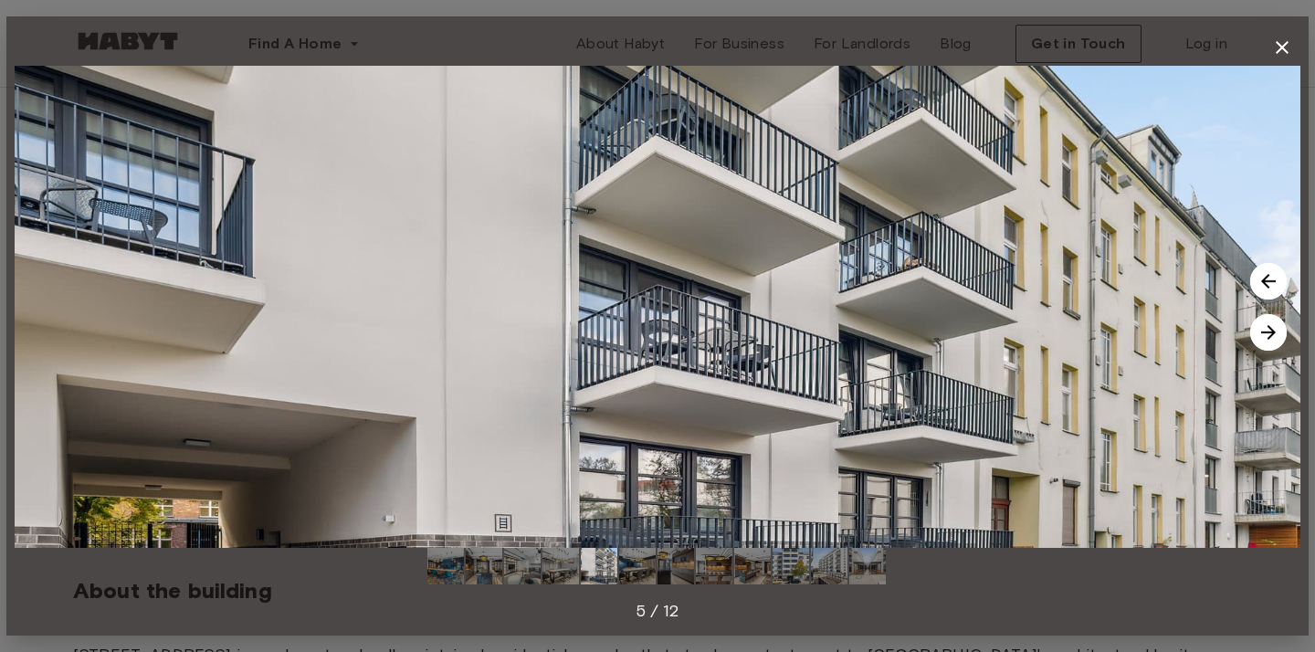
click at [1276, 330] on img at bounding box center [1268, 332] width 37 height 37
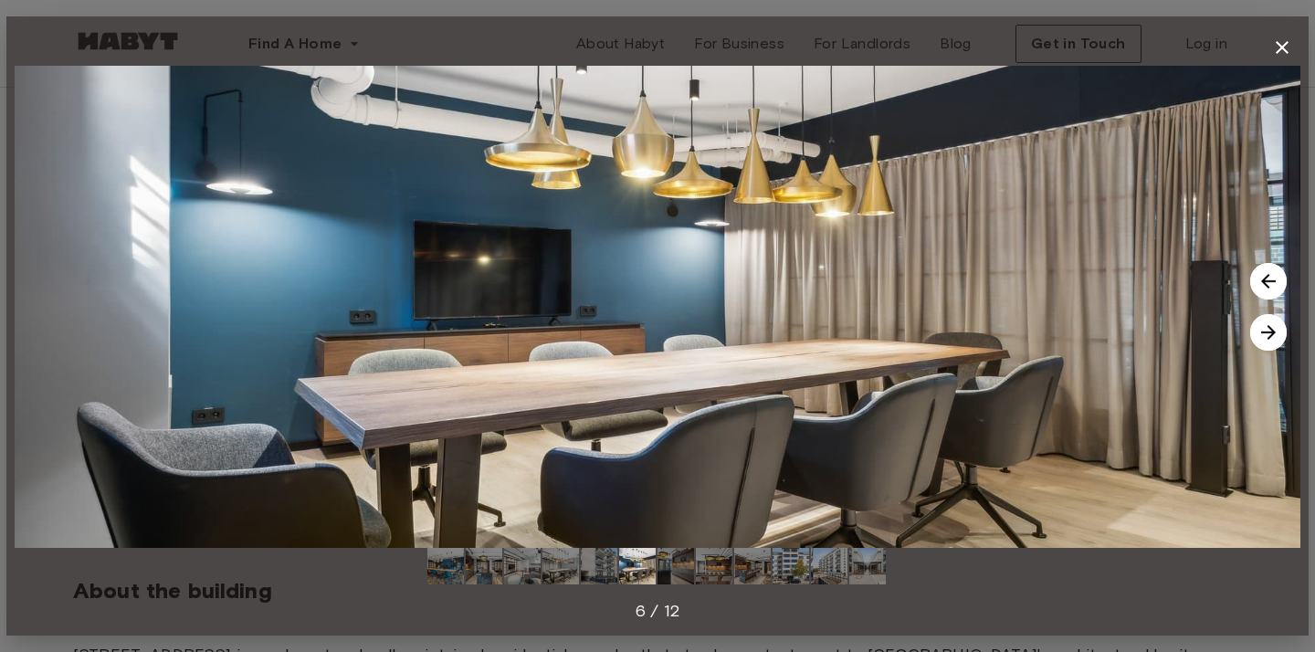
click at [1277, 330] on img at bounding box center [1268, 332] width 37 height 37
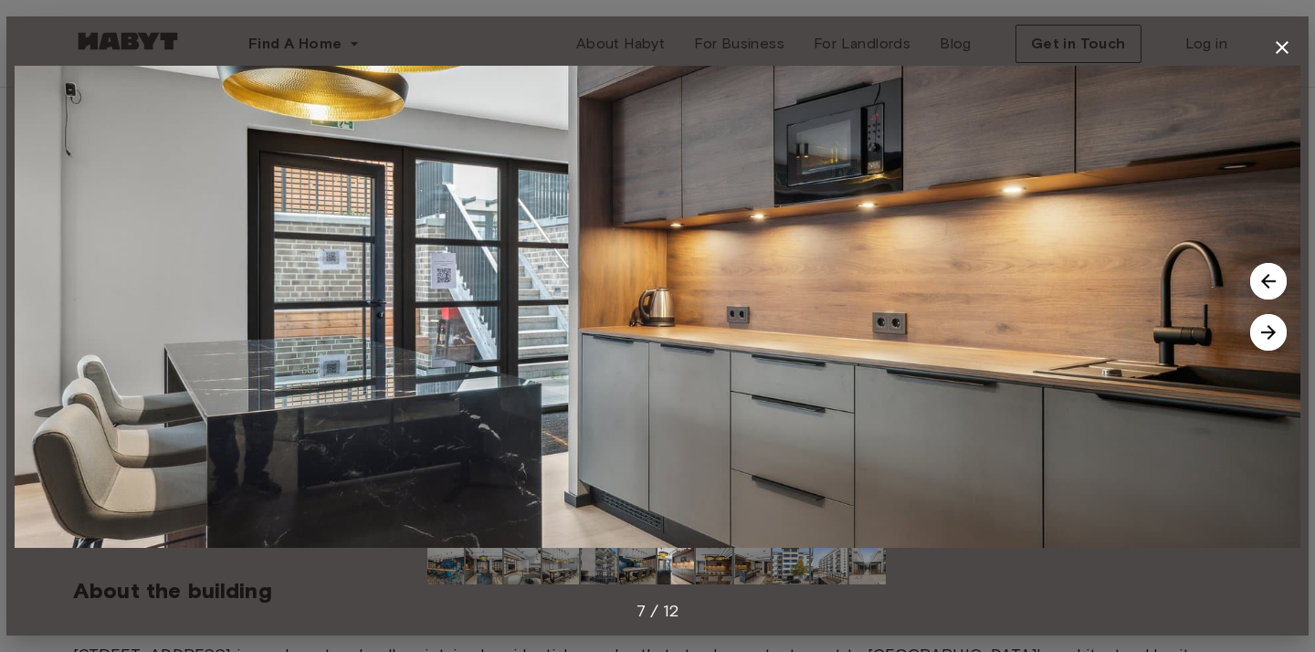
click at [1277, 330] on img at bounding box center [1268, 332] width 37 height 37
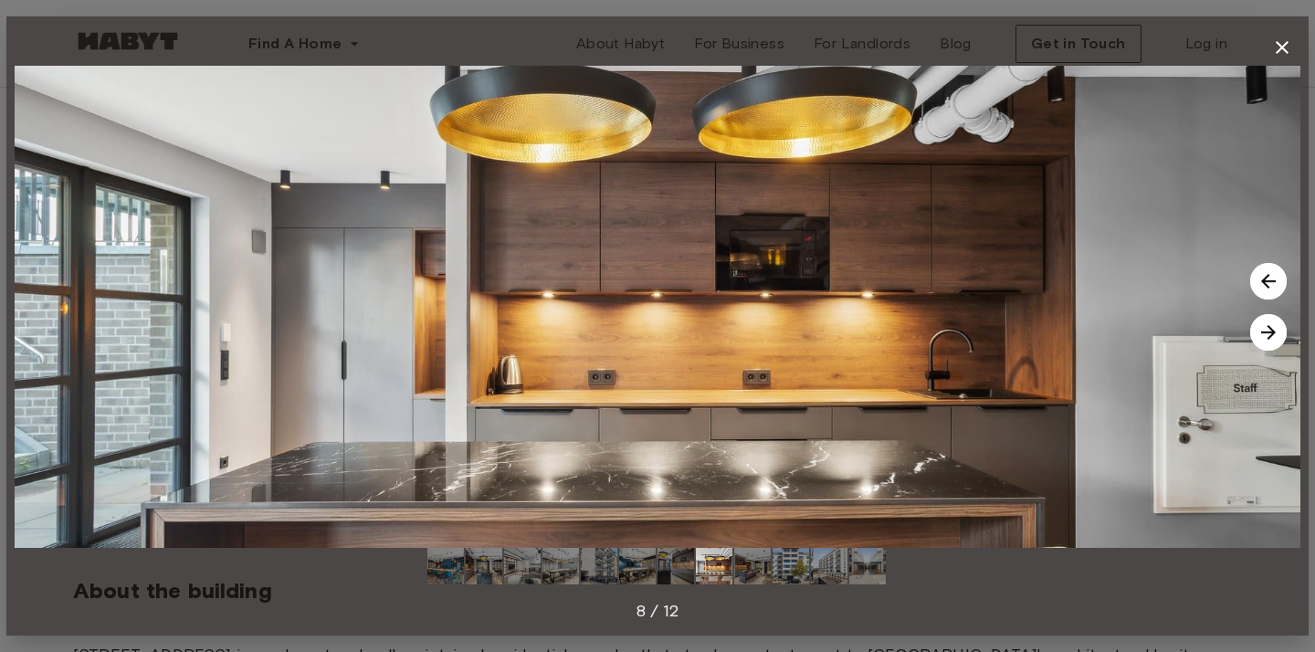
click at [1277, 330] on img at bounding box center [1268, 332] width 37 height 37
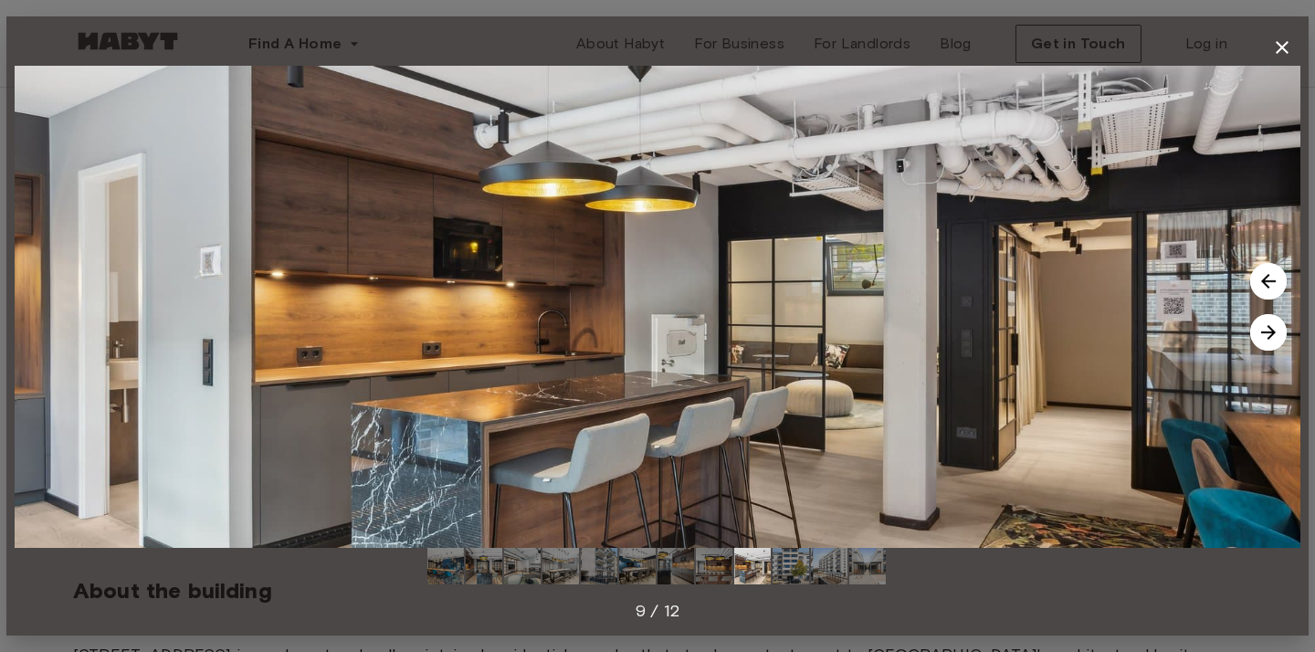
click at [1277, 330] on img at bounding box center [1268, 332] width 37 height 37
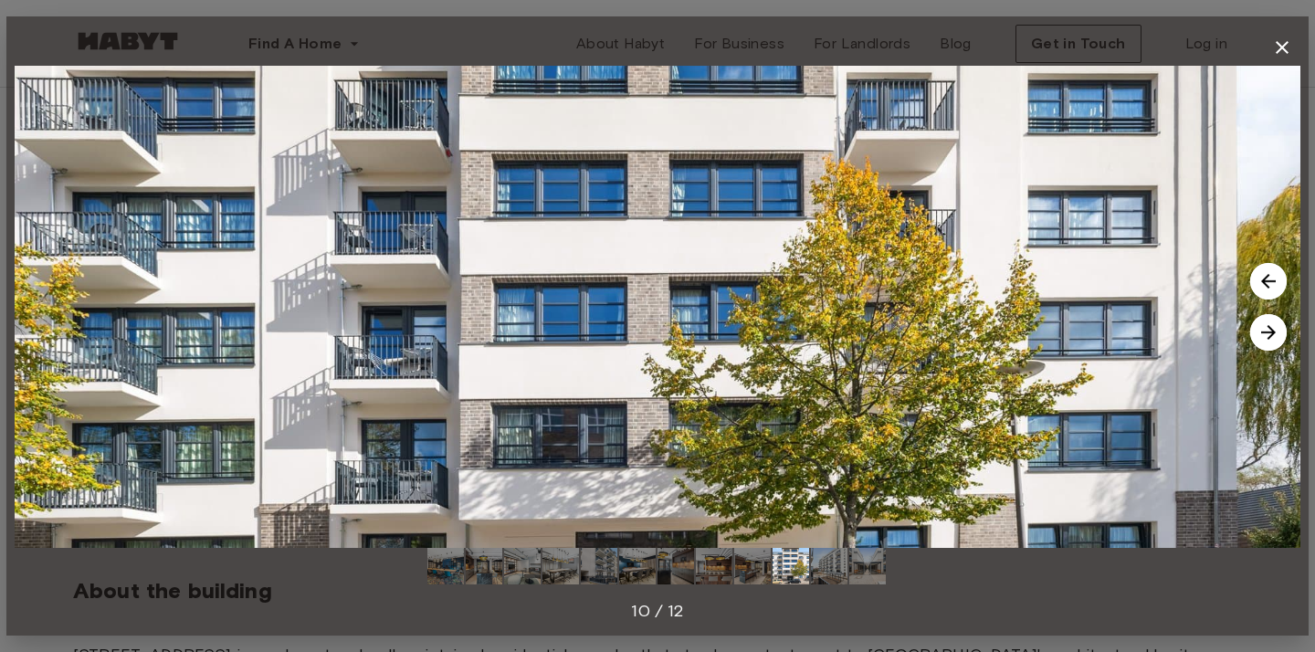
click at [1277, 330] on img at bounding box center [1268, 332] width 37 height 37
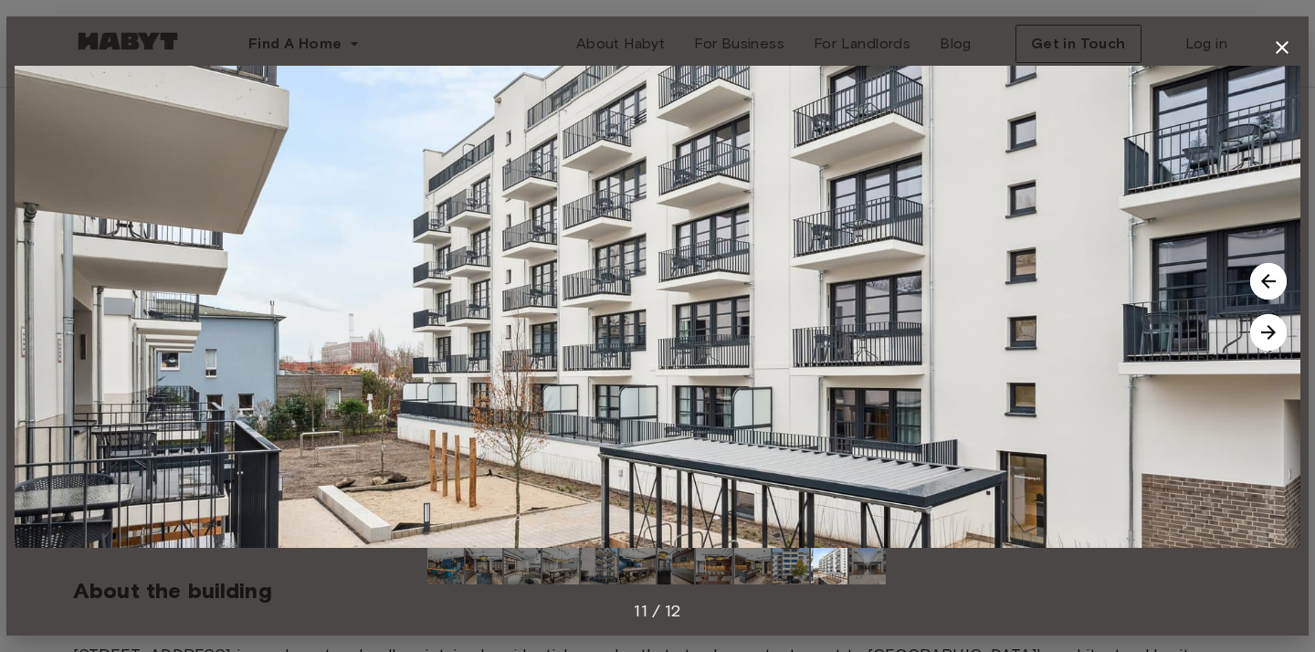
click at [1277, 330] on img at bounding box center [1268, 332] width 37 height 37
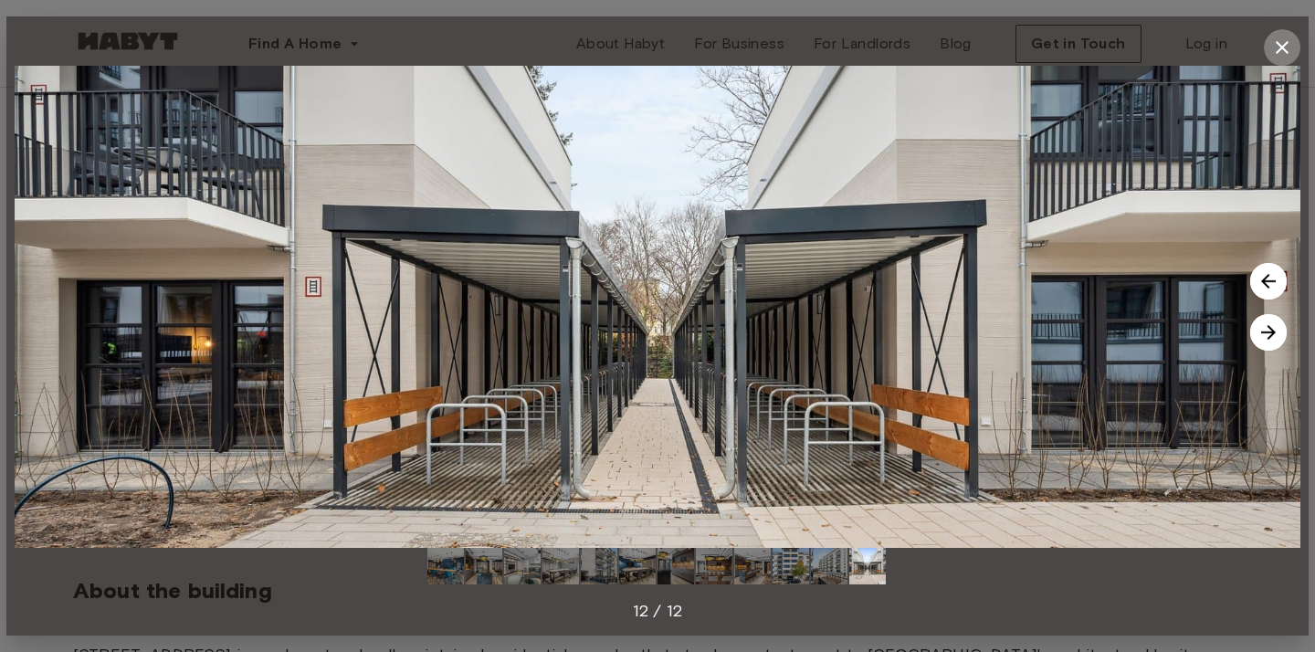
click at [1286, 47] on icon "button" at bounding box center [1282, 48] width 22 height 22
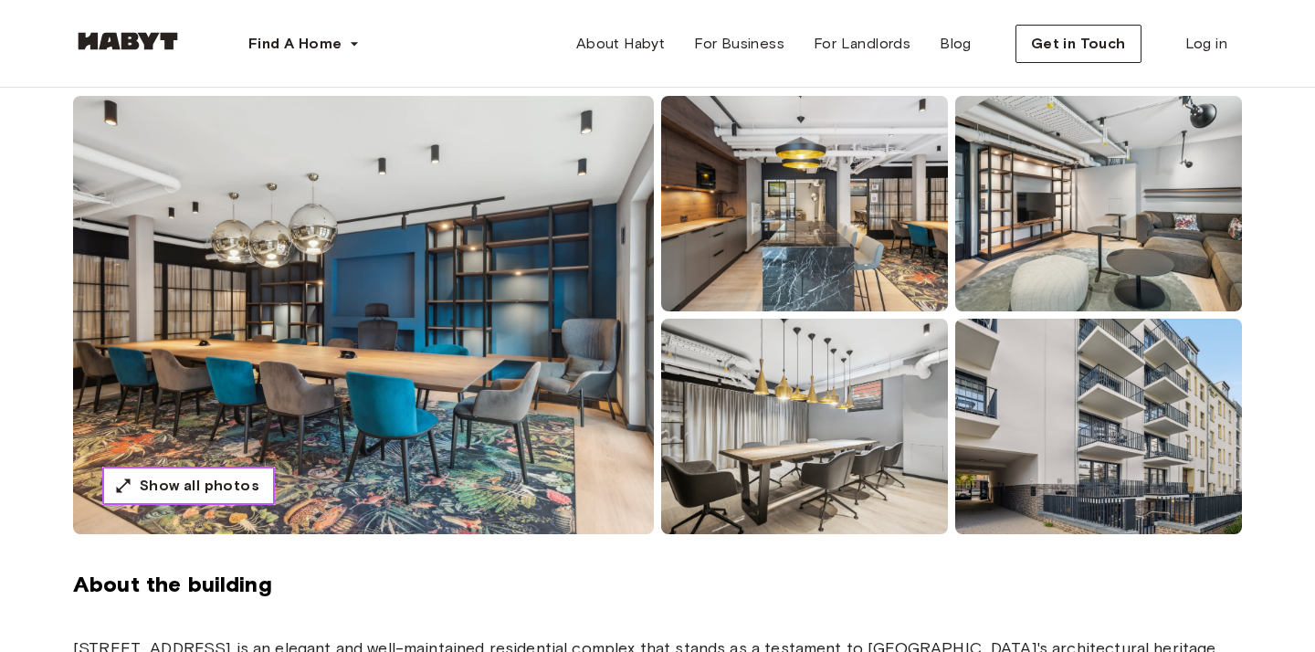
scroll to position [0, 0]
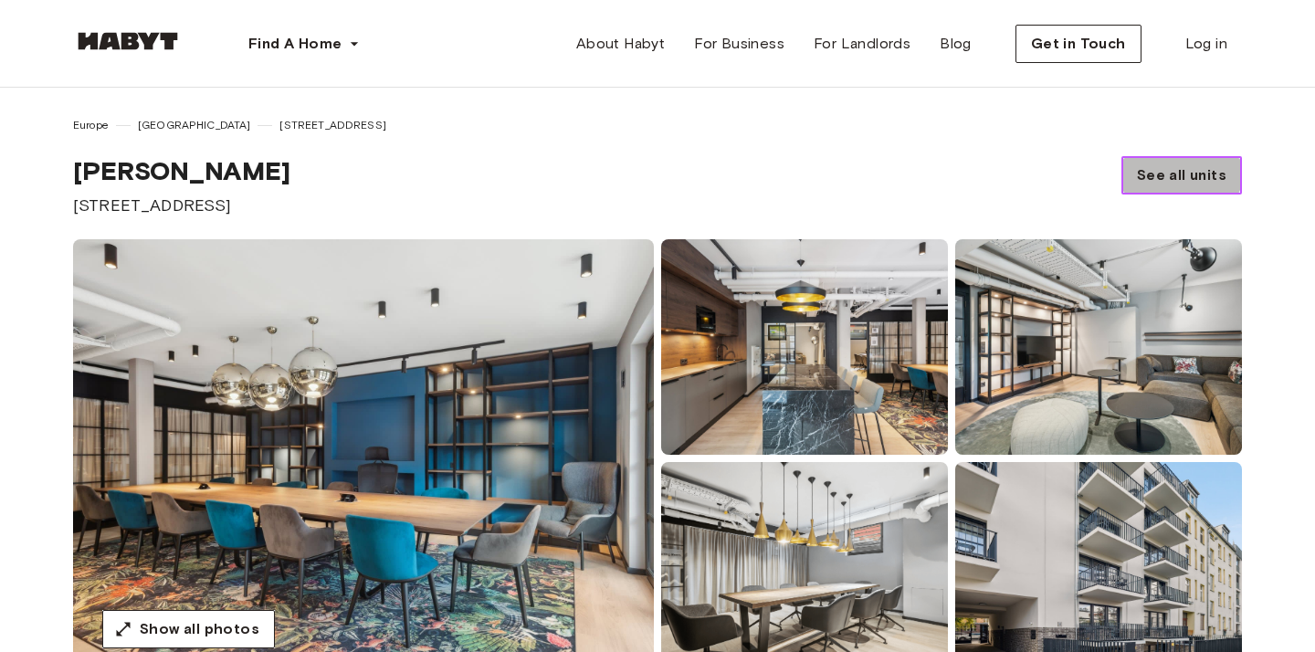
click at [1157, 168] on span "See all units" at bounding box center [1182, 175] width 90 height 22
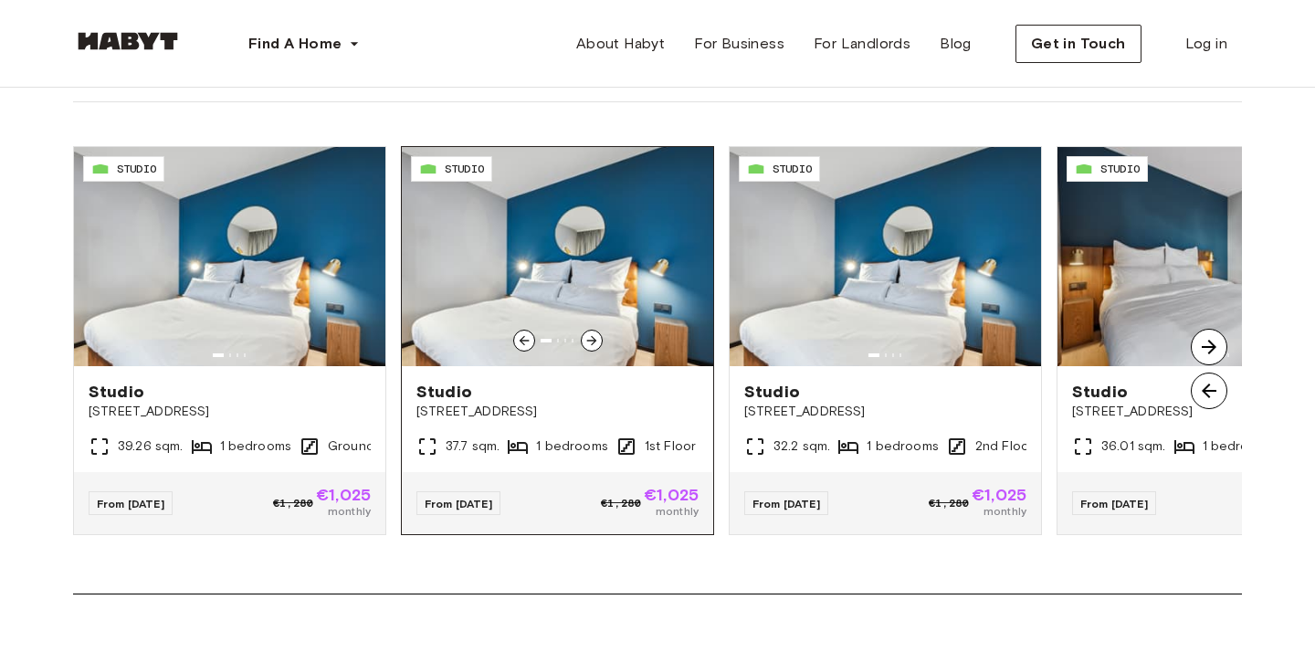
scroll to position [1972, 0]
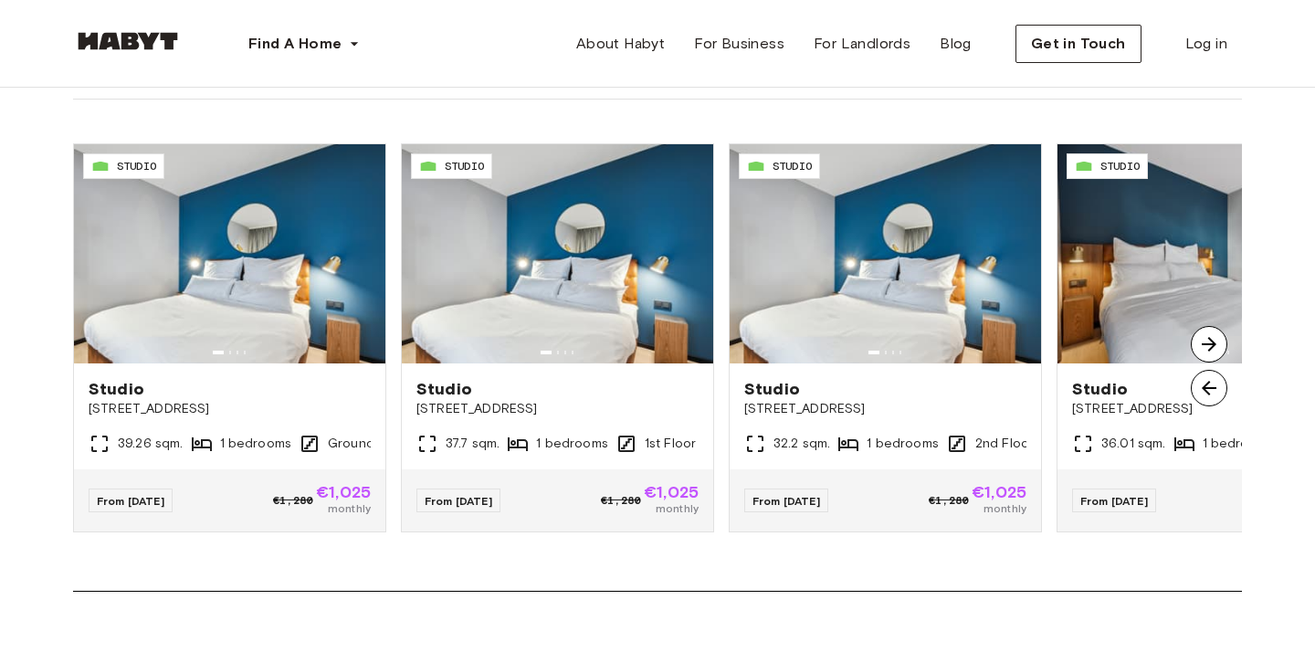
click at [1207, 344] on img at bounding box center [1209, 344] width 37 height 37
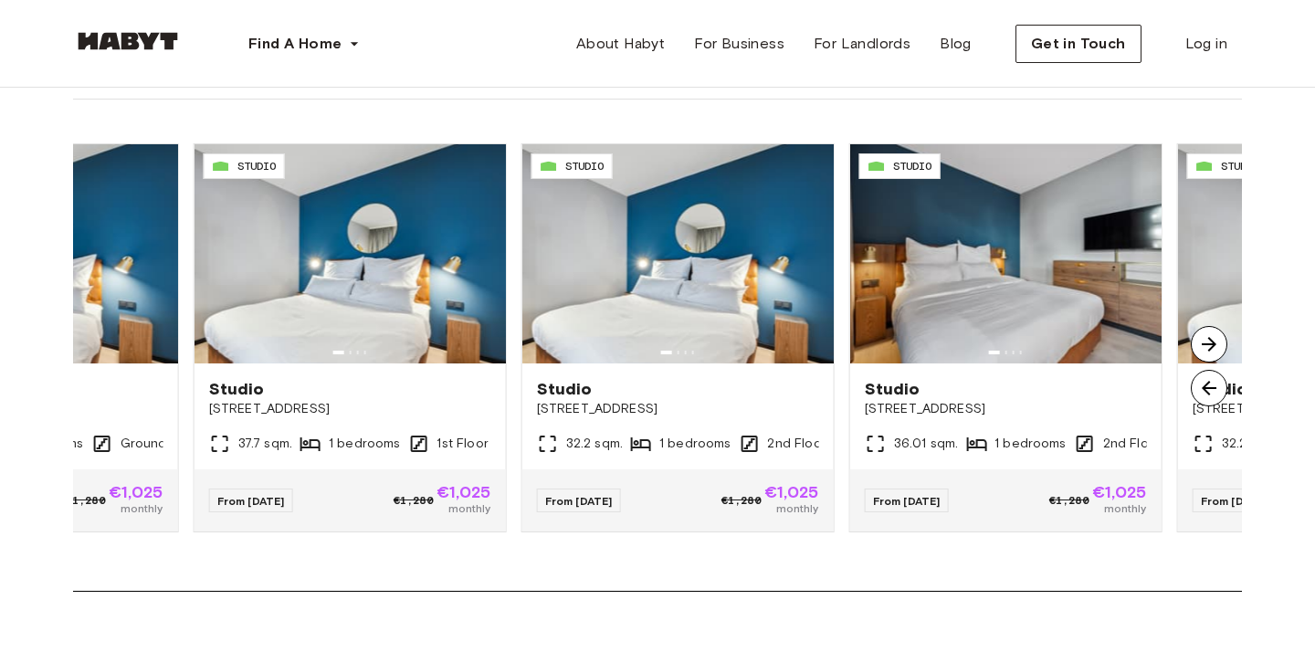
click at [1207, 344] on img at bounding box center [1209, 344] width 37 height 37
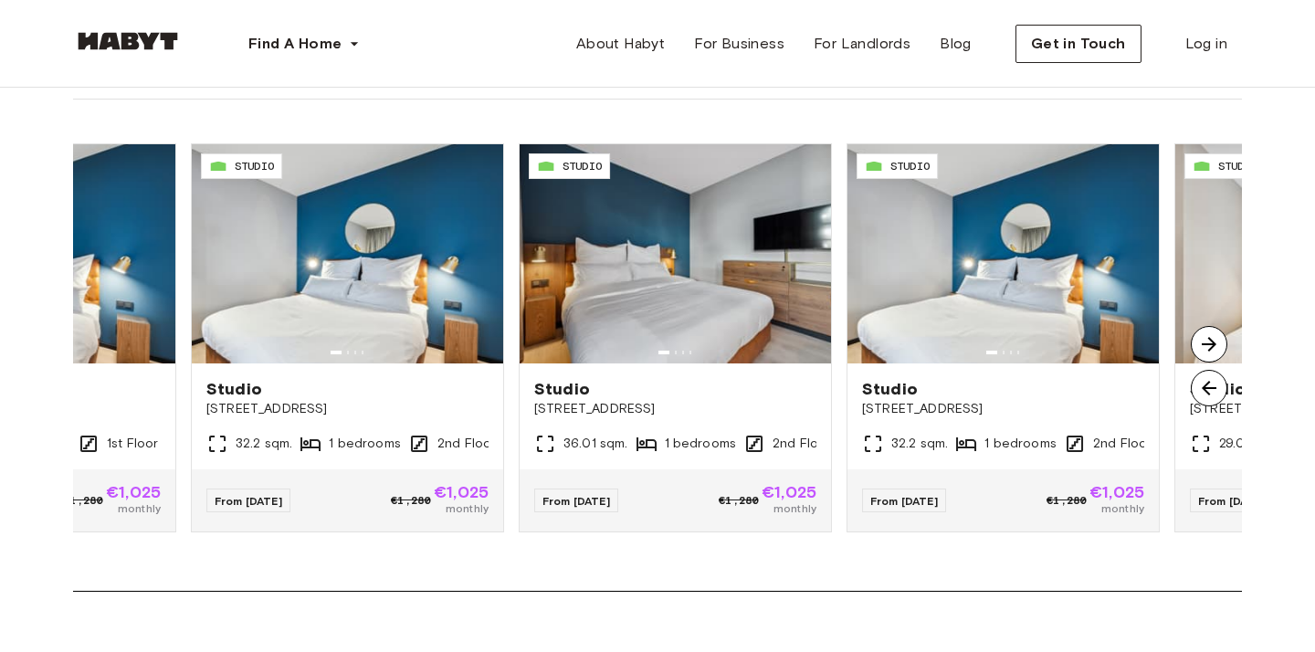
click at [1207, 344] on img at bounding box center [1209, 344] width 37 height 37
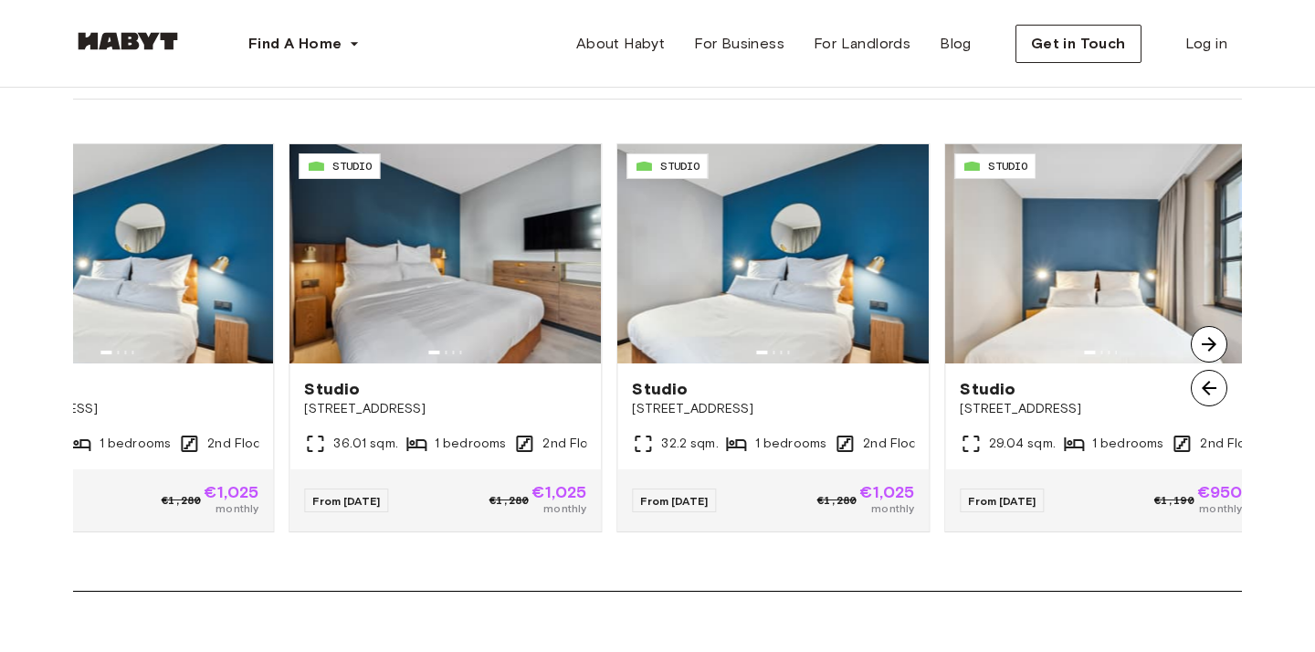
click at [1208, 344] on img at bounding box center [1209, 344] width 37 height 37
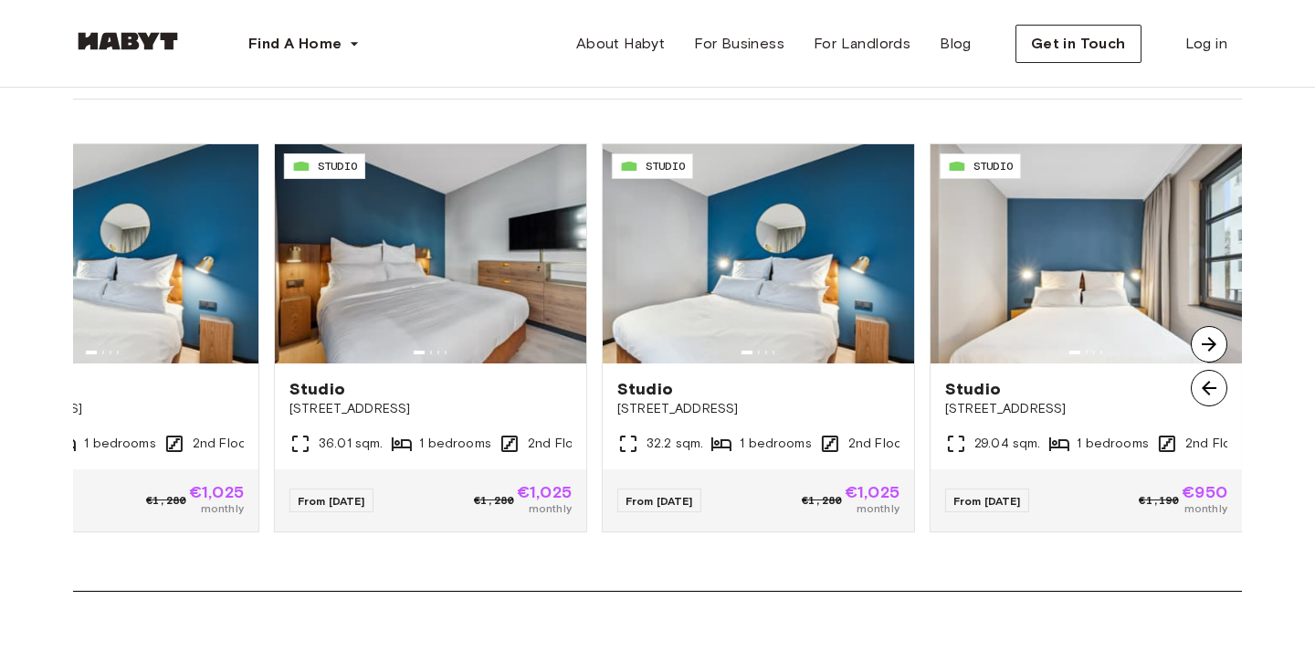
click at [1210, 345] on img at bounding box center [1209, 344] width 37 height 37
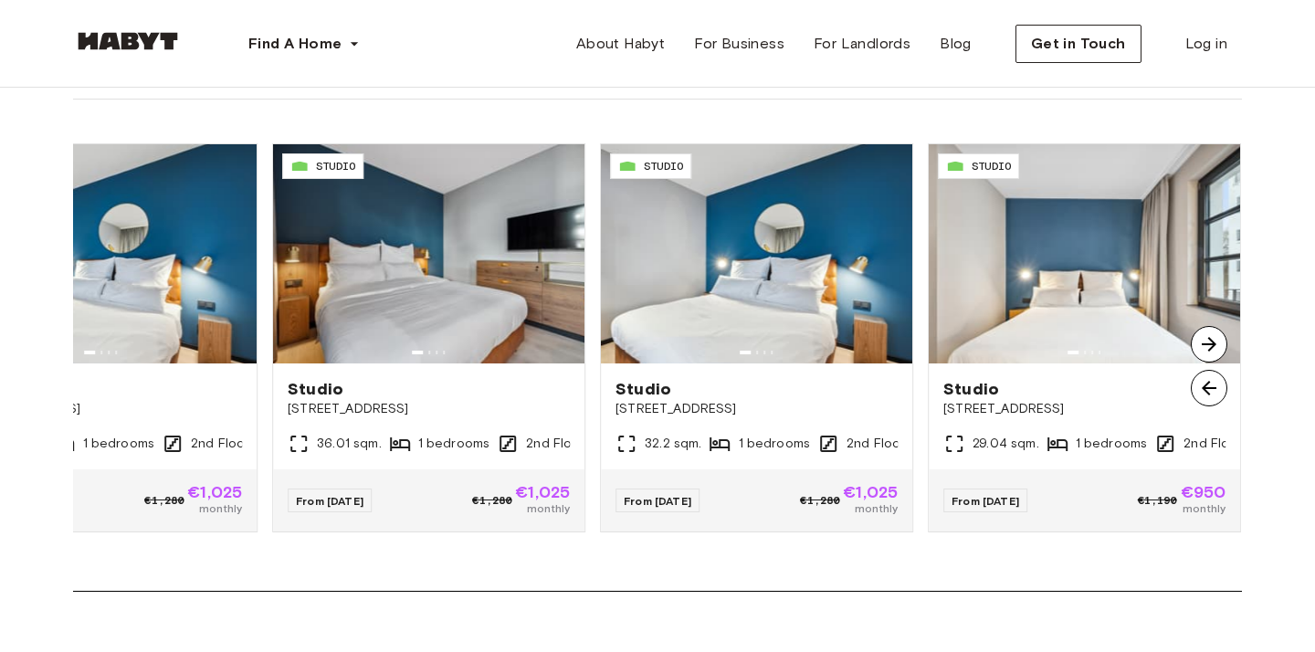
click at [1207, 342] on img at bounding box center [1209, 344] width 37 height 37
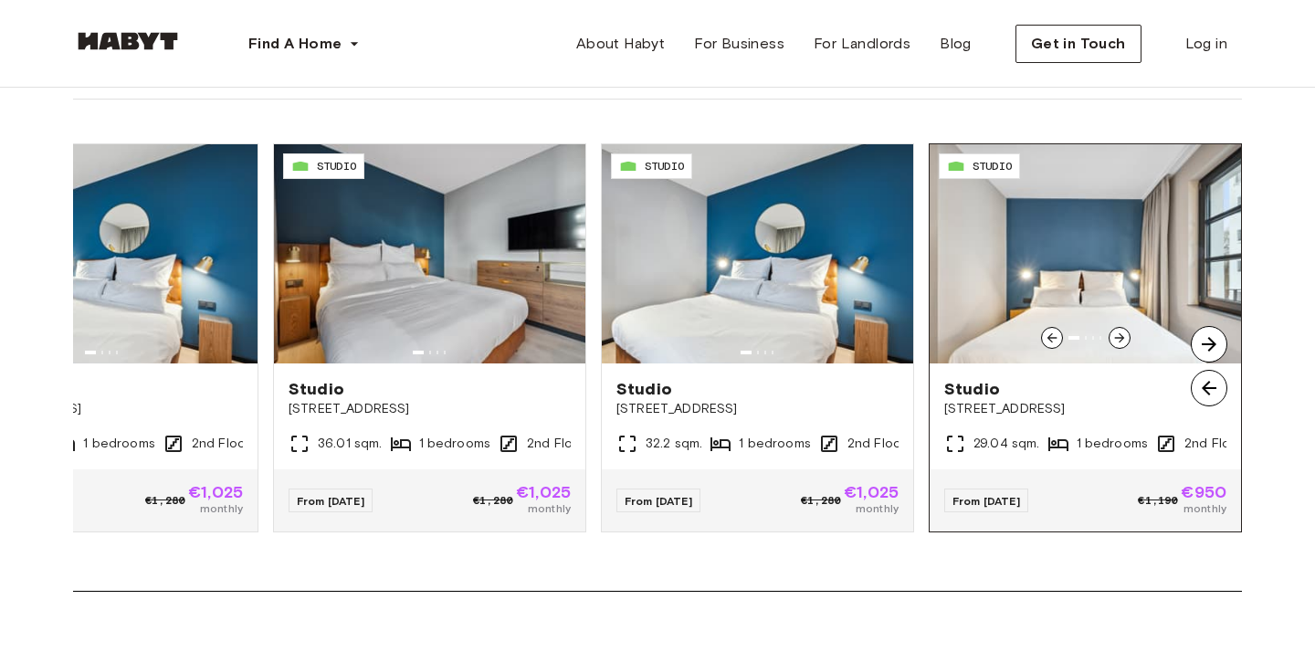
click at [1118, 336] on icon at bounding box center [1119, 338] width 10 height 10
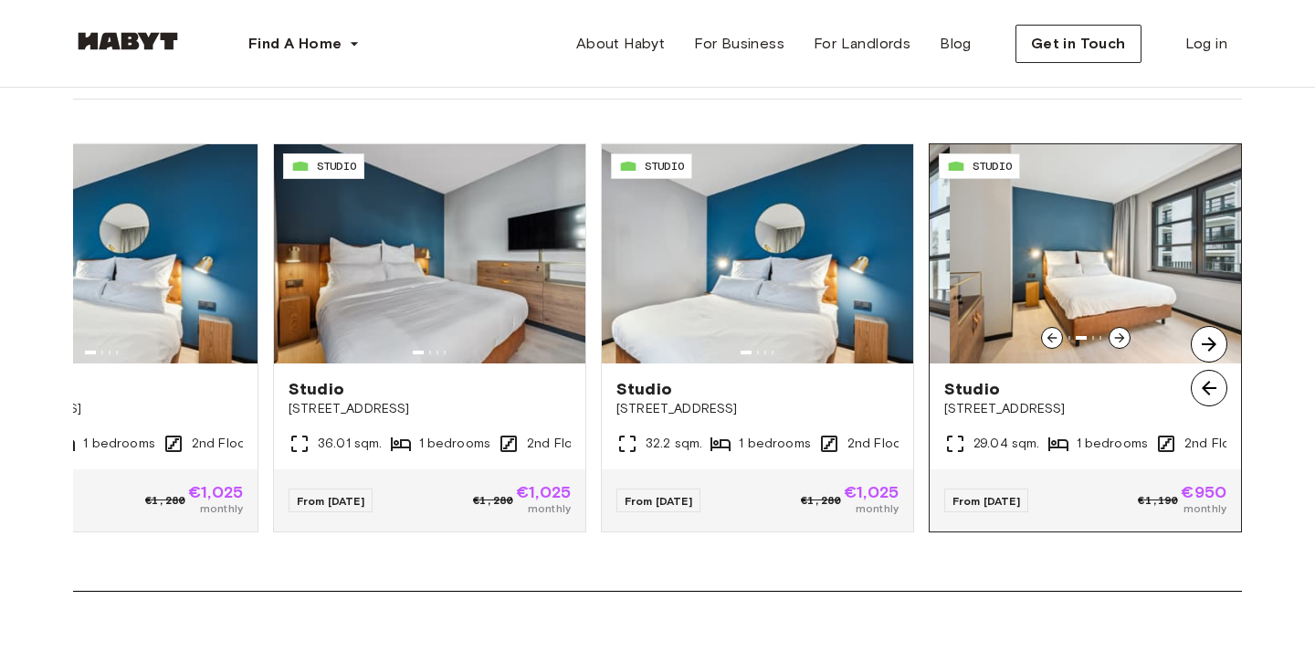
click at [1118, 336] on icon at bounding box center [1119, 338] width 10 height 10
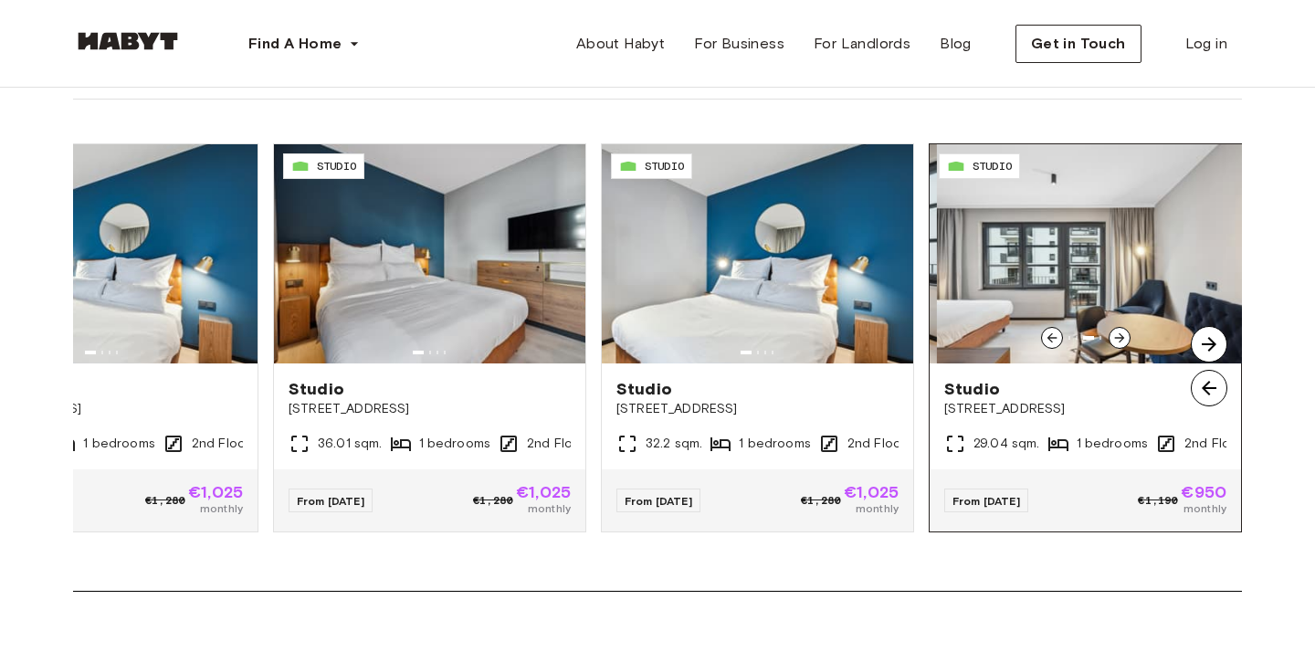
click at [1118, 336] on icon at bounding box center [1119, 338] width 10 height 10
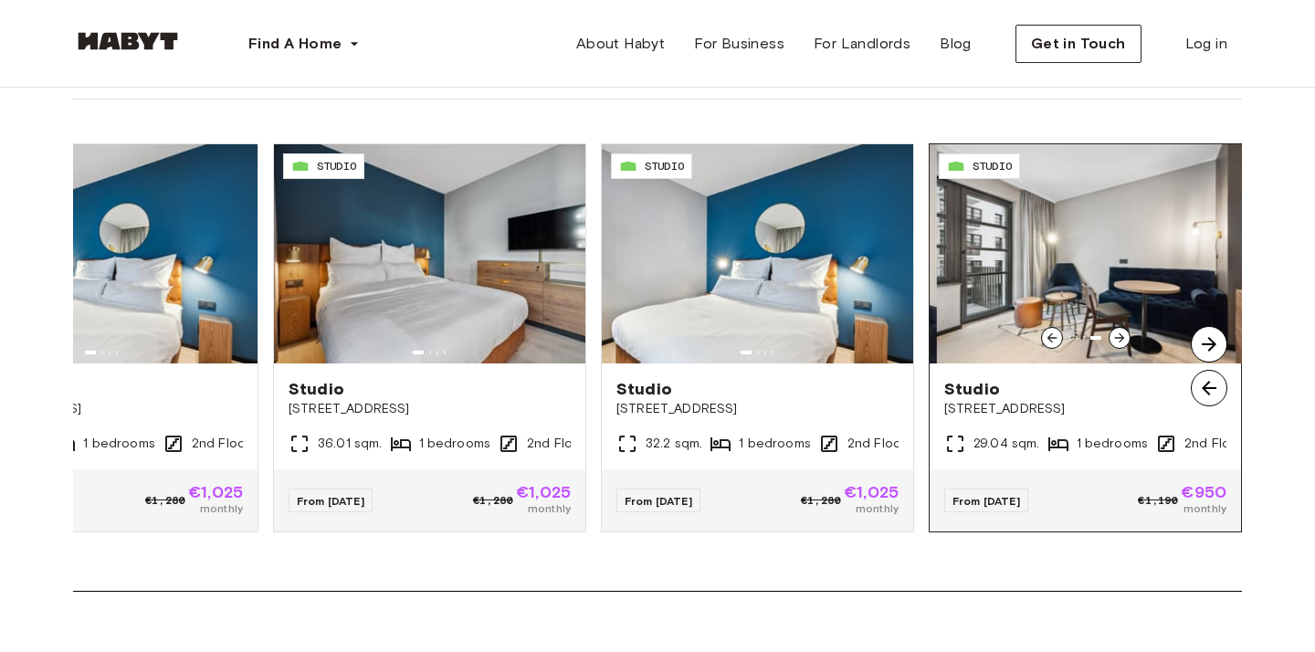
click at [1118, 336] on icon at bounding box center [1119, 338] width 10 height 10
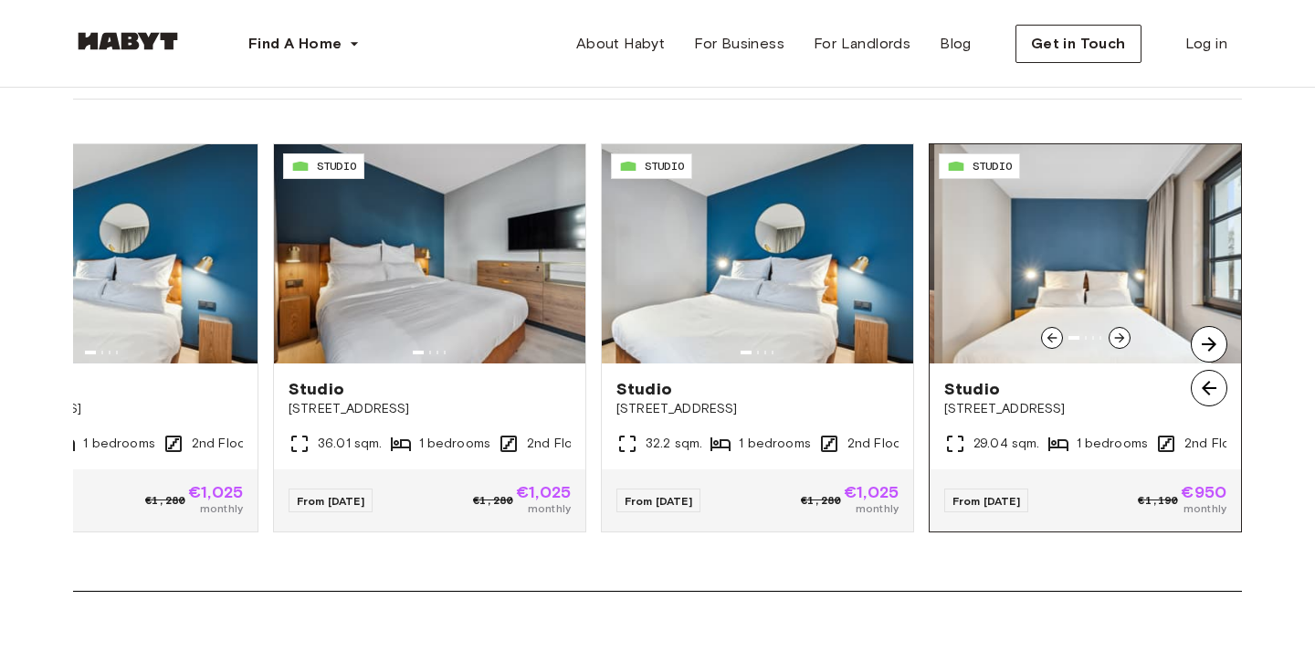
click at [1118, 336] on icon at bounding box center [1119, 338] width 10 height 10
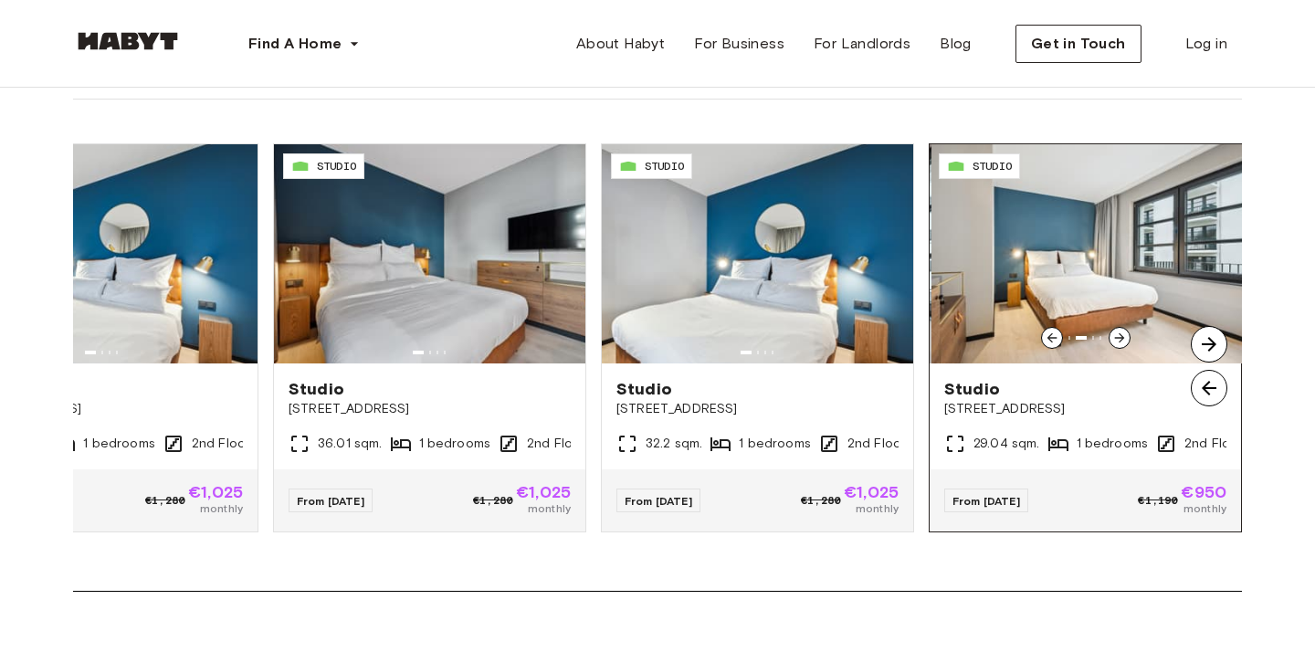
click at [1118, 336] on icon at bounding box center [1119, 338] width 10 height 10
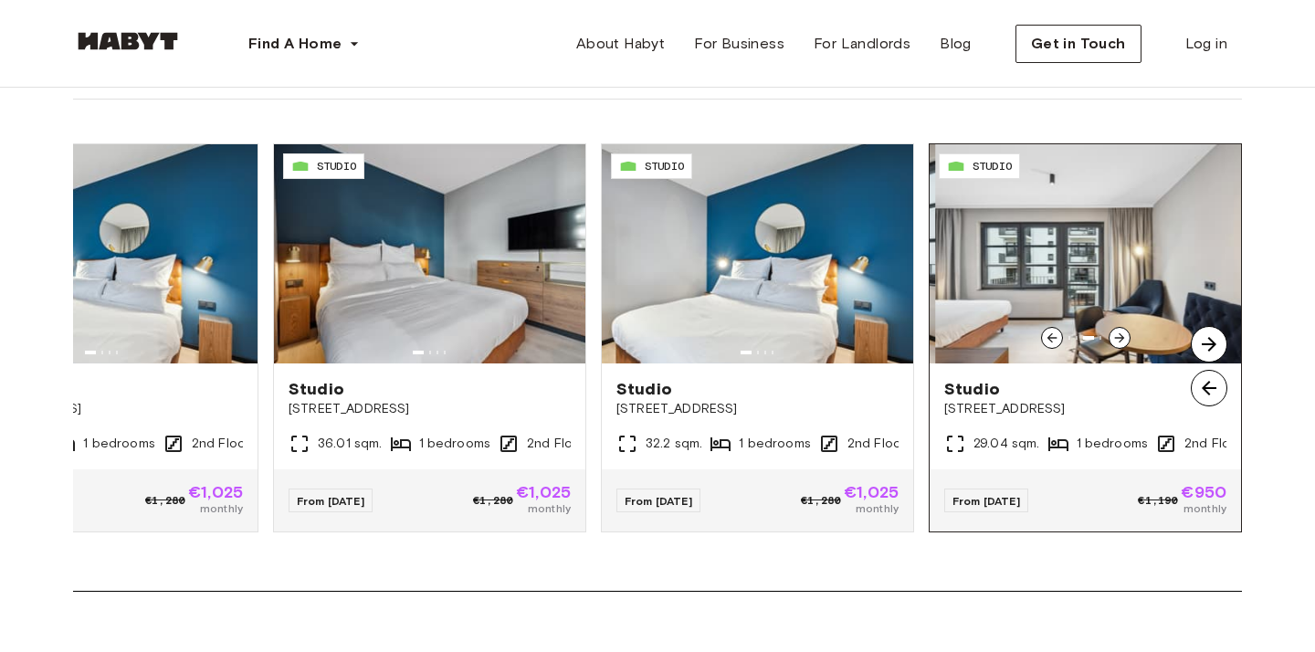
click at [1118, 336] on icon at bounding box center [1119, 338] width 10 height 10
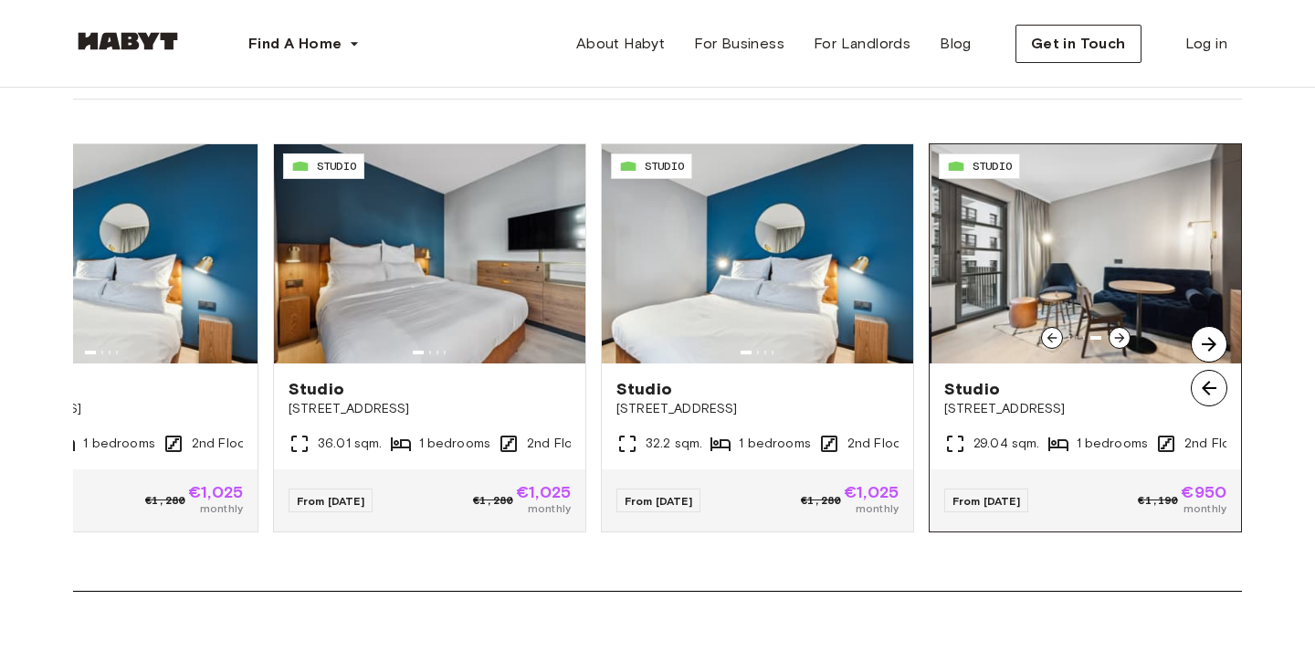
click at [1118, 336] on icon at bounding box center [1119, 338] width 10 height 10
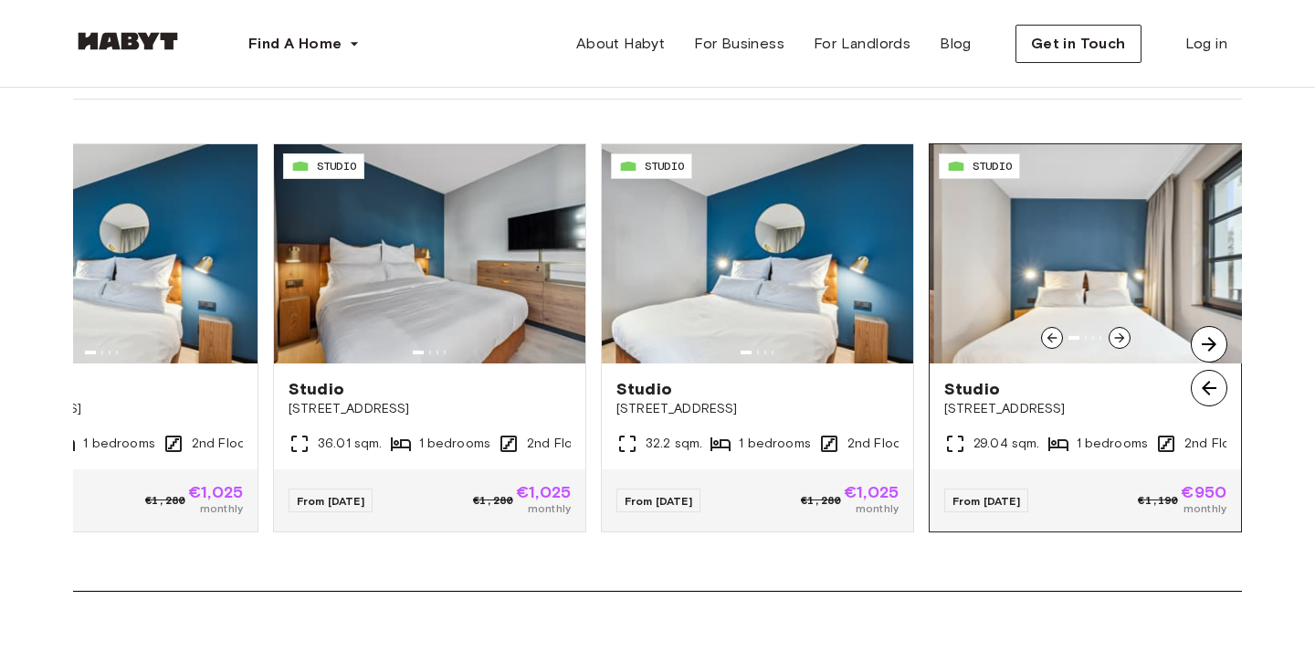
click at [1118, 336] on icon at bounding box center [1119, 338] width 10 height 10
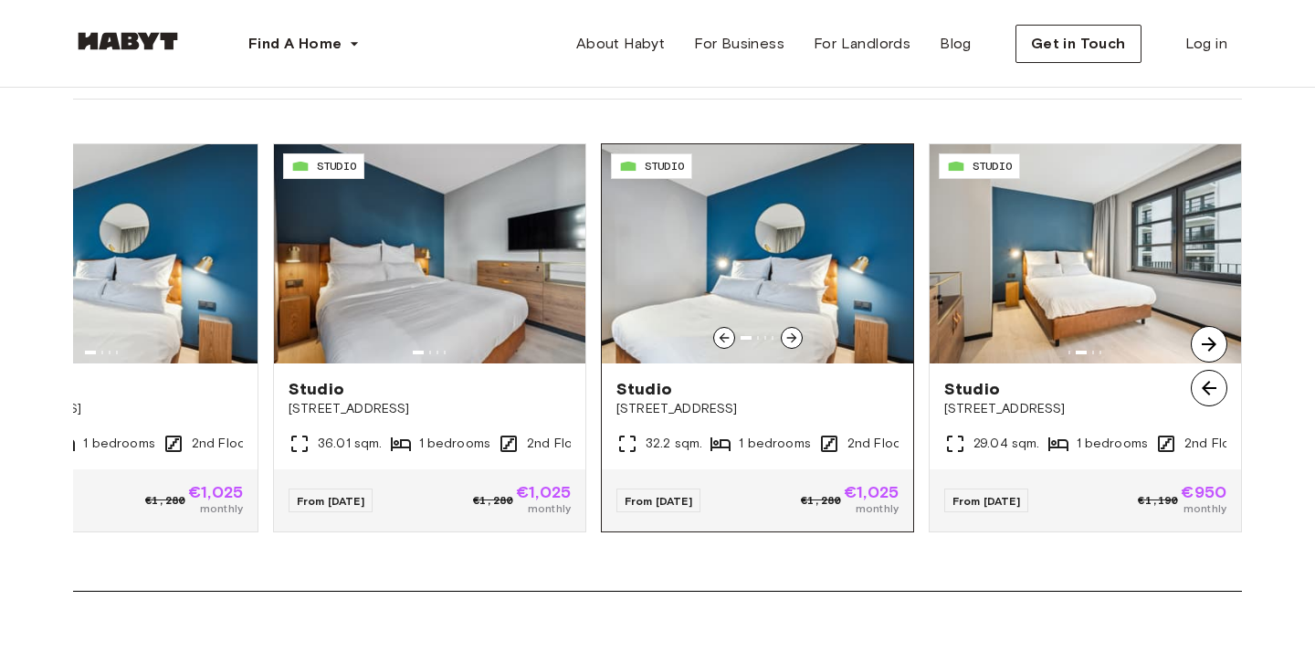
click at [788, 335] on icon at bounding box center [792, 338] width 15 height 15
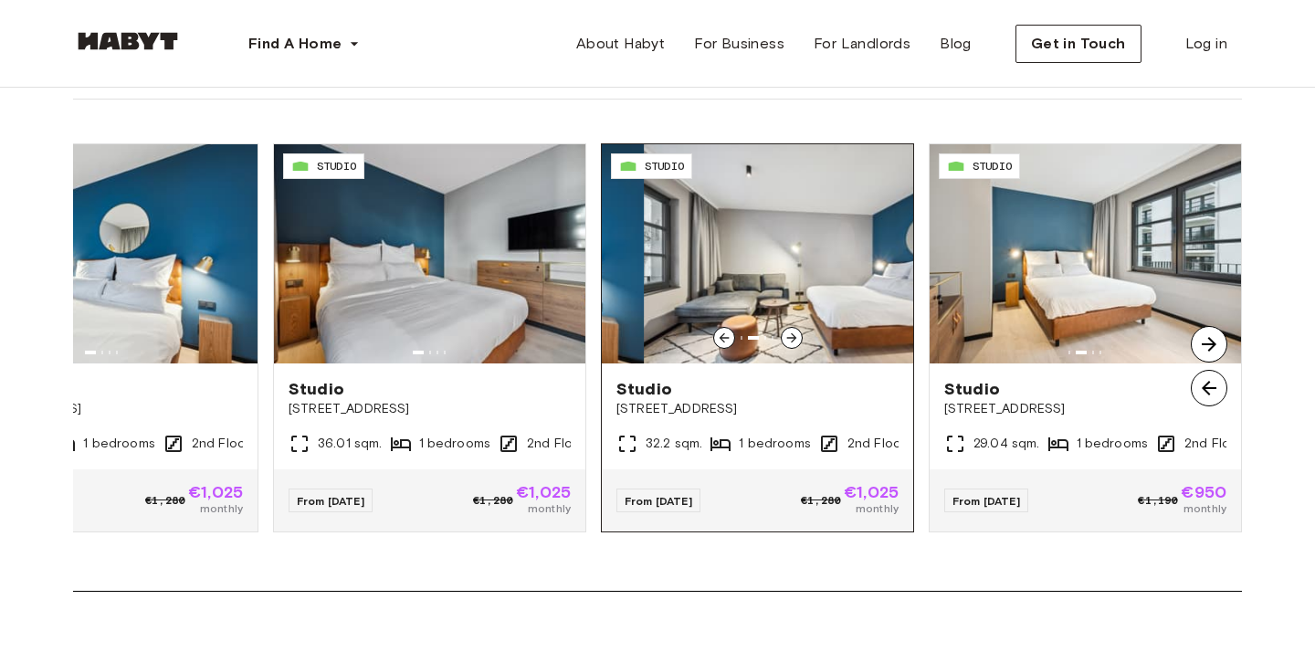
click at [788, 335] on icon at bounding box center [792, 338] width 15 height 15
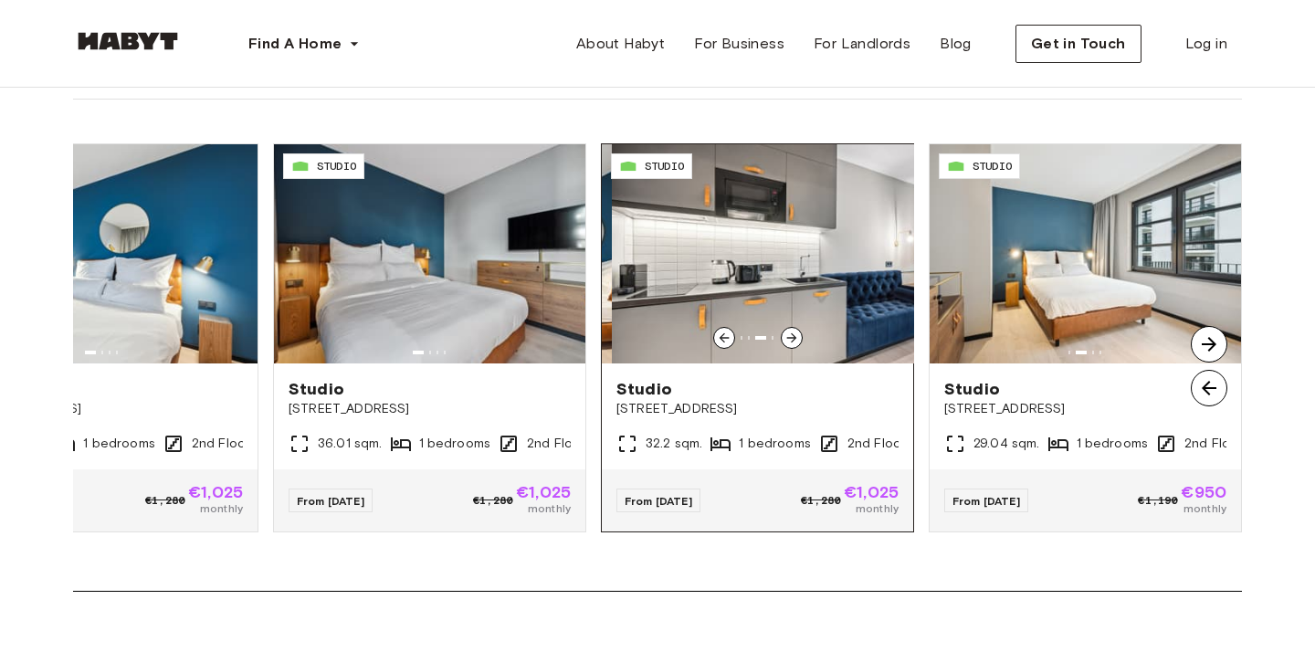
click at [788, 335] on icon at bounding box center [792, 338] width 15 height 15
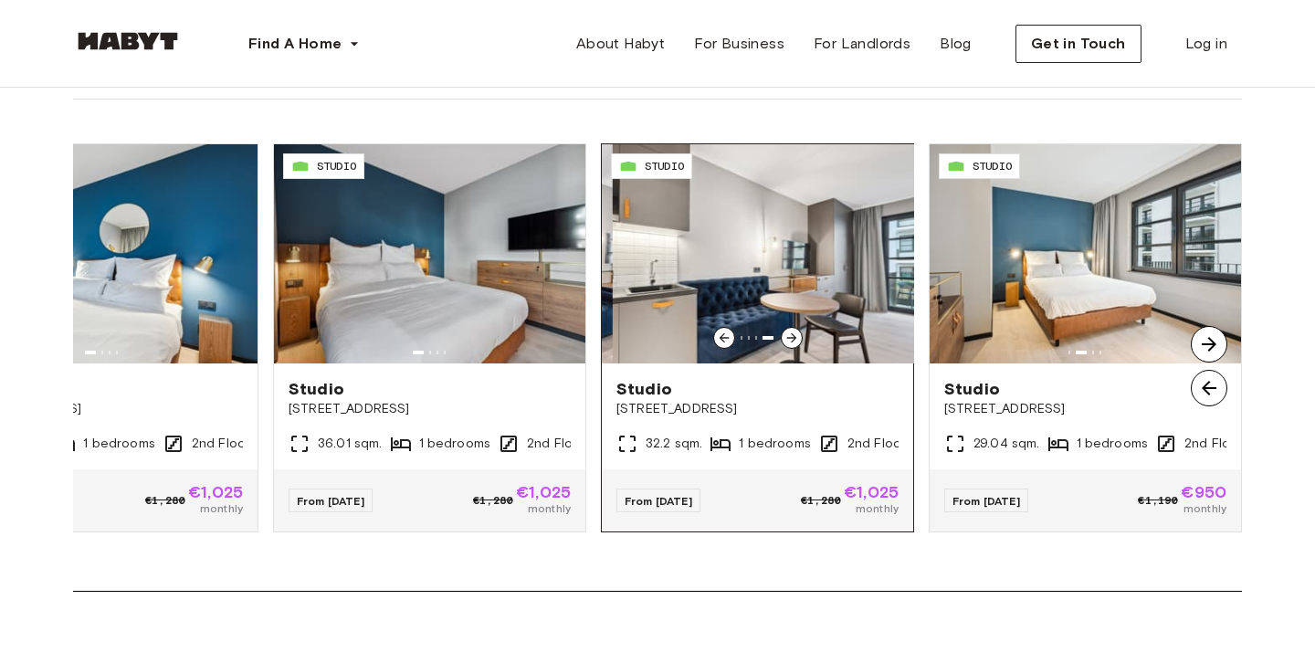
click at [789, 335] on icon at bounding box center [792, 338] width 15 height 15
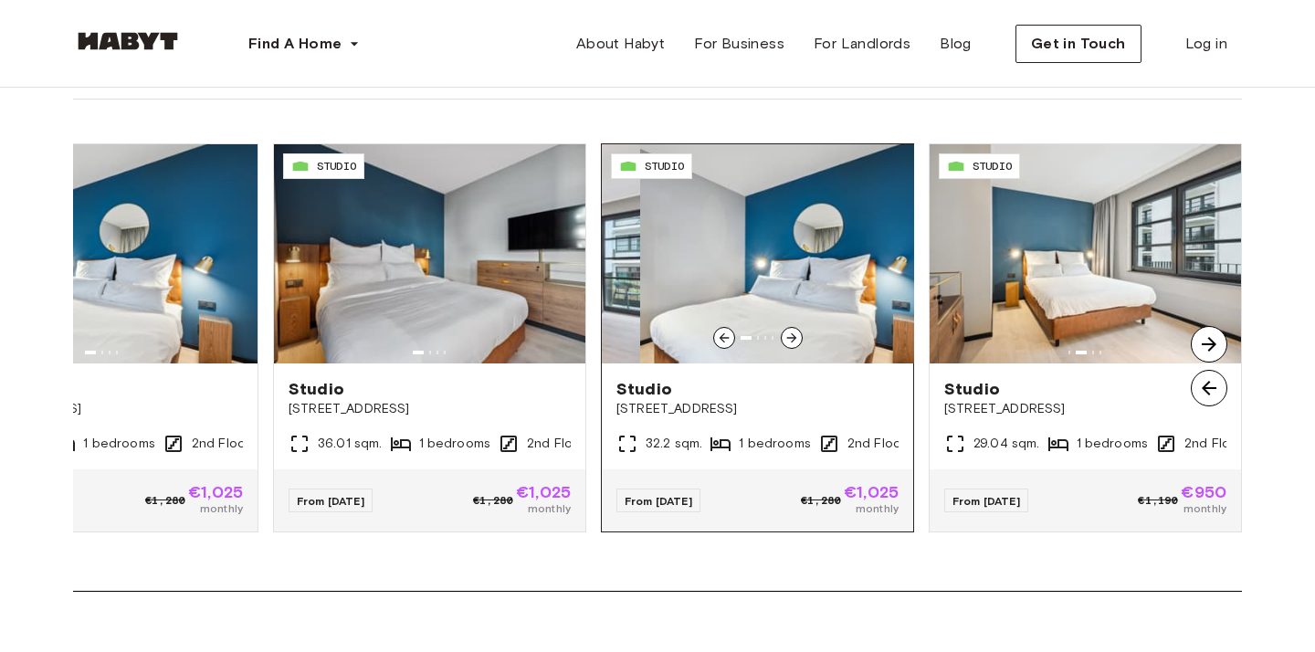
click at [789, 335] on icon at bounding box center [792, 338] width 15 height 15
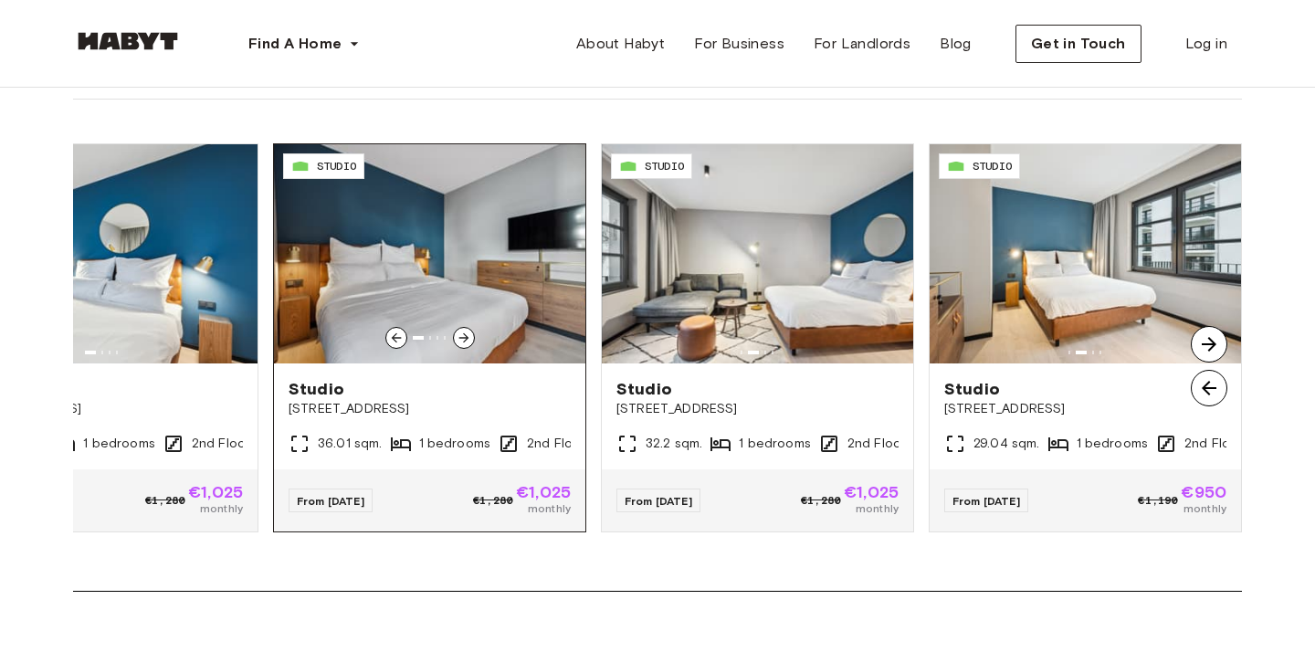
click at [462, 332] on icon at bounding box center [464, 338] width 15 height 15
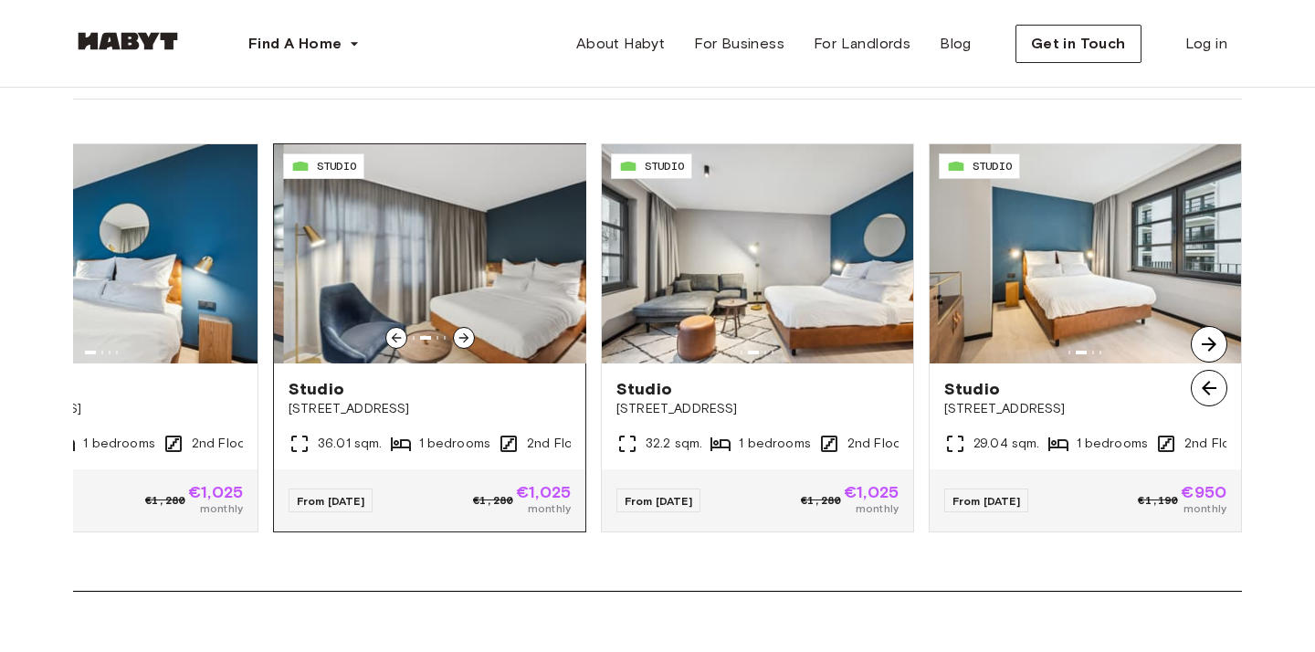
click at [462, 332] on icon at bounding box center [464, 338] width 15 height 15
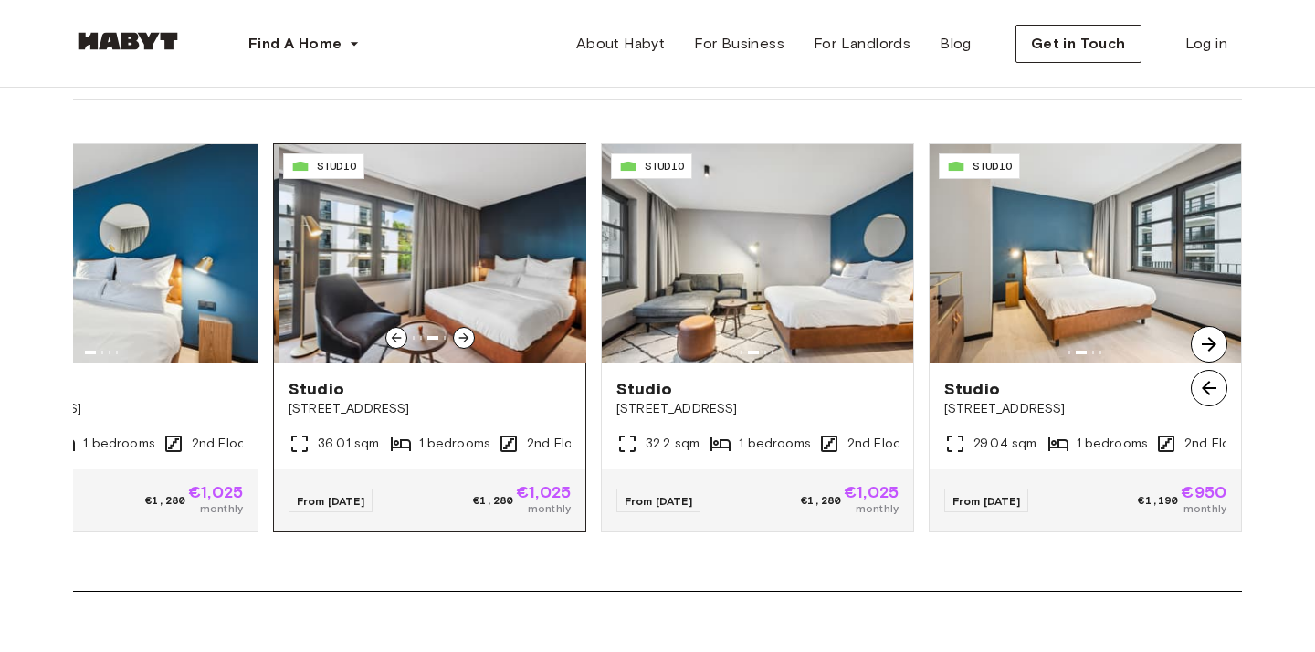
click at [462, 332] on icon at bounding box center [464, 338] width 15 height 15
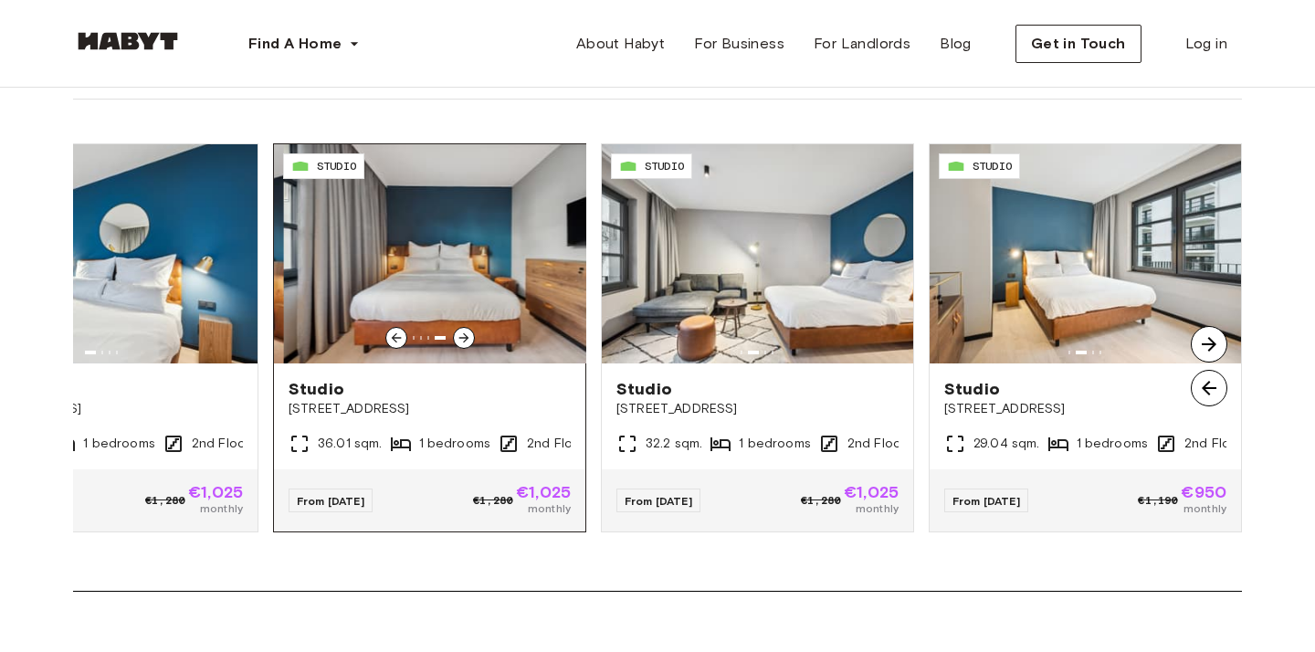
click at [462, 332] on icon at bounding box center [464, 338] width 15 height 15
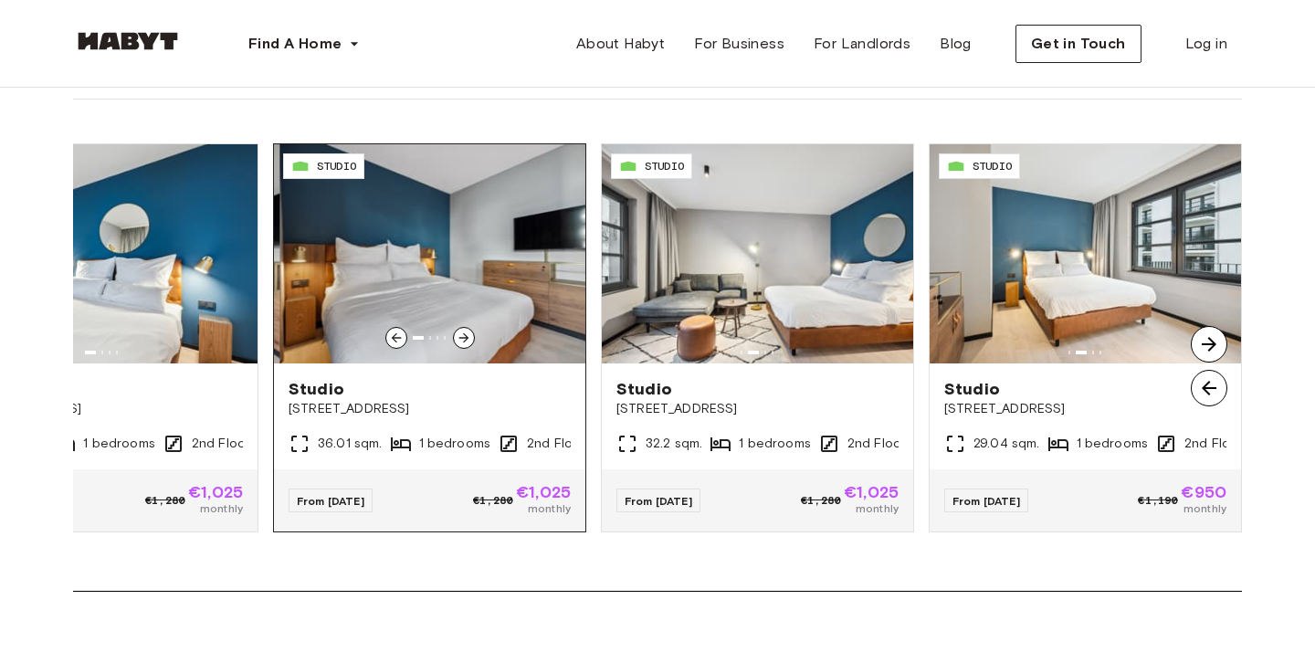
click at [462, 332] on icon at bounding box center [464, 338] width 15 height 15
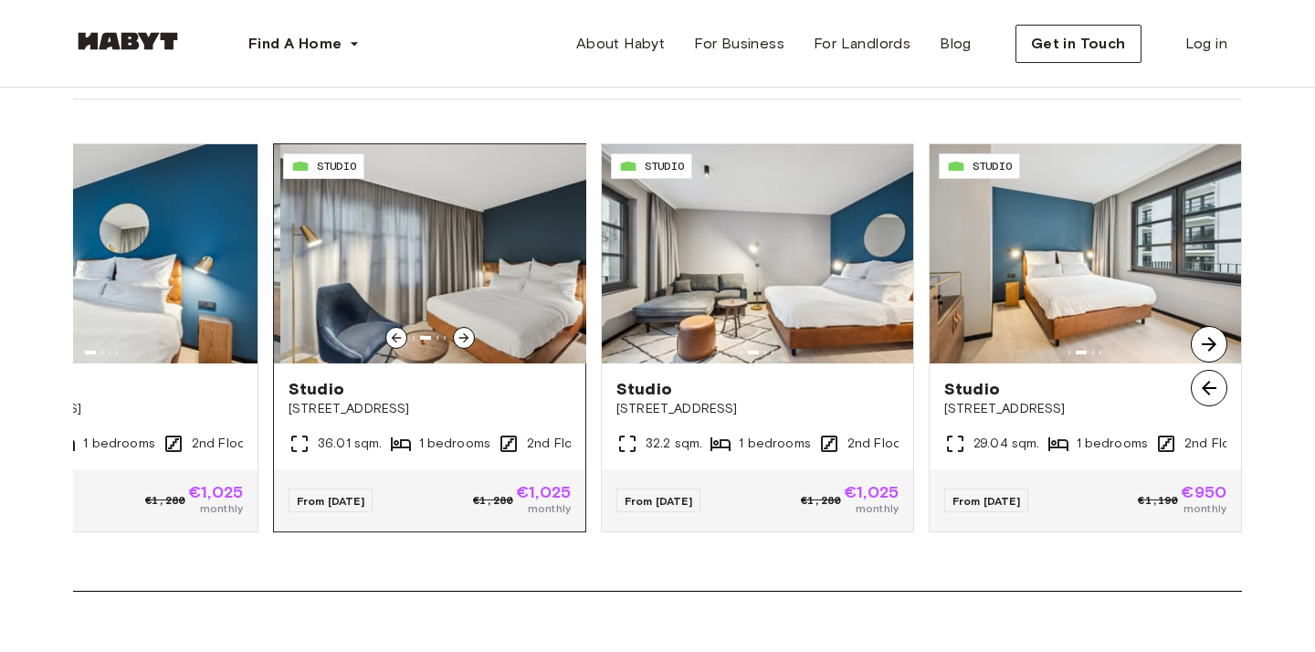
click at [464, 332] on icon at bounding box center [464, 338] width 15 height 15
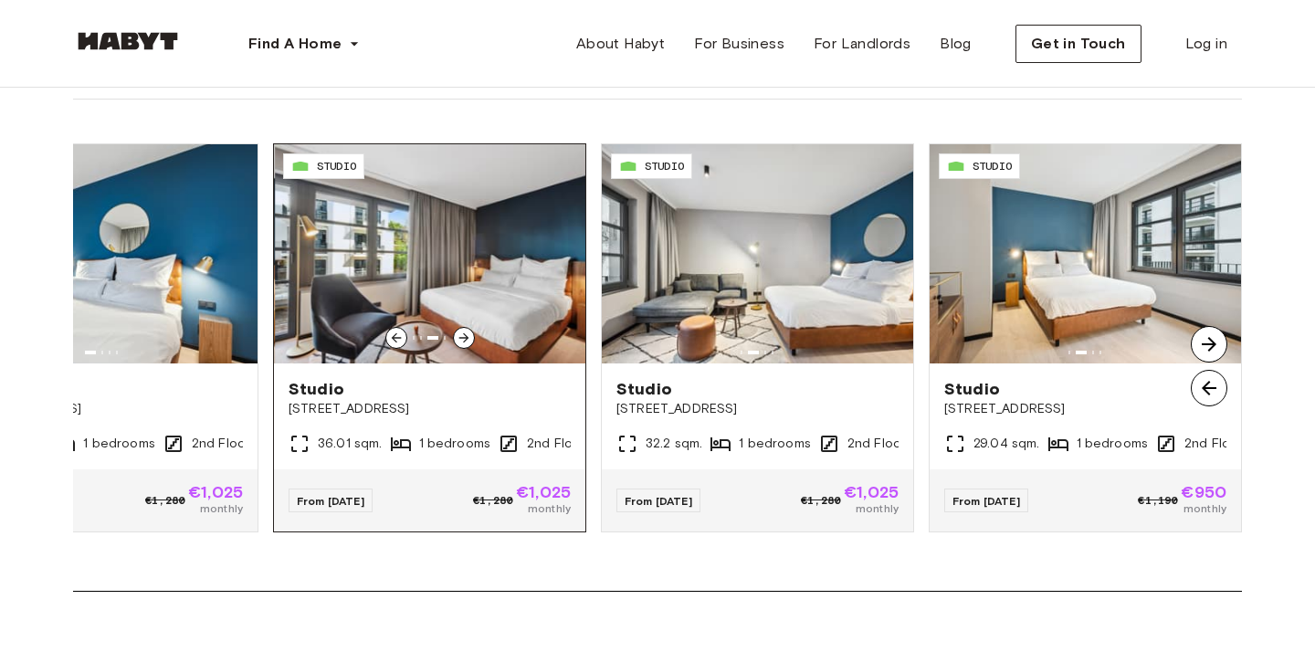
click at [464, 332] on icon at bounding box center [464, 338] width 15 height 15
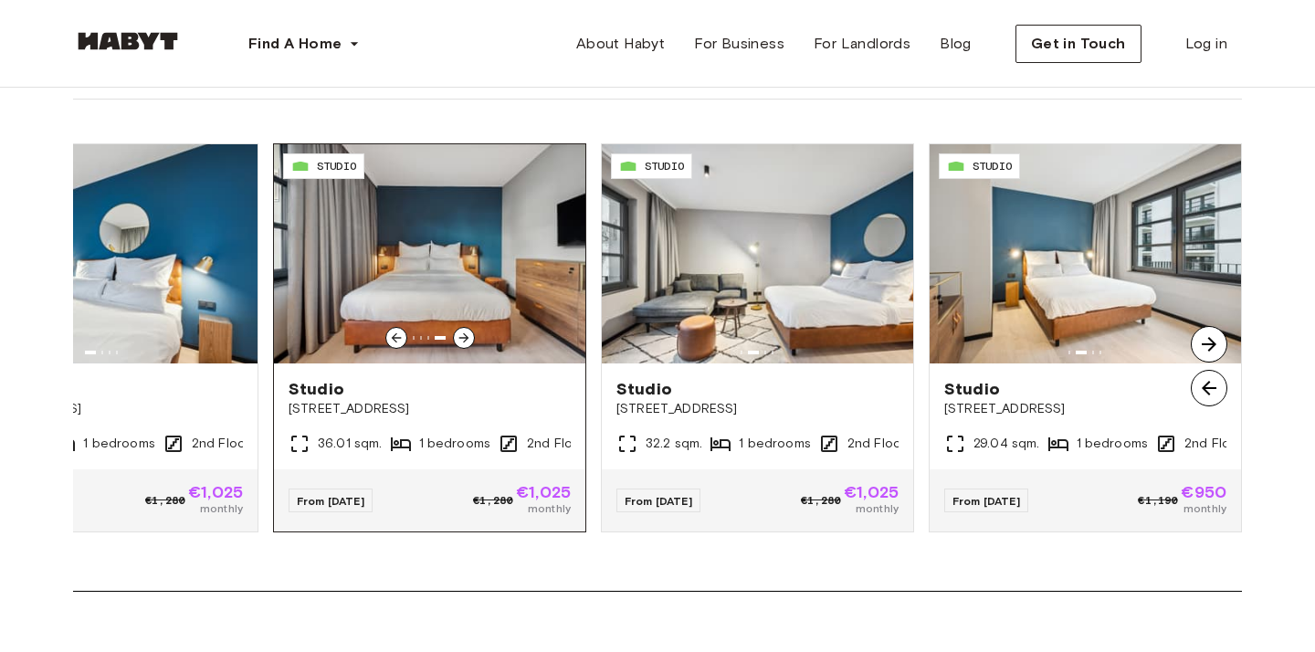
click at [464, 332] on icon at bounding box center [464, 338] width 15 height 15
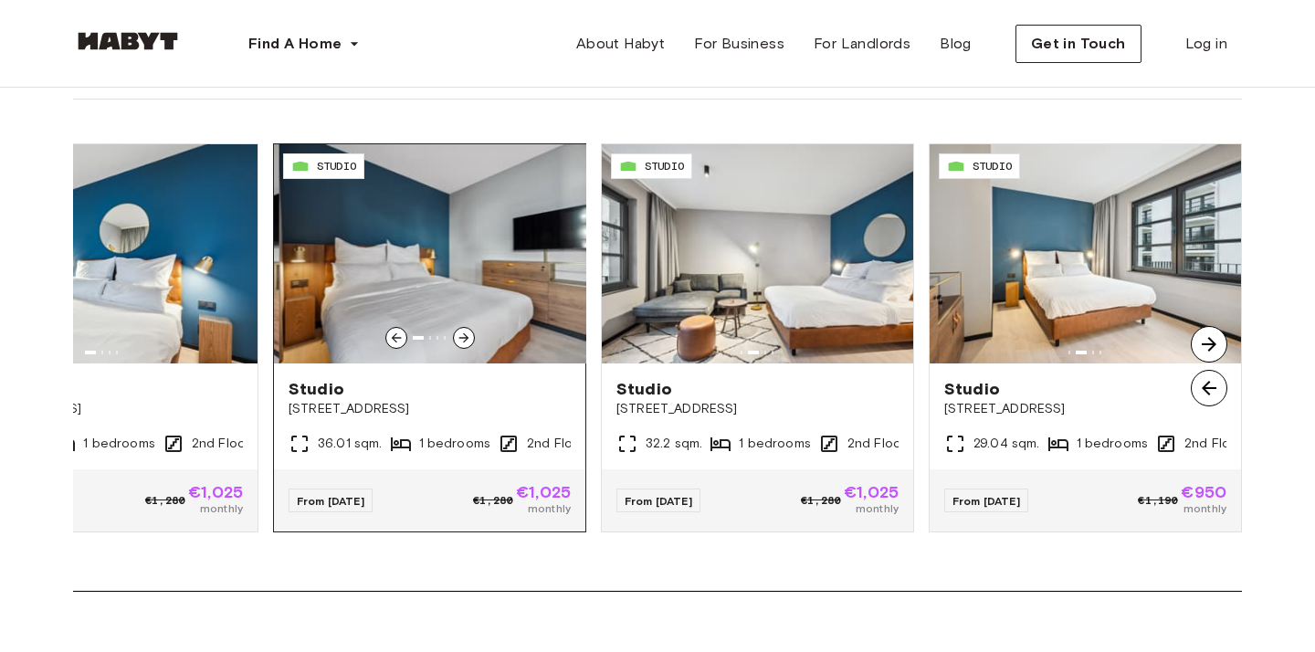
click at [464, 332] on icon at bounding box center [464, 338] width 15 height 15
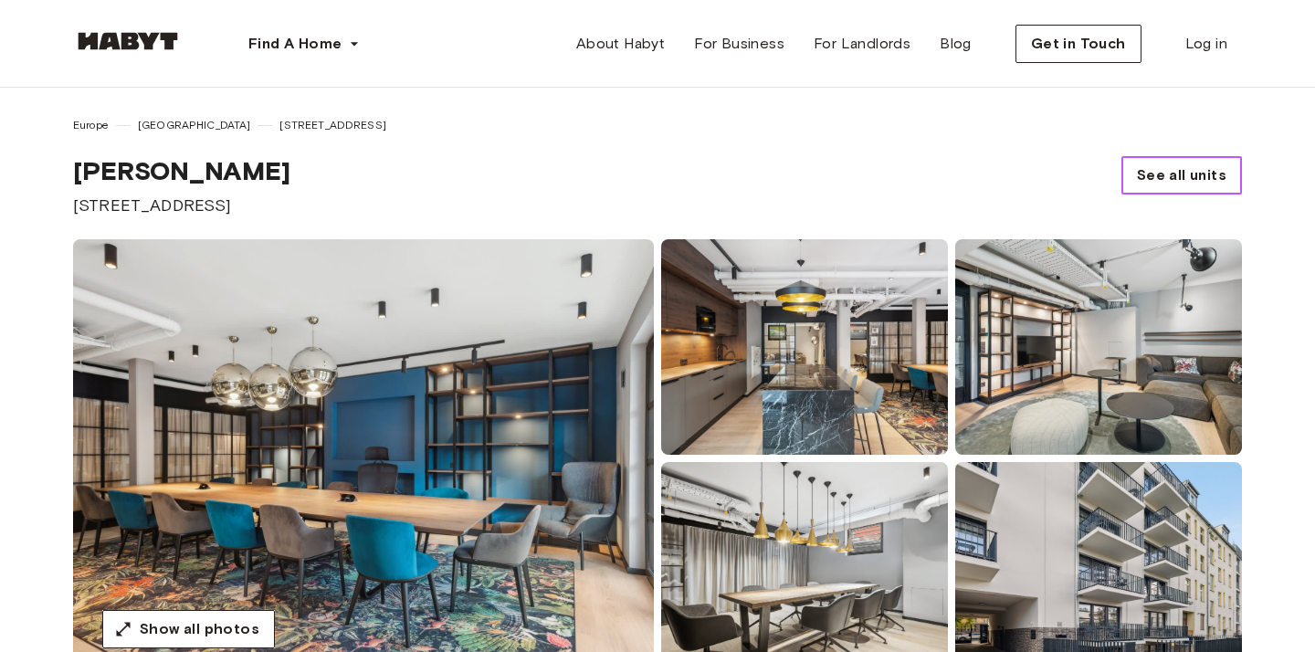
click at [1188, 169] on span "See all units" at bounding box center [1182, 175] width 90 height 22
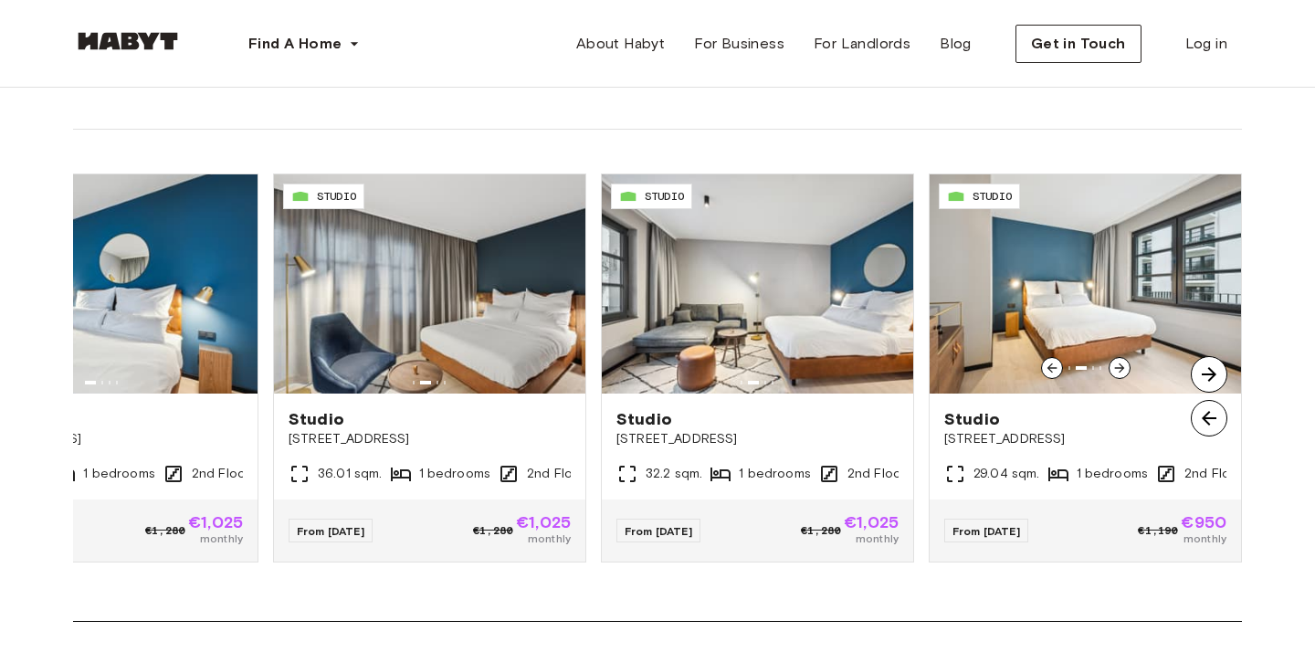
scroll to position [1906, 0]
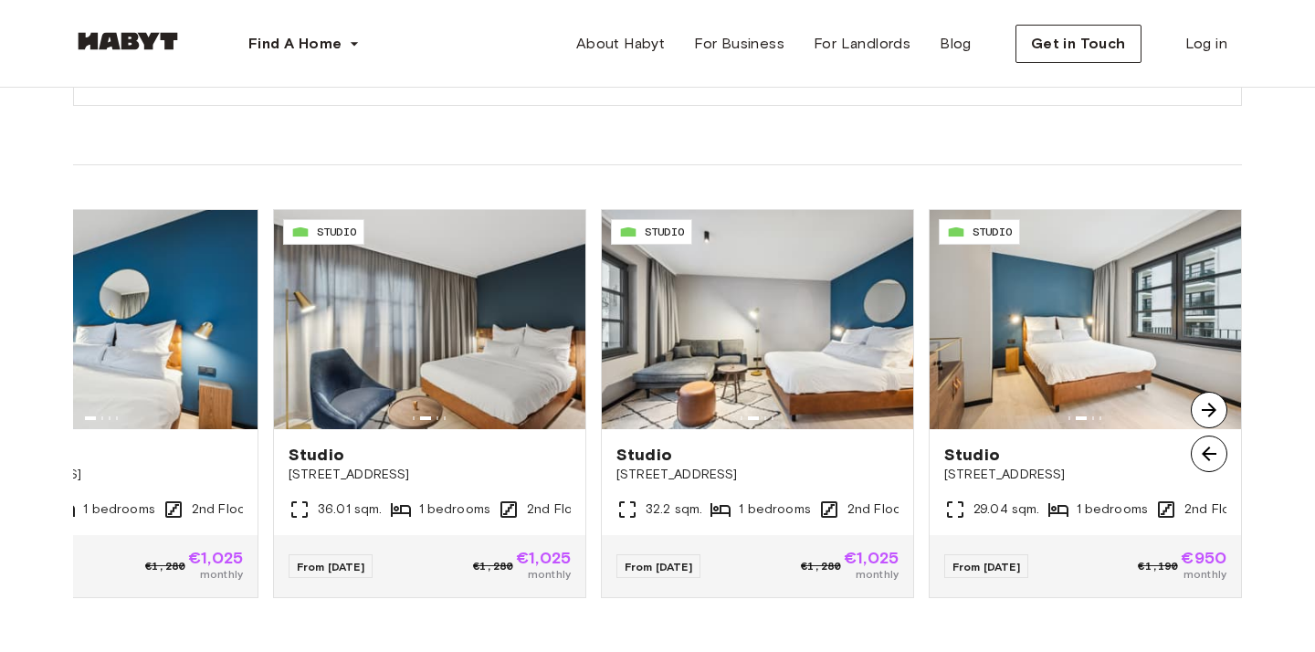
click at [1210, 418] on img at bounding box center [1209, 410] width 37 height 37
click at [1209, 406] on img at bounding box center [1209, 410] width 37 height 37
click at [1212, 446] on img at bounding box center [1209, 454] width 37 height 37
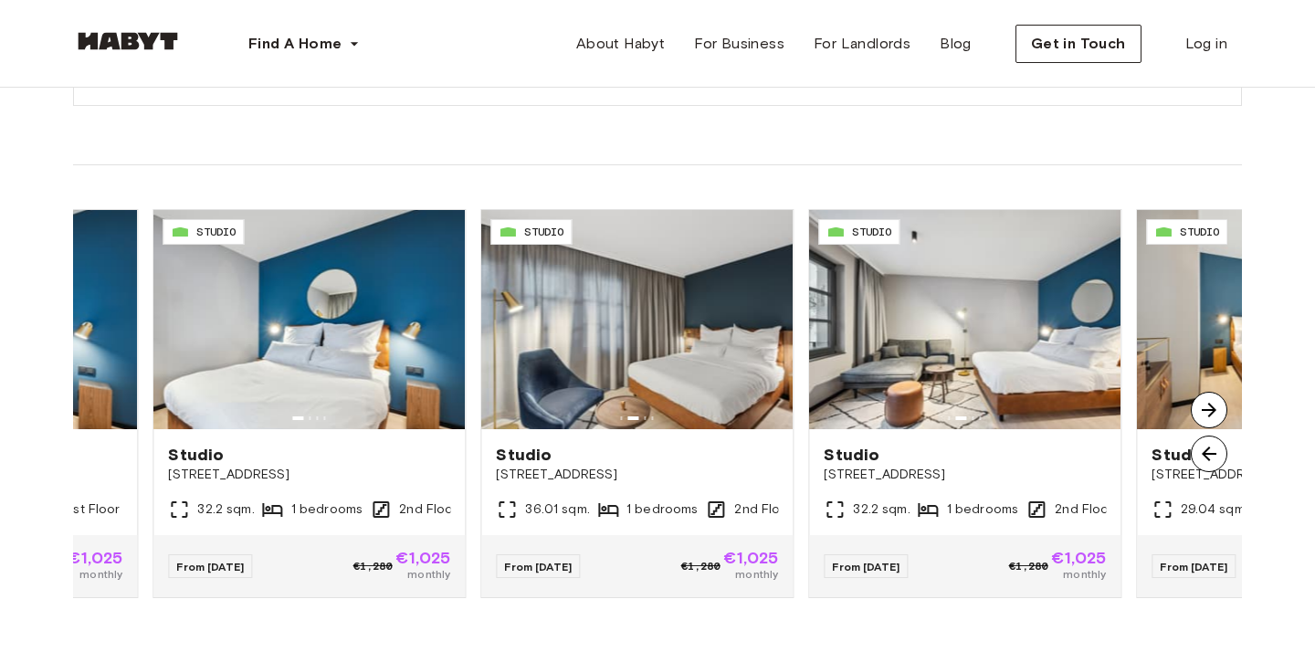
click at [1214, 447] on img at bounding box center [1209, 454] width 37 height 37
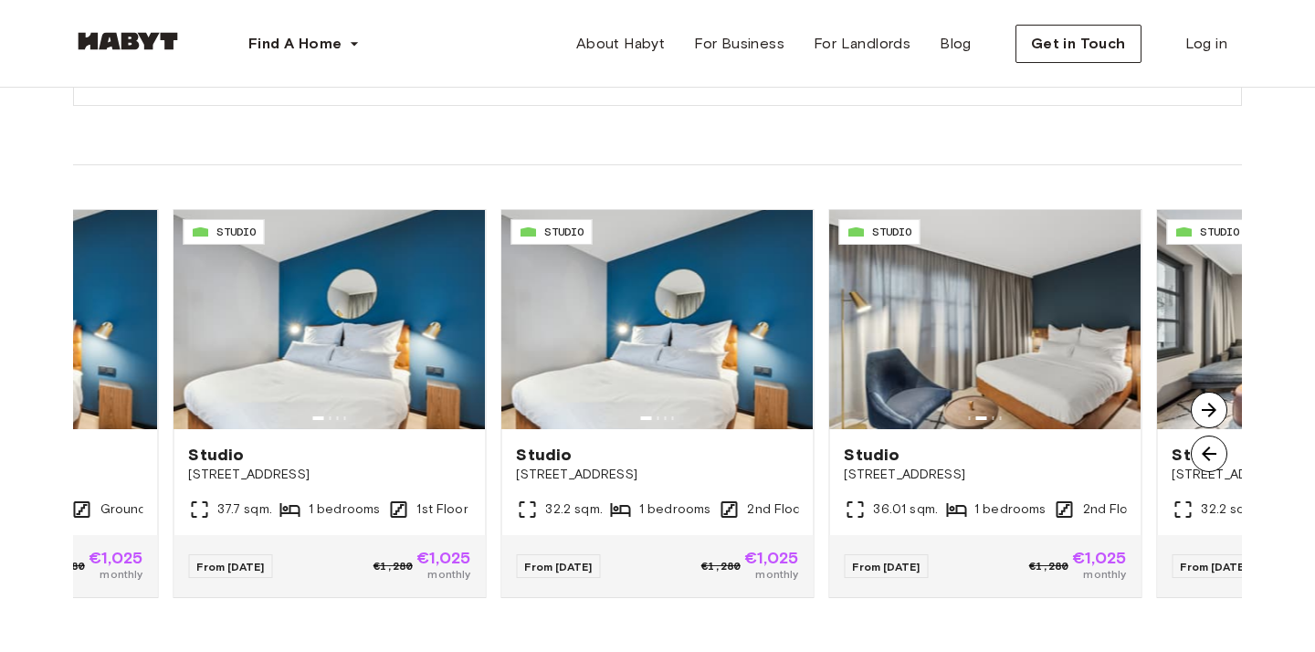
click at [1213, 448] on img at bounding box center [1209, 454] width 37 height 37
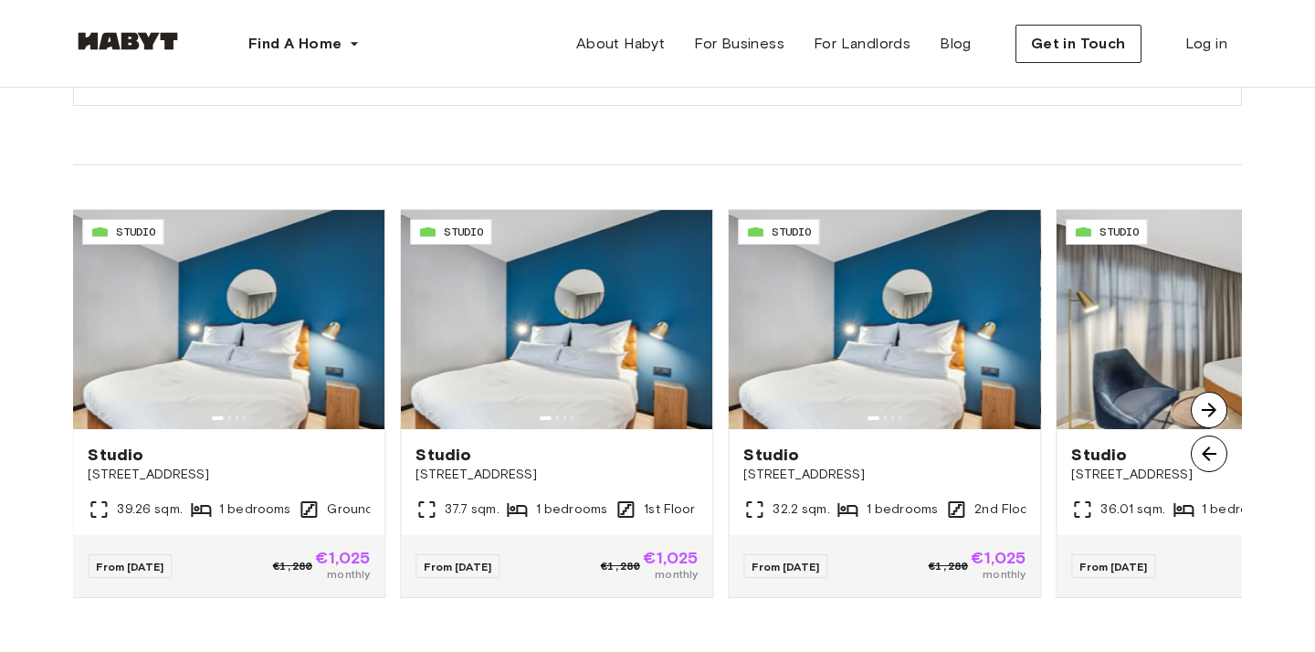
click at [1213, 448] on img at bounding box center [1209, 454] width 37 height 37
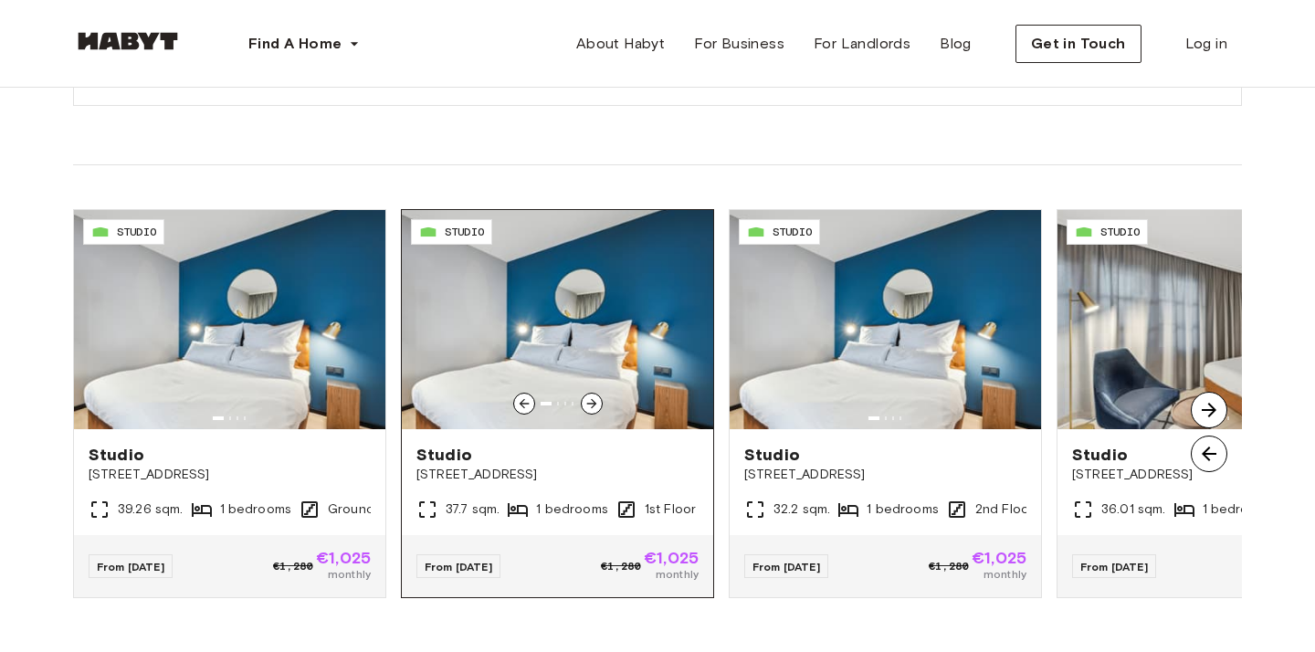
click at [593, 405] on icon at bounding box center [591, 404] width 10 height 10
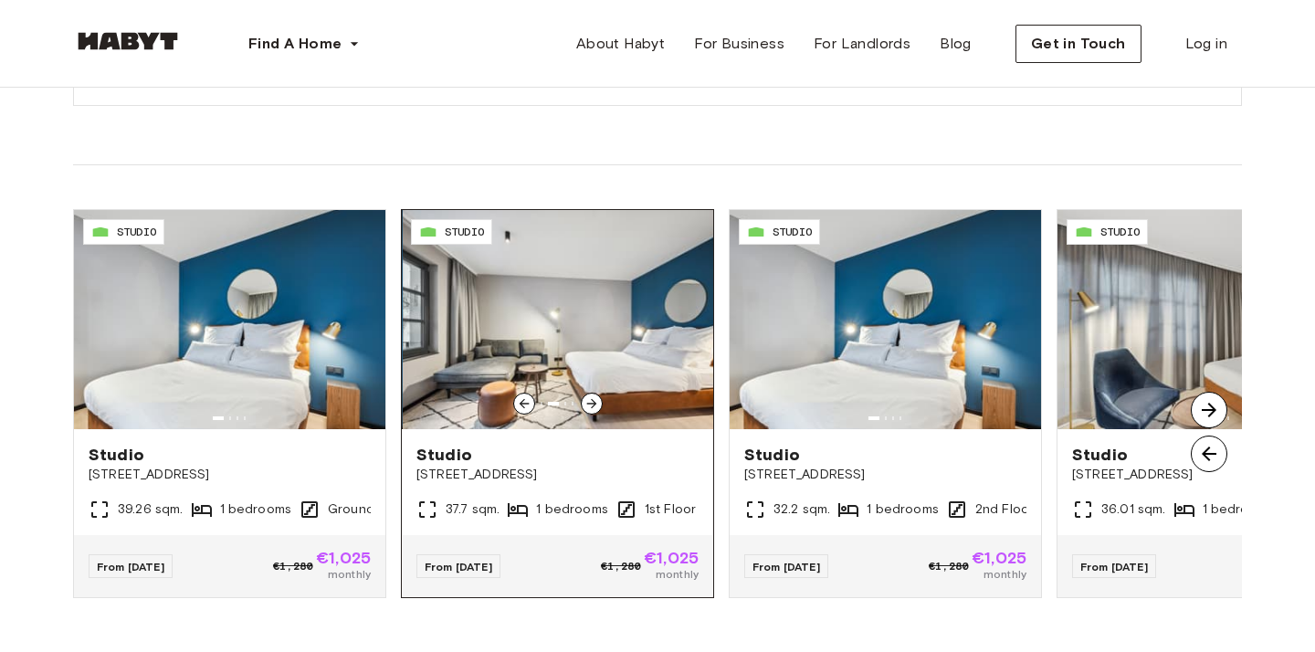
click at [594, 406] on icon at bounding box center [592, 403] width 15 height 15
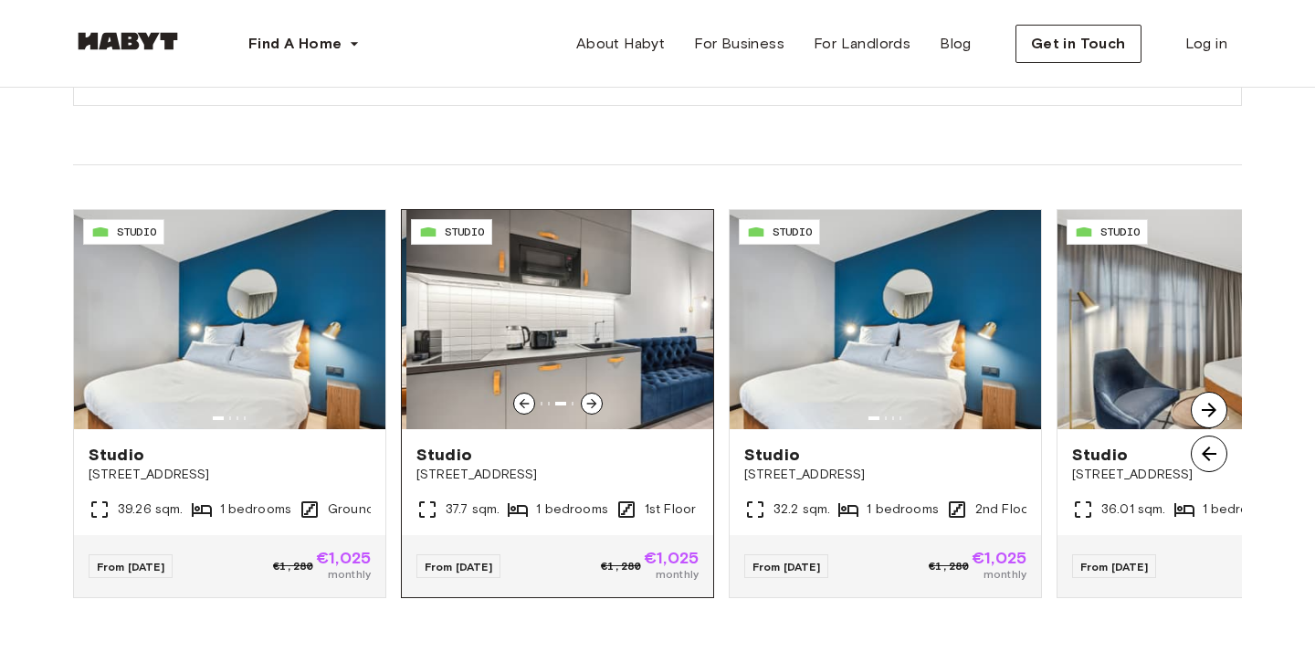
click at [594, 406] on icon at bounding box center [592, 403] width 15 height 15
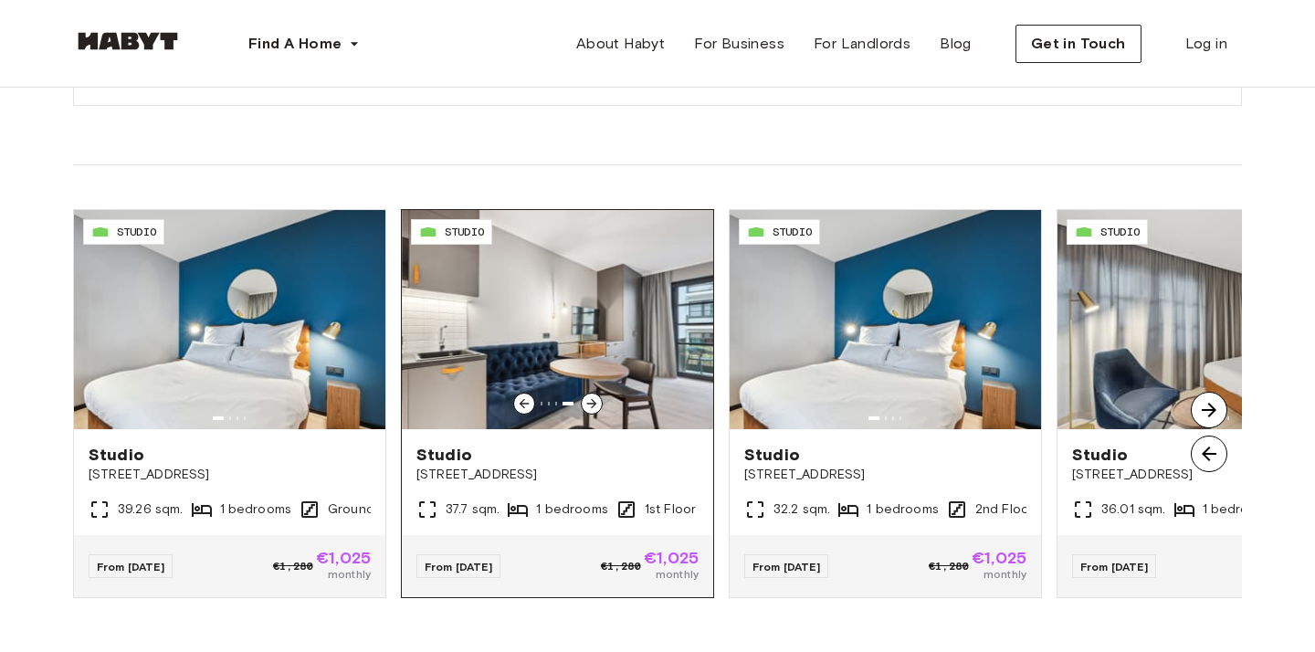
click at [596, 406] on icon at bounding box center [592, 403] width 15 height 15
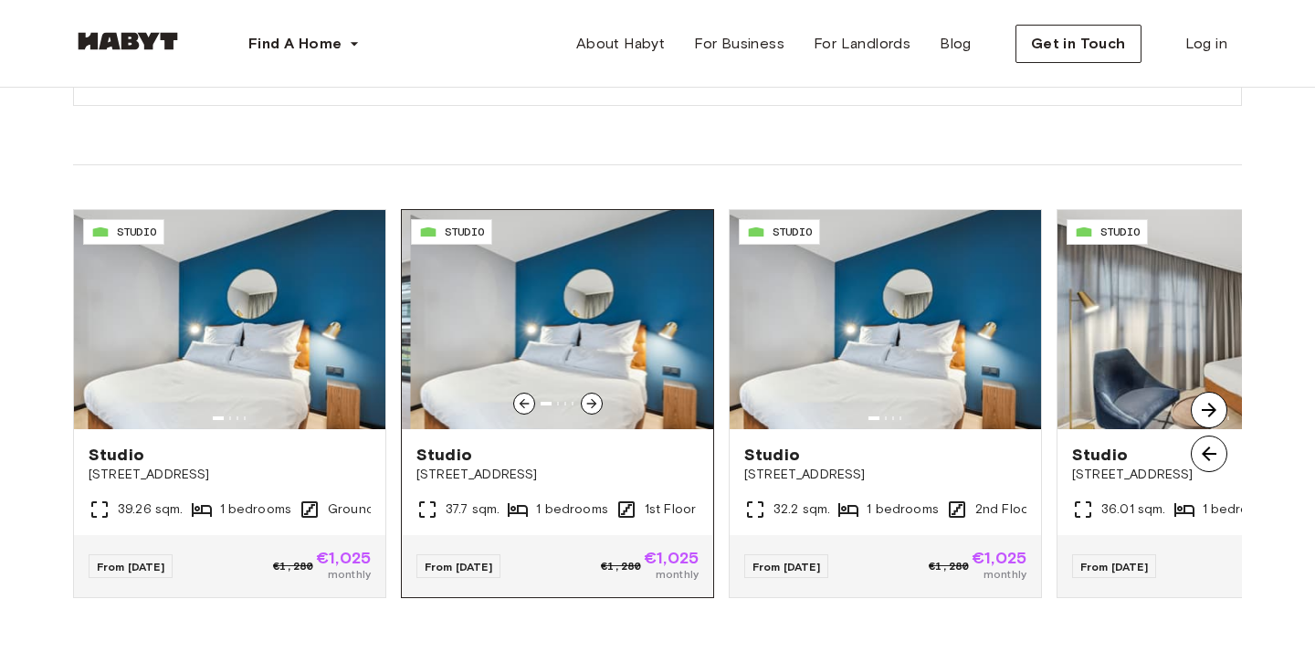
click at [596, 406] on icon at bounding box center [592, 403] width 15 height 15
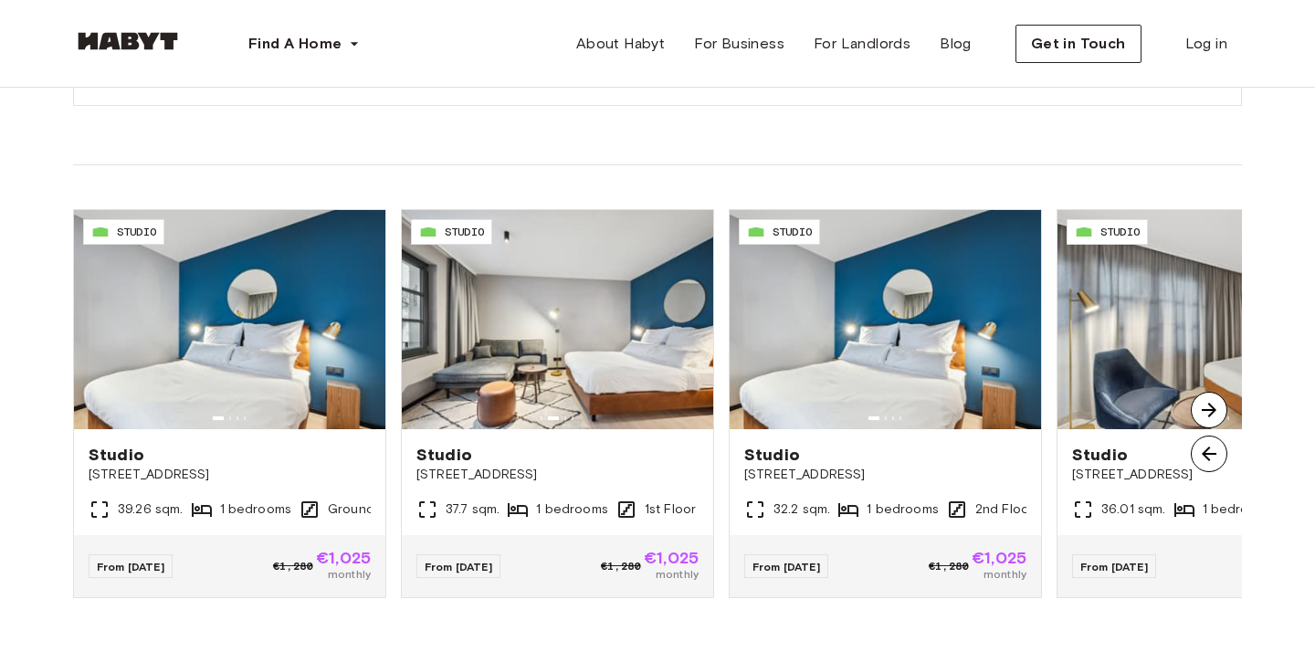
click at [1207, 411] on img at bounding box center [1209, 410] width 37 height 37
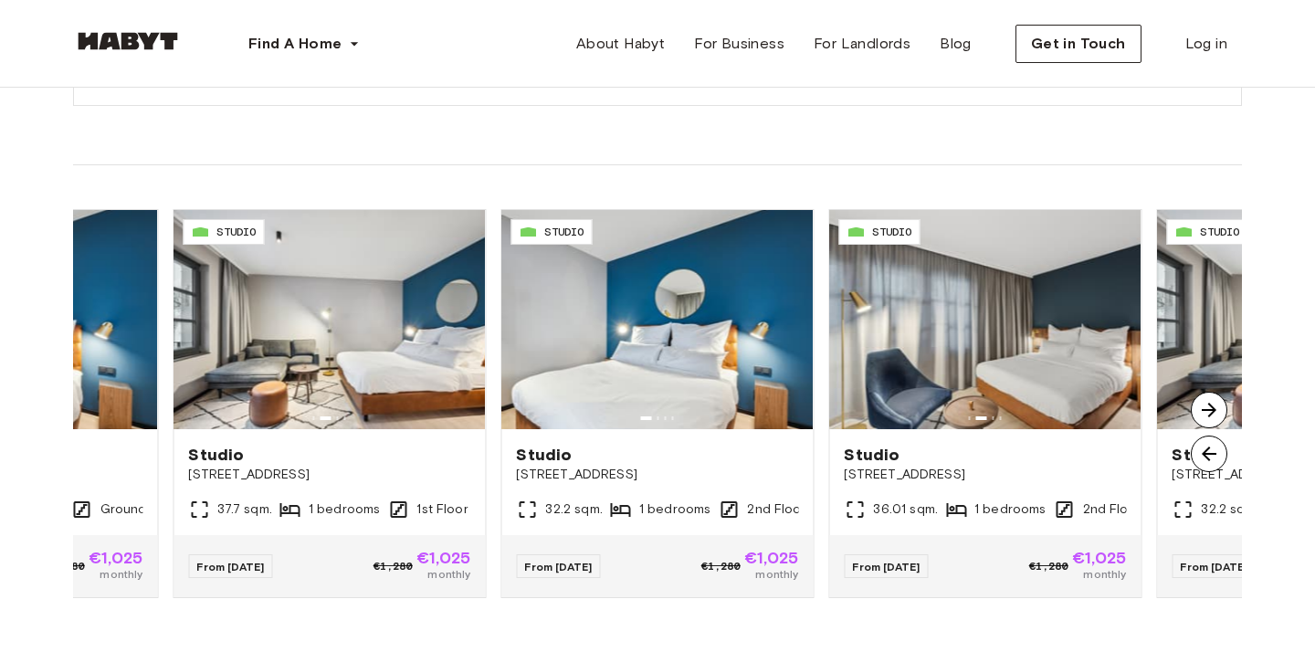
click at [1205, 404] on img at bounding box center [1209, 410] width 37 height 37
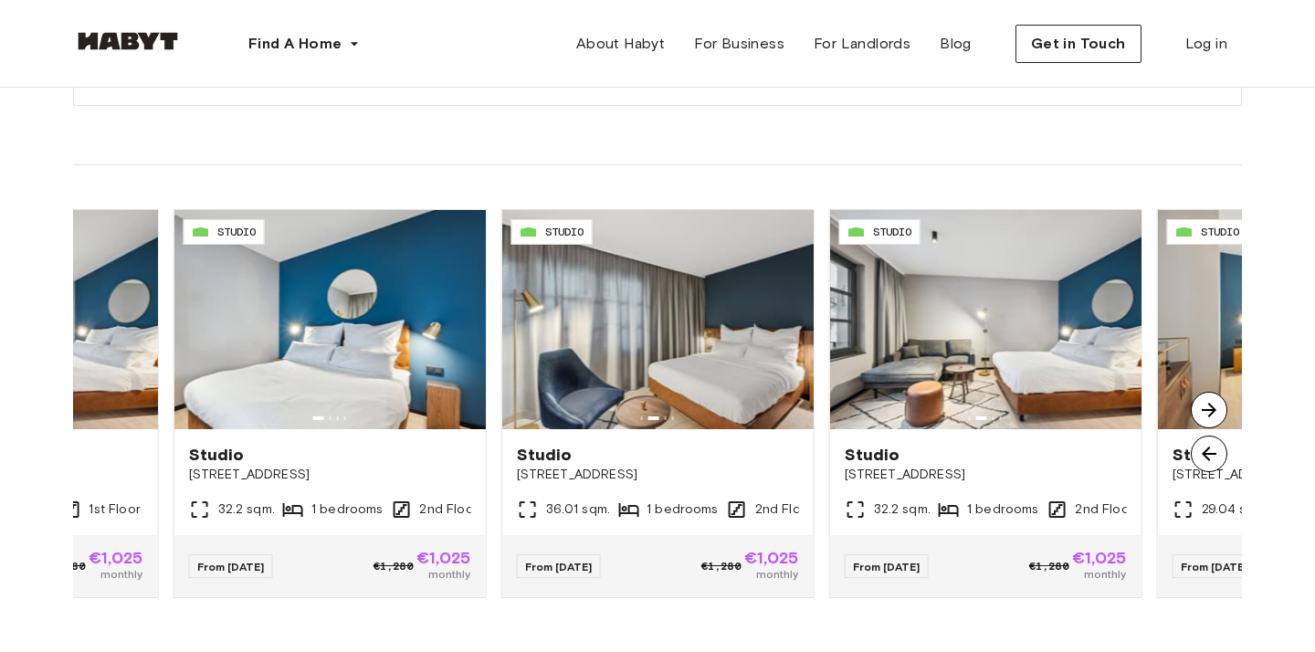
click at [1205, 404] on img at bounding box center [1209, 410] width 37 height 37
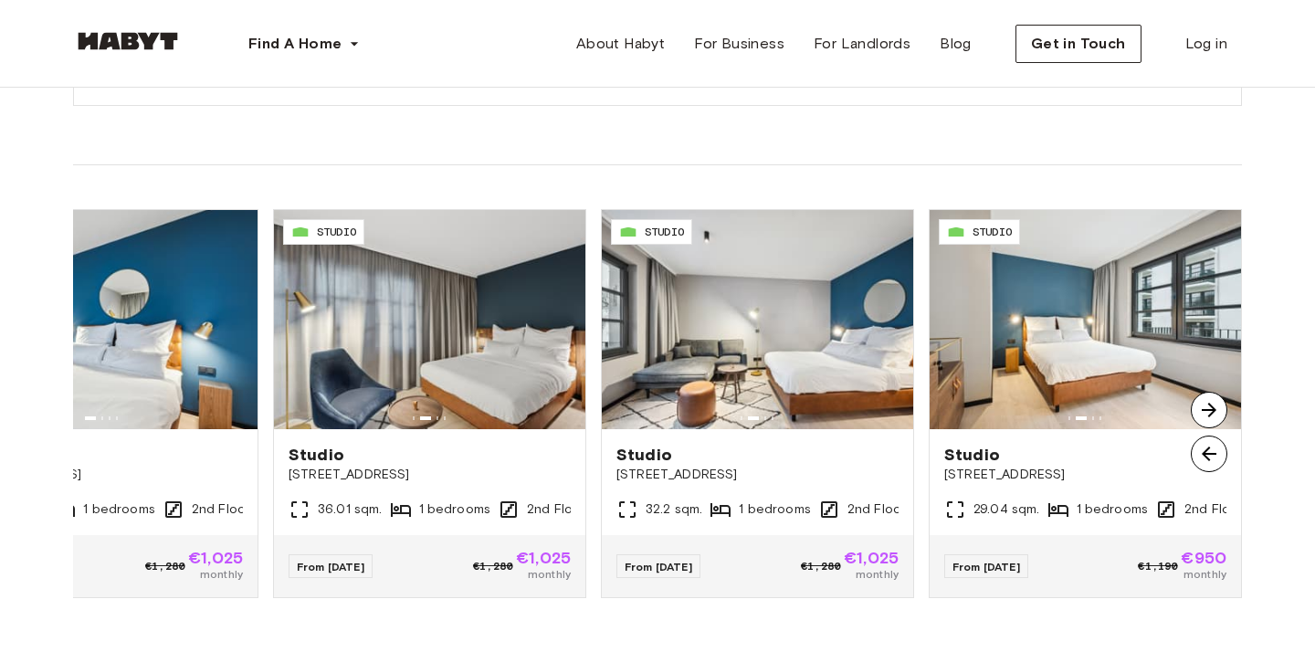
click at [1206, 405] on img at bounding box center [1209, 410] width 37 height 37
click at [1205, 413] on img at bounding box center [1209, 410] width 37 height 37
click at [1205, 461] on img at bounding box center [1209, 454] width 37 height 37
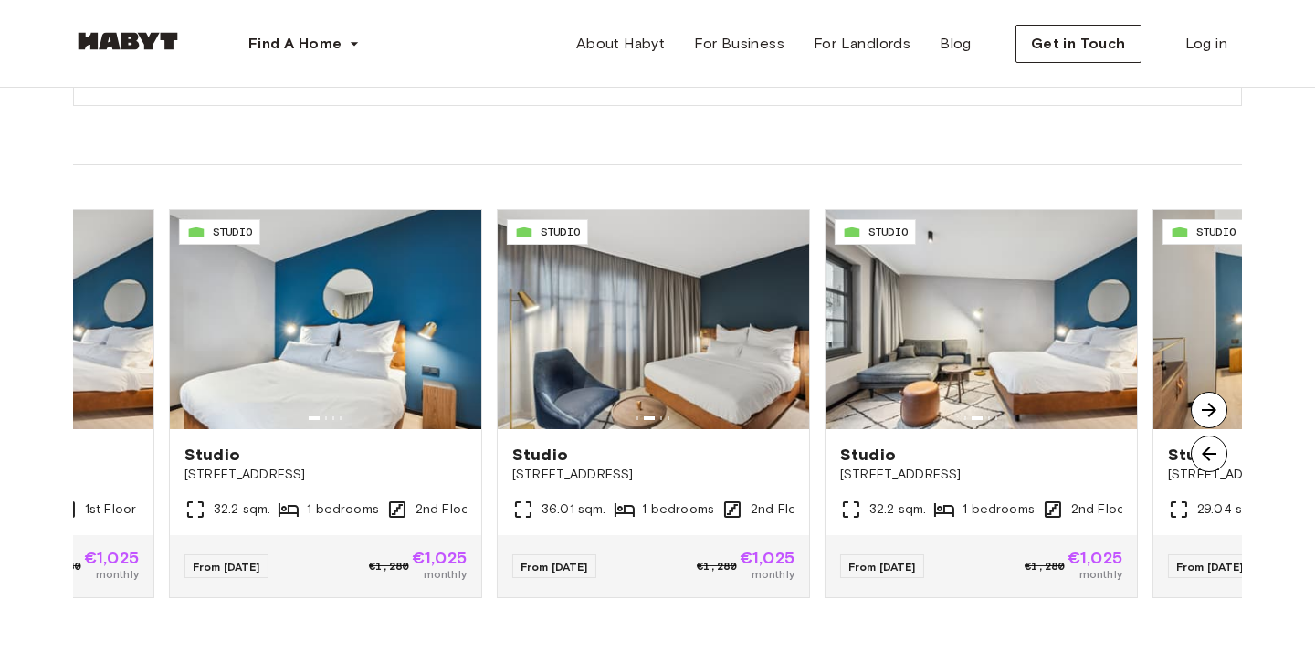
click at [1212, 431] on div at bounding box center [1209, 432] width 37 height 80
click at [1211, 418] on img at bounding box center [1209, 410] width 37 height 37
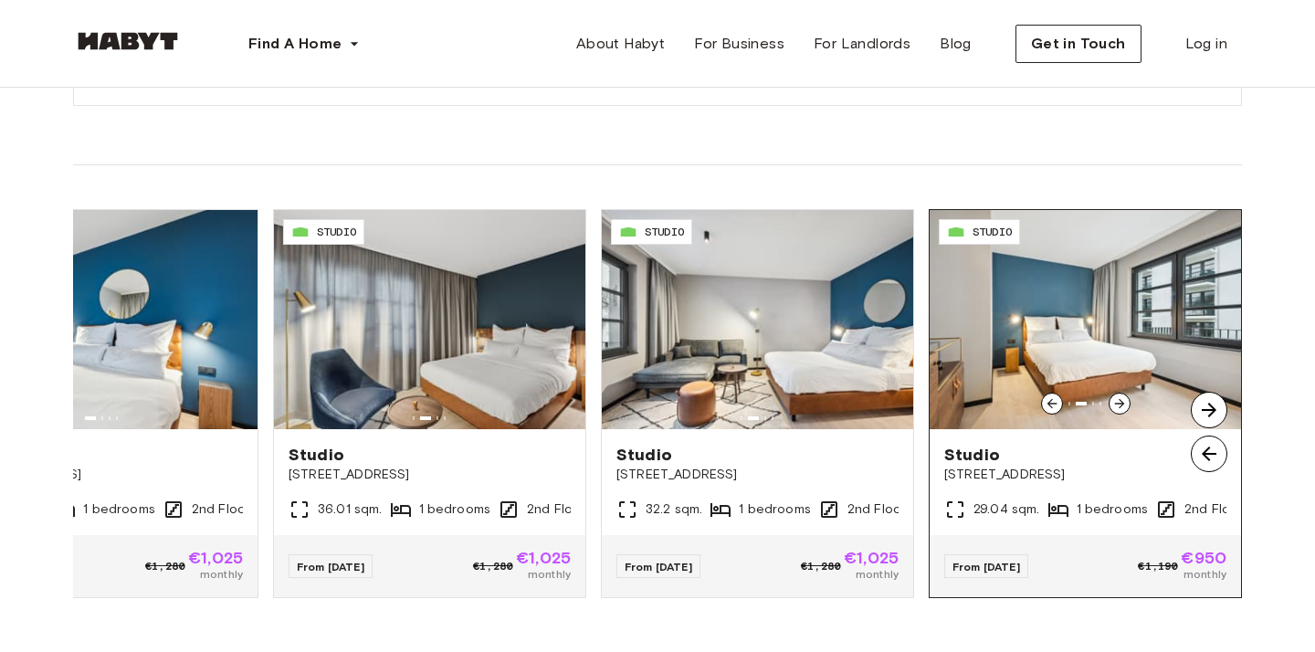
click at [1117, 403] on icon at bounding box center [1119, 403] width 15 height 15
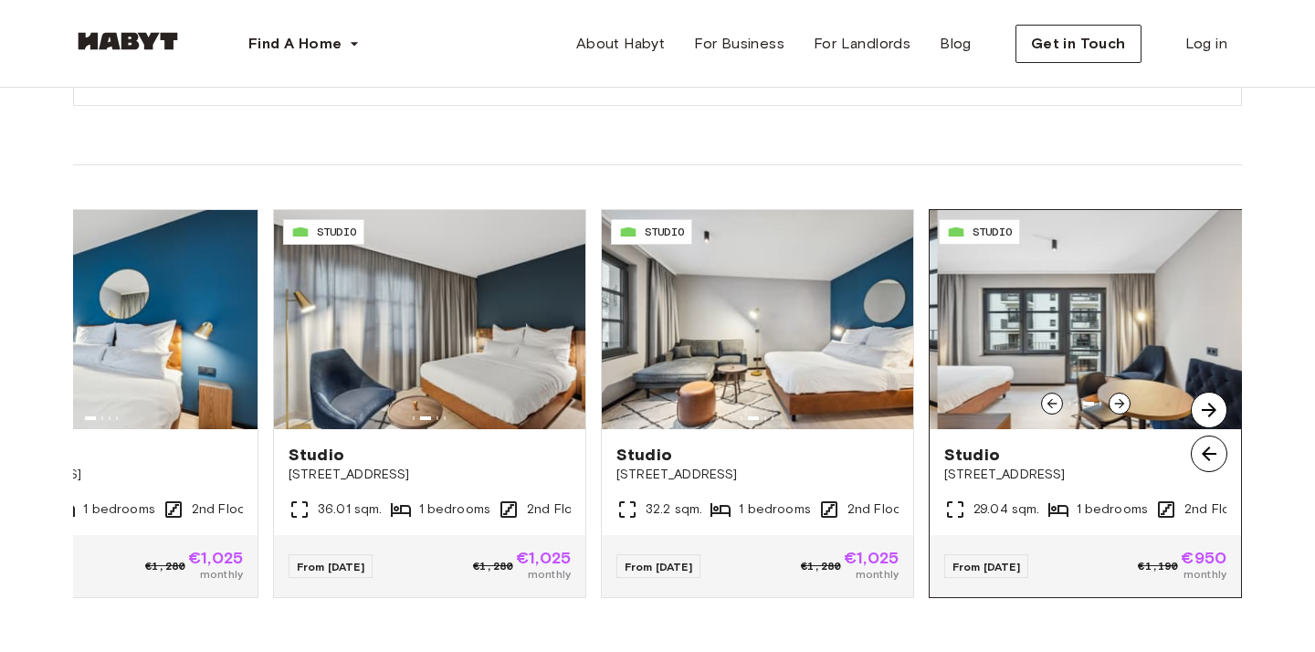
click at [1117, 403] on icon at bounding box center [1119, 403] width 15 height 15
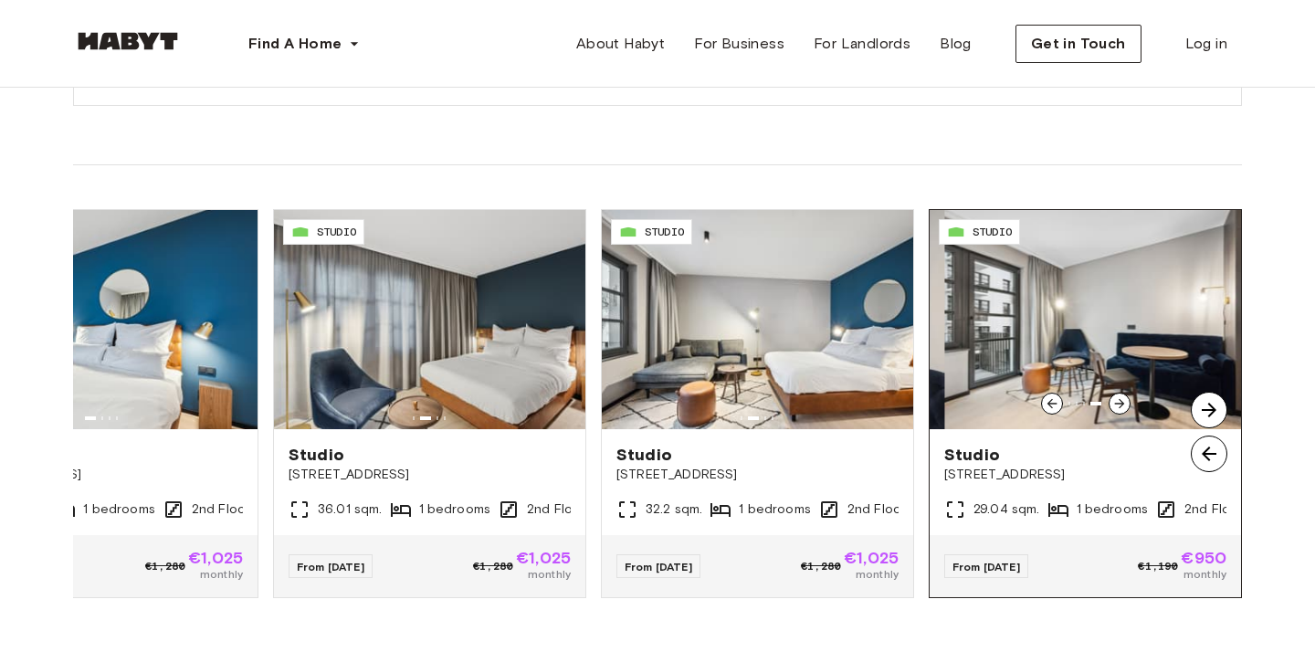
click at [1117, 403] on icon at bounding box center [1119, 403] width 15 height 15
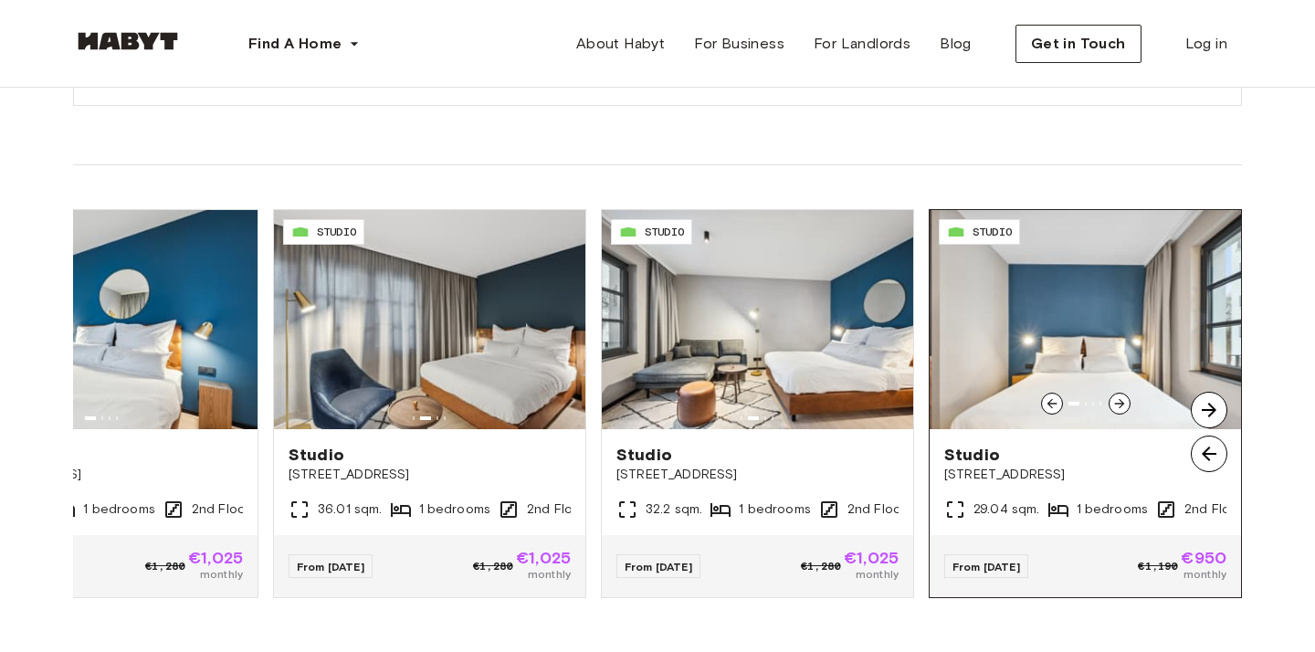
click at [1117, 403] on icon at bounding box center [1119, 403] width 15 height 15
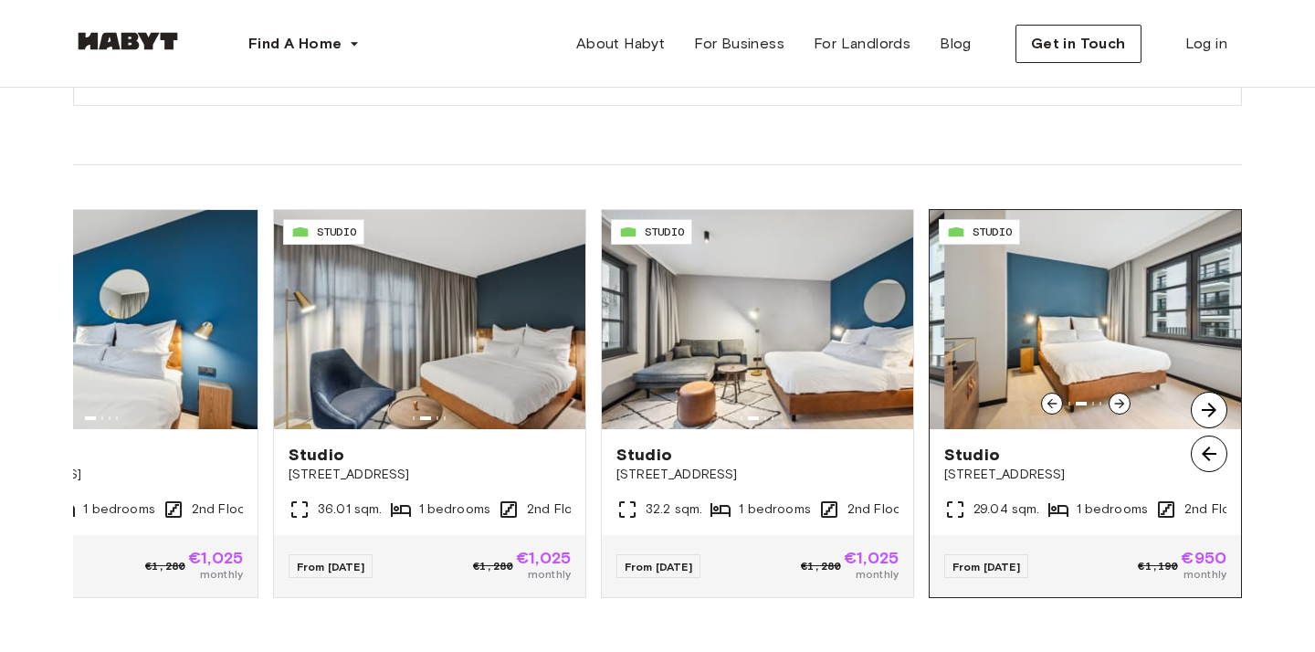
click at [1117, 403] on icon at bounding box center [1119, 403] width 15 height 15
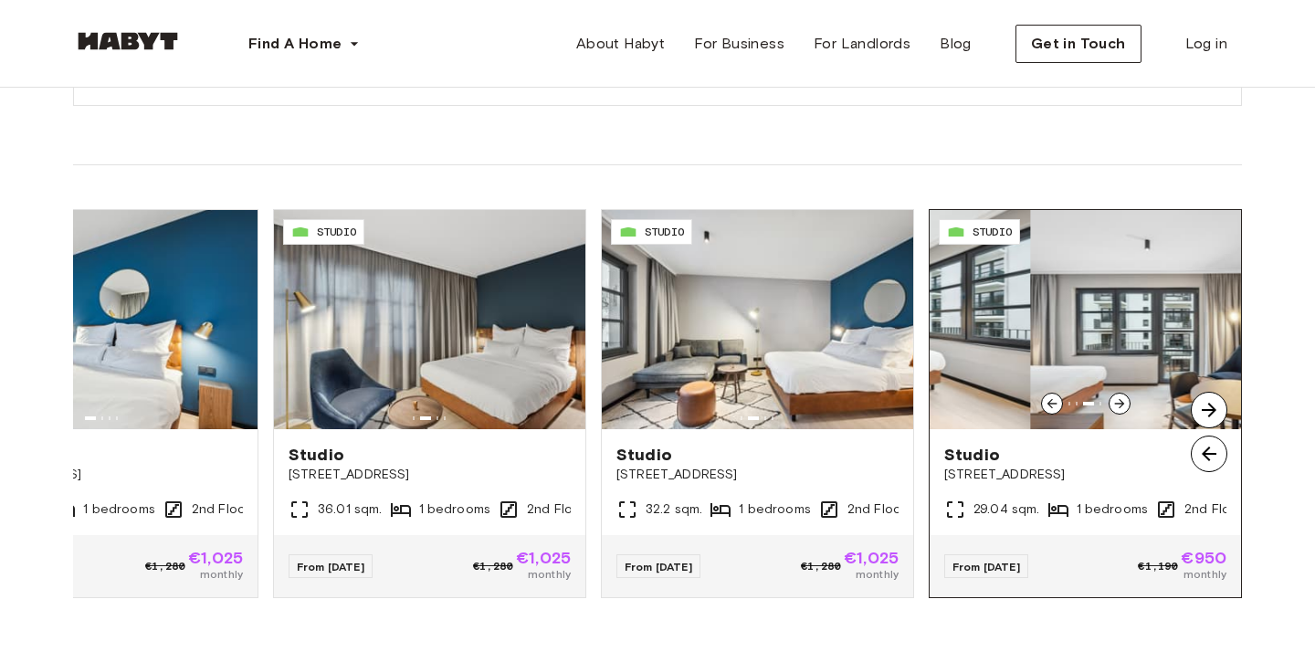
click at [1117, 403] on icon at bounding box center [1119, 403] width 15 height 15
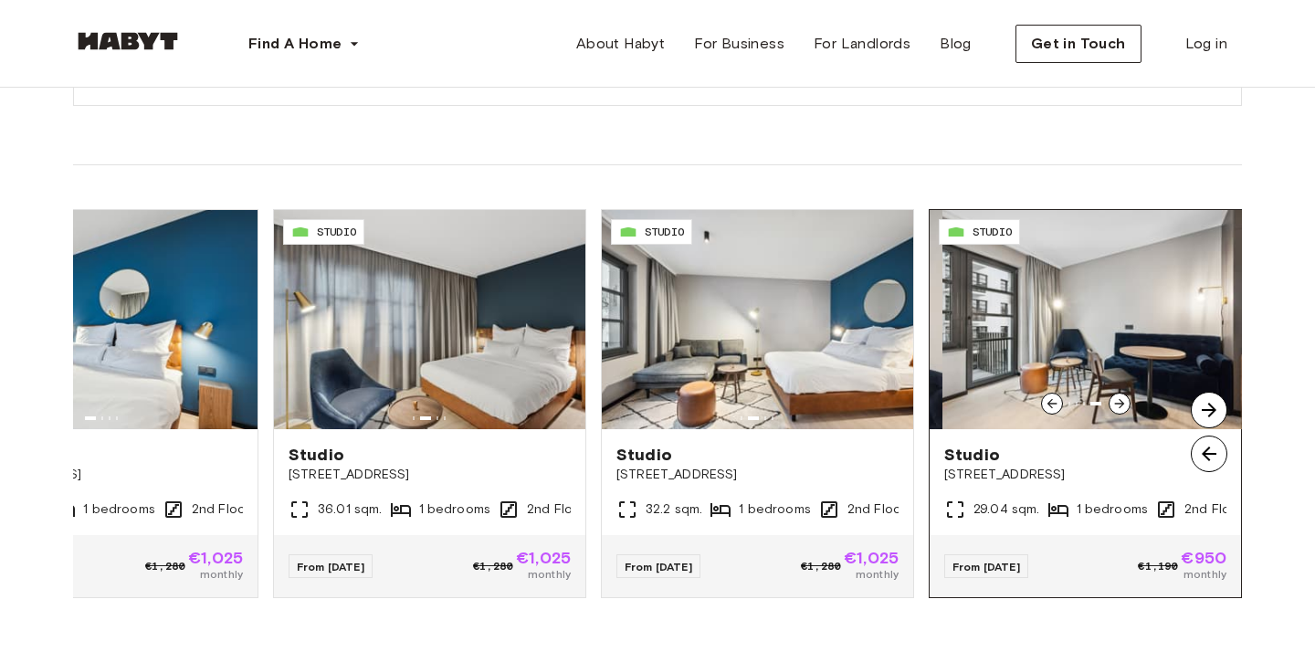
click at [1117, 404] on icon at bounding box center [1119, 403] width 15 height 15
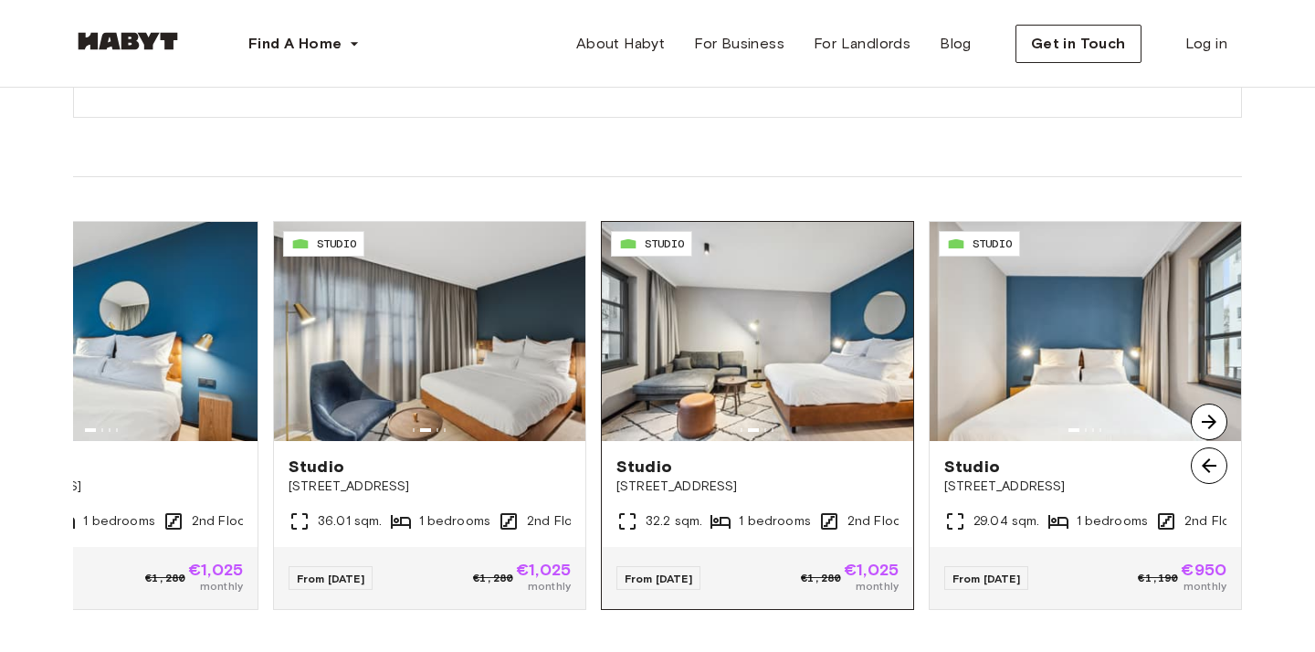
scroll to position [1885, 0]
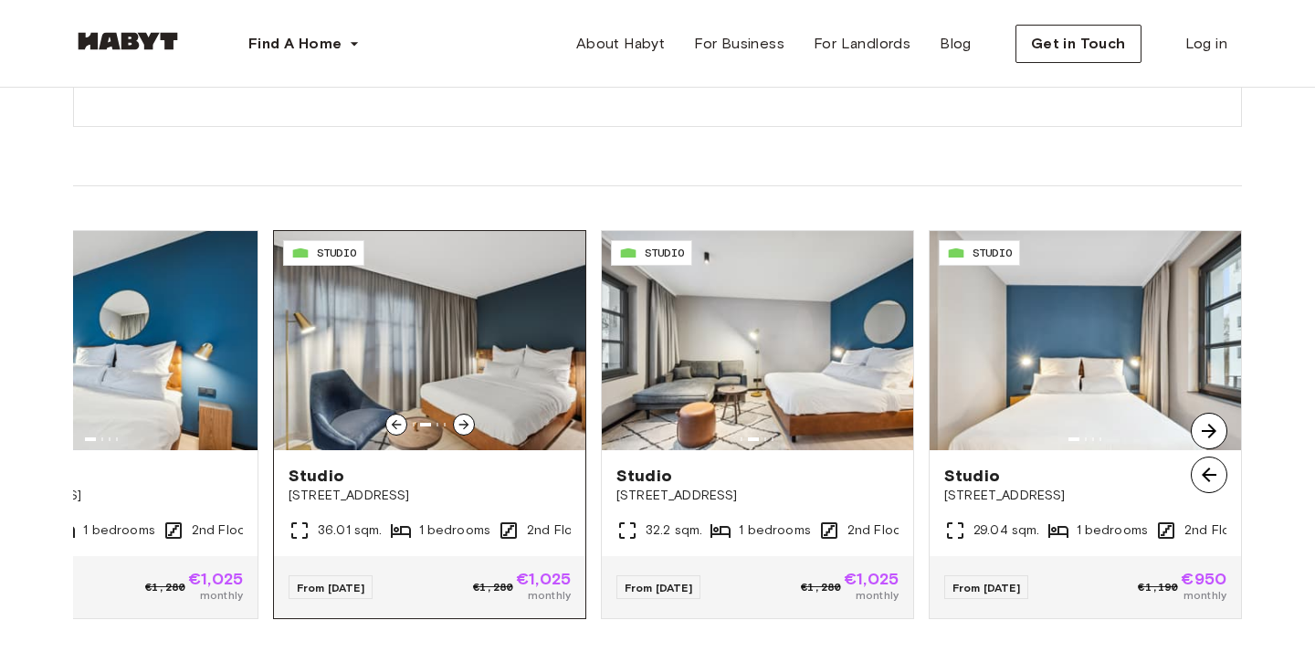
click at [390, 424] on icon at bounding box center [396, 424] width 15 height 15
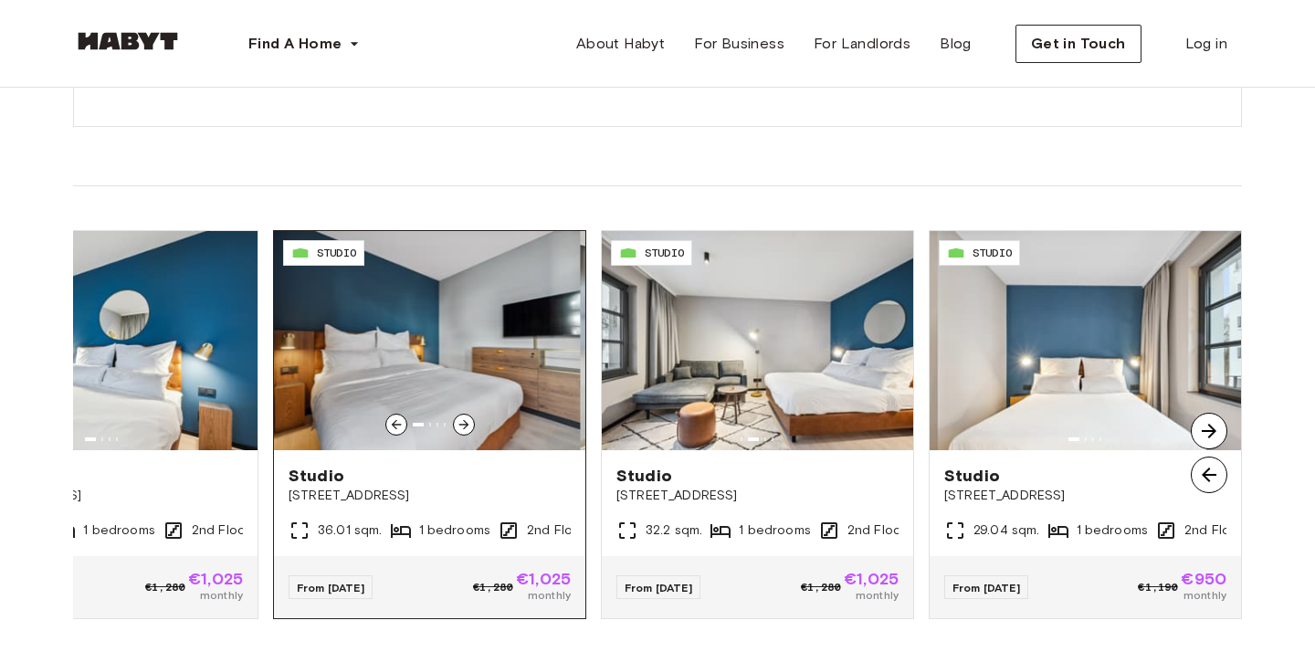
click at [390, 424] on icon at bounding box center [396, 424] width 15 height 15
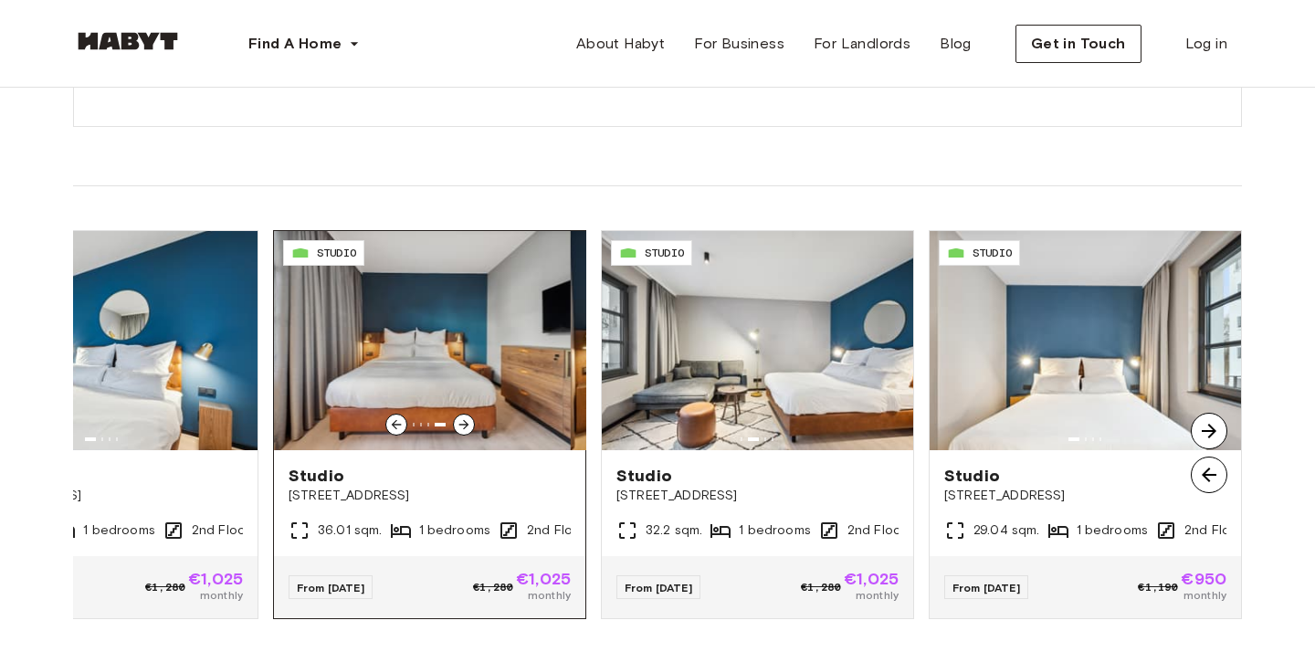
click at [390, 424] on icon at bounding box center [396, 424] width 15 height 15
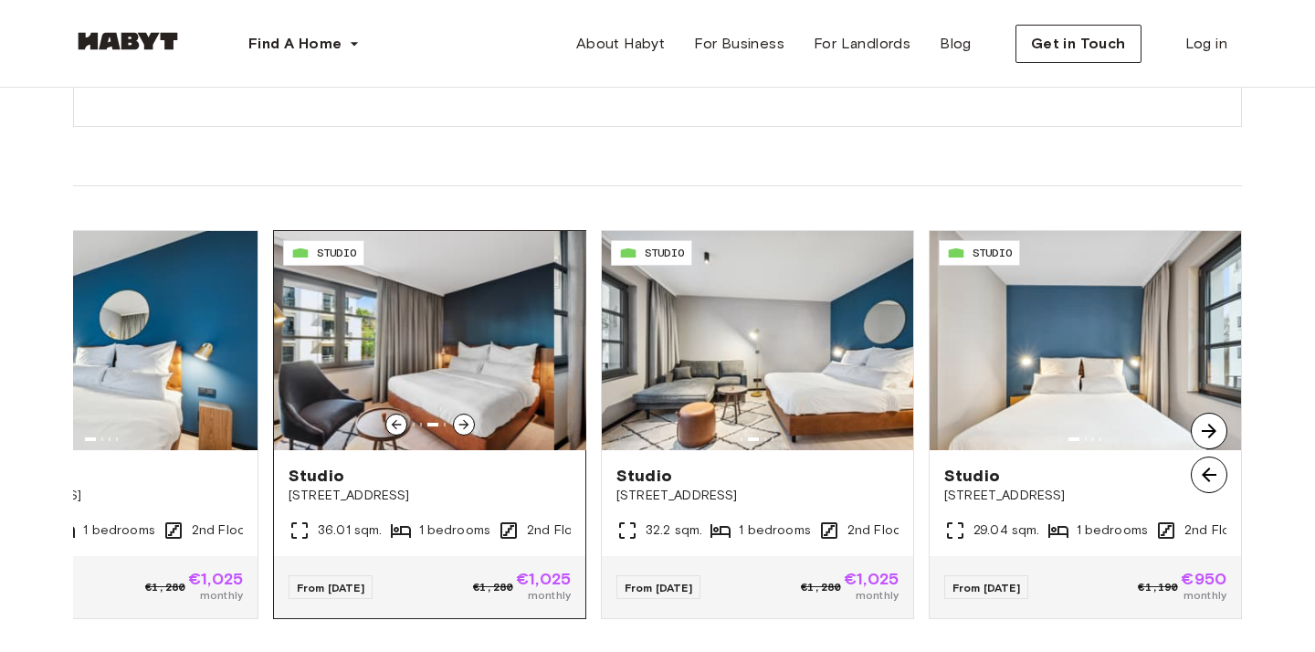
click at [391, 424] on icon at bounding box center [396, 424] width 15 height 15
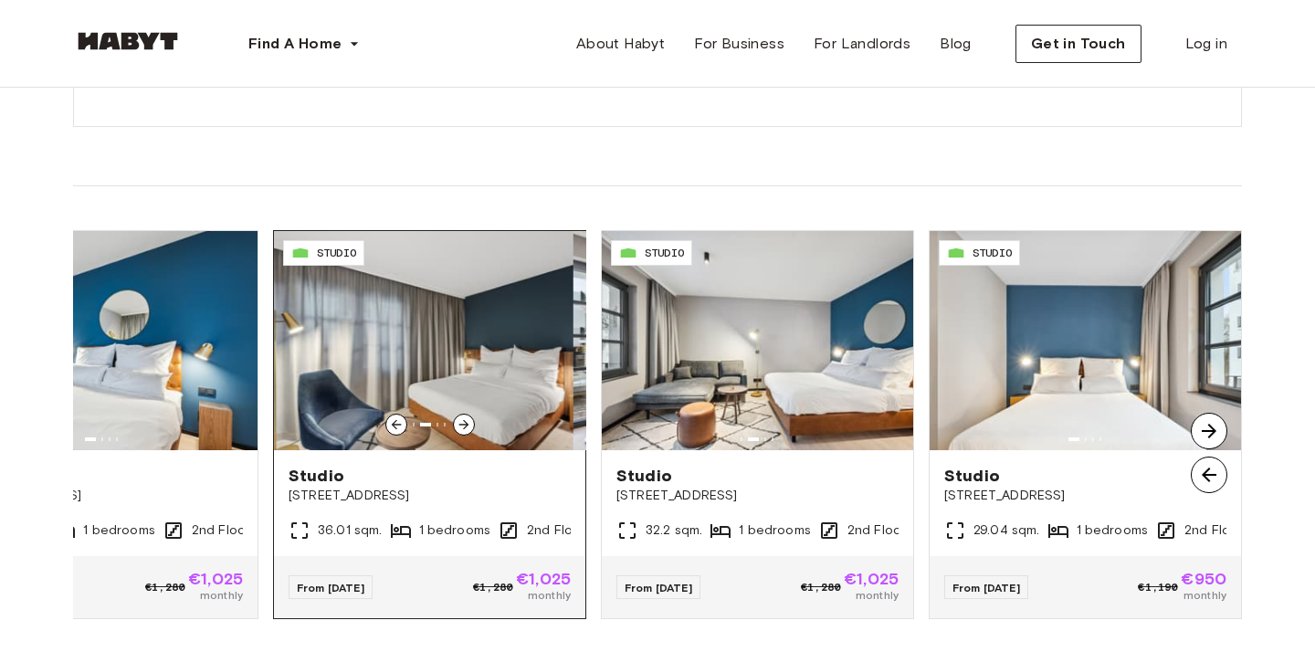
click at [391, 424] on icon at bounding box center [396, 424] width 15 height 15
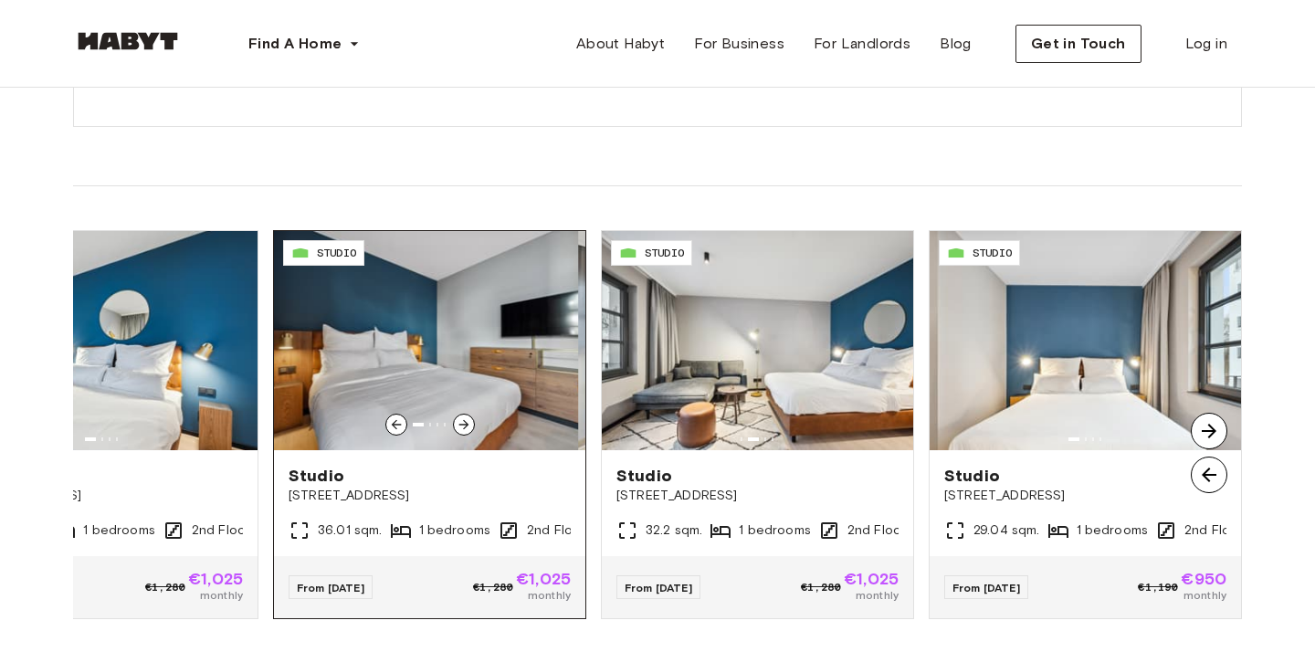
click at [391, 424] on icon at bounding box center [396, 424] width 15 height 15
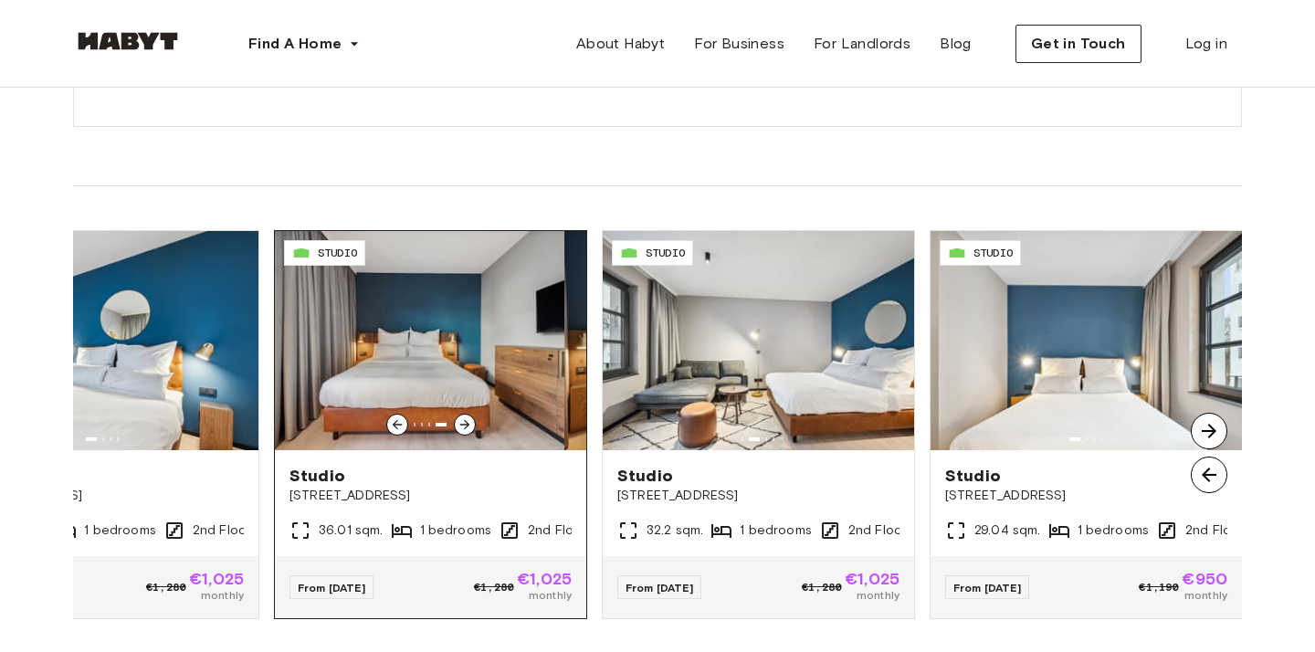
click at [431, 349] on img at bounding box center [408, 340] width 311 height 219
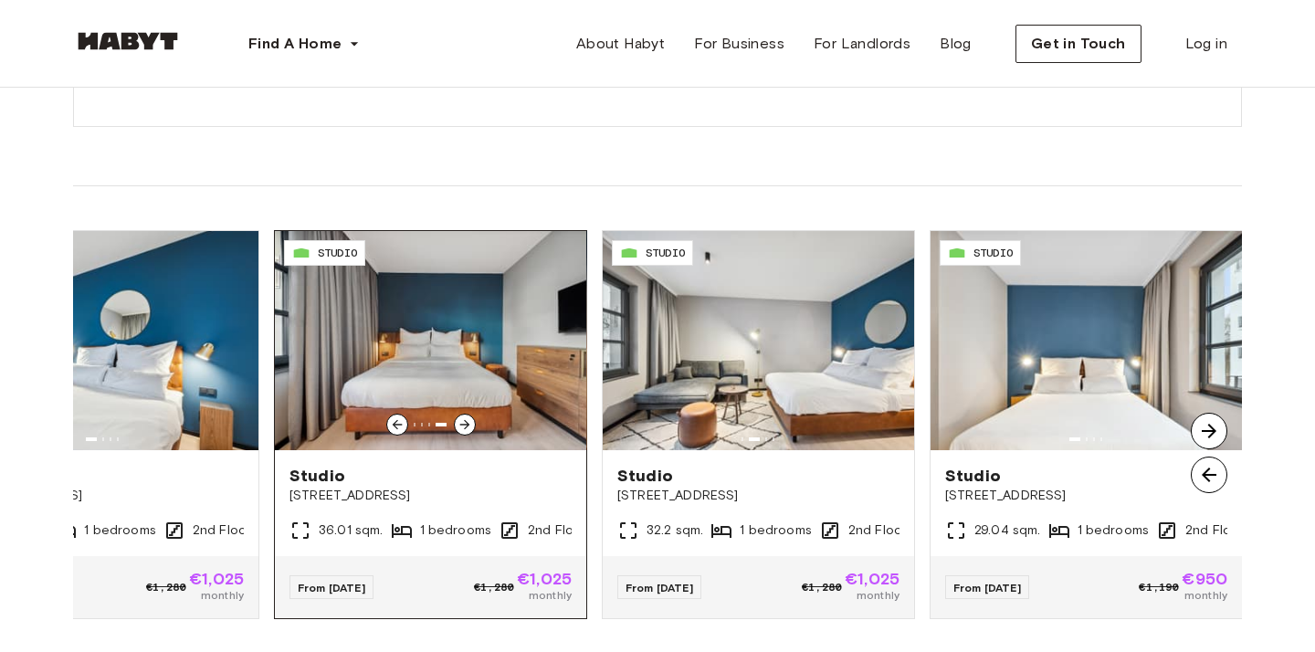
click at [399, 480] on span "Studio" at bounding box center [431, 476] width 282 height 22
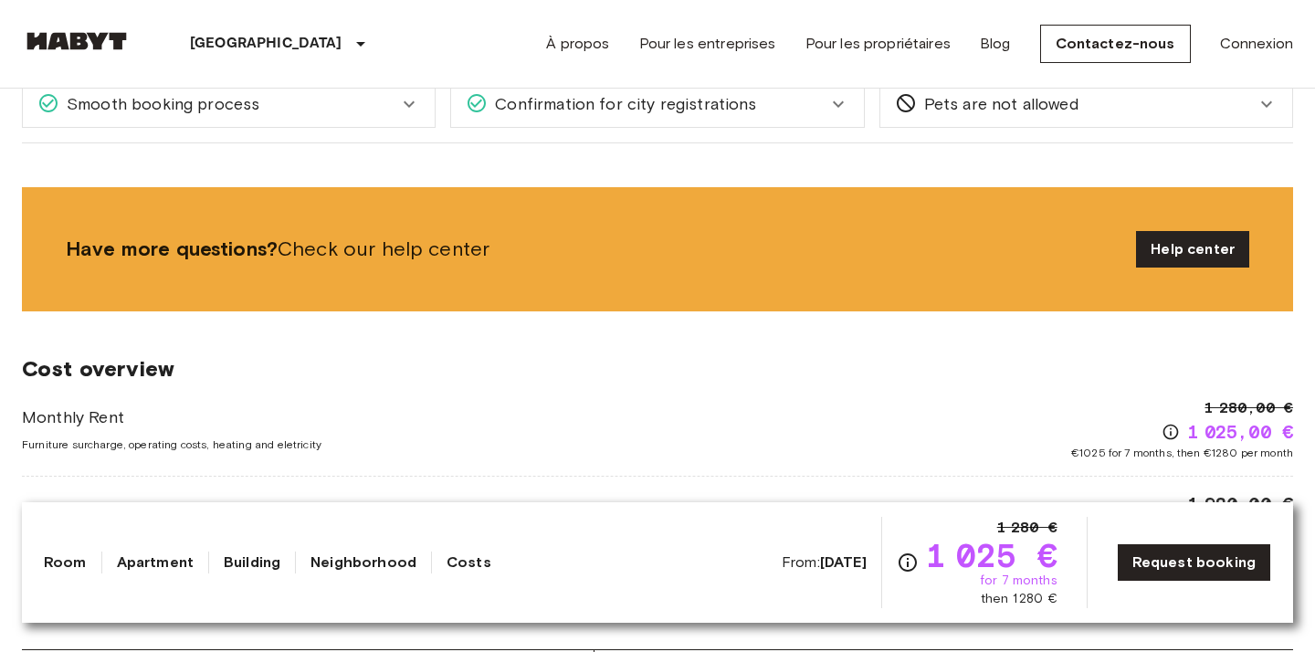
scroll to position [1704, 0]
